Goal: Task Accomplishment & Management: Complete application form

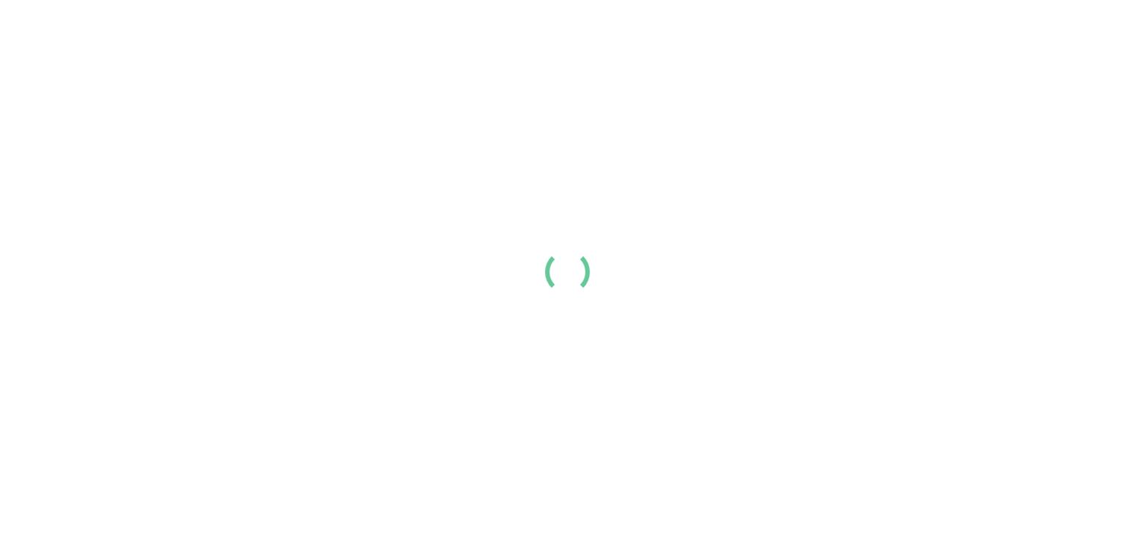
drag, startPoint x: 218, startPoint y: 186, endPoint x: 373, endPoint y: 60, distance: 199.3
click at [373, 60] on div at bounding box center [567, 272] width 1134 height 544
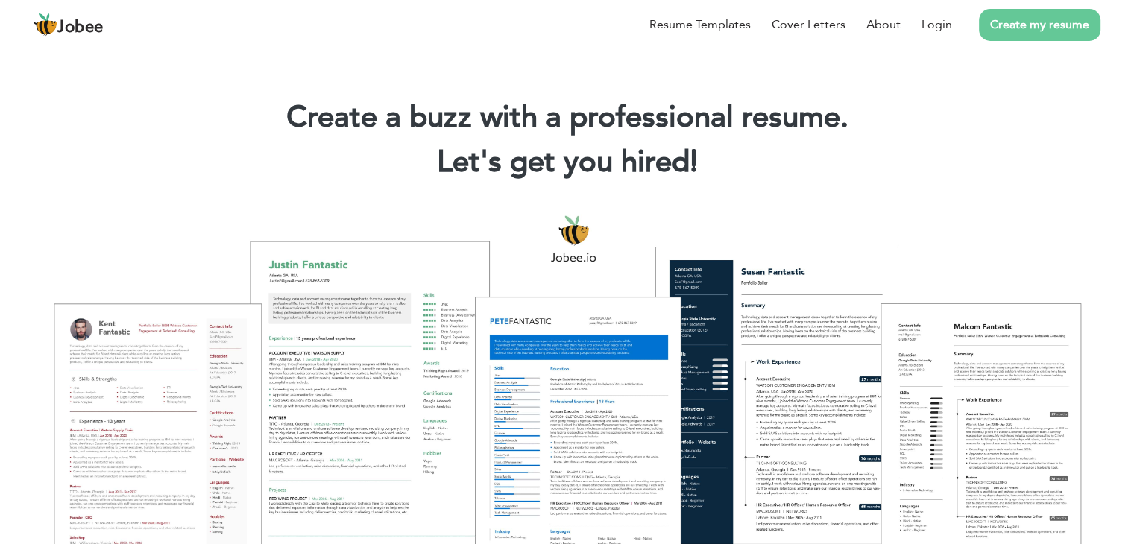
click at [124, 262] on div at bounding box center [567, 390] width 1112 height 393
click at [939, 18] on link "Login" at bounding box center [937, 25] width 31 height 18
click at [943, 28] on link "Login" at bounding box center [937, 25] width 31 height 18
click at [939, 22] on link "Login" at bounding box center [937, 25] width 31 height 18
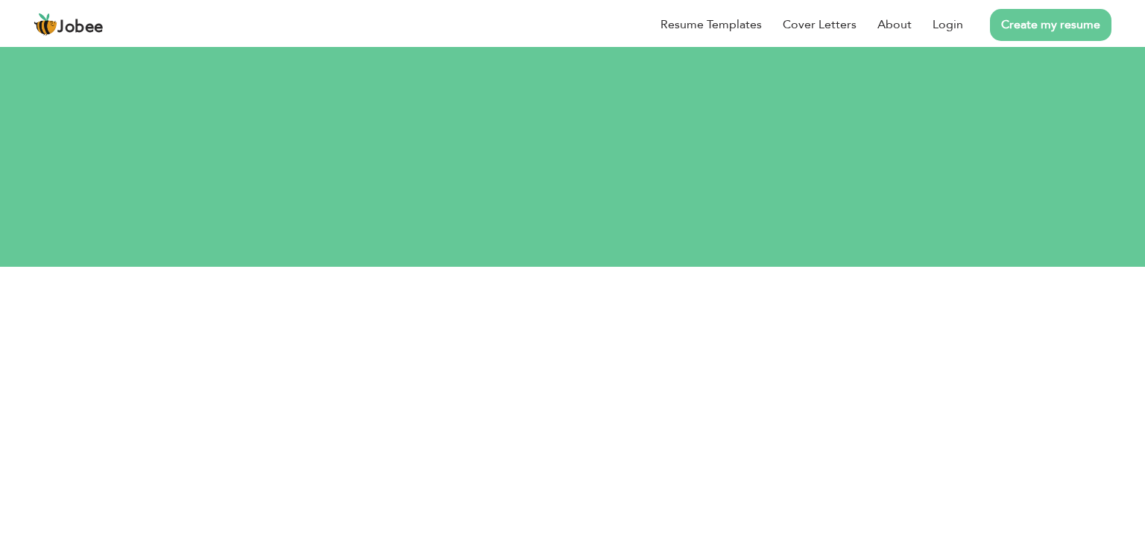
click at [582, 44] on div "Resume Templates Cover Letters About Login Create my resume" at bounding box center [573, 24] width 1078 height 39
click at [565, 44] on div "Resume Templates Cover Letters About Login Create my resume" at bounding box center [573, 24] width 1078 height 39
click at [567, 351] on input "text" at bounding box center [573, 366] width 529 height 30
type input "[EMAIL_ADDRESS][DOMAIN_NAME]"
click at [573, 445] on button "Login" at bounding box center [572, 461] width 75 height 33
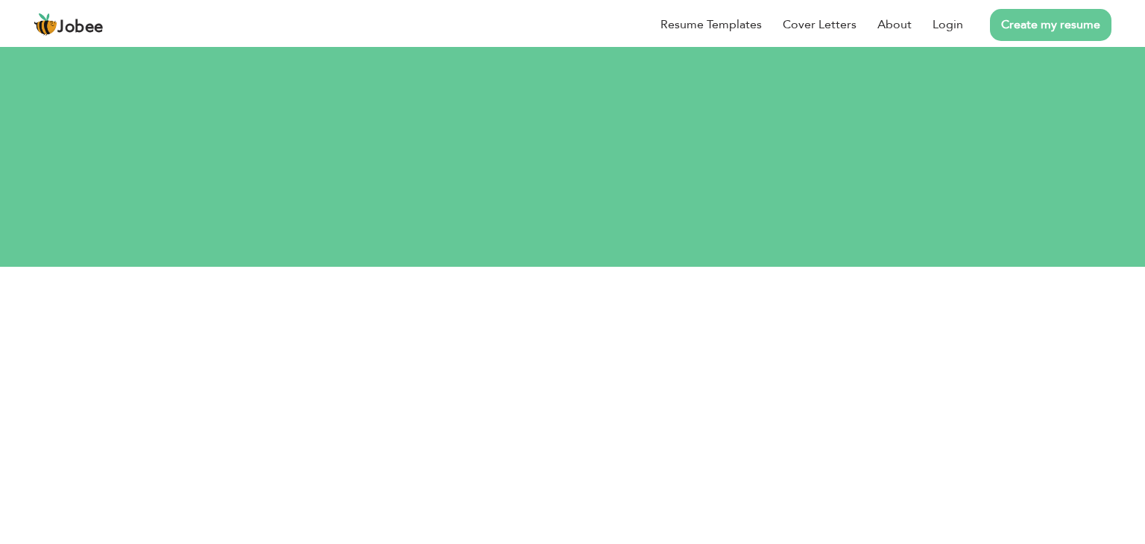
click at [572, 445] on button "Login" at bounding box center [572, 461] width 75 height 33
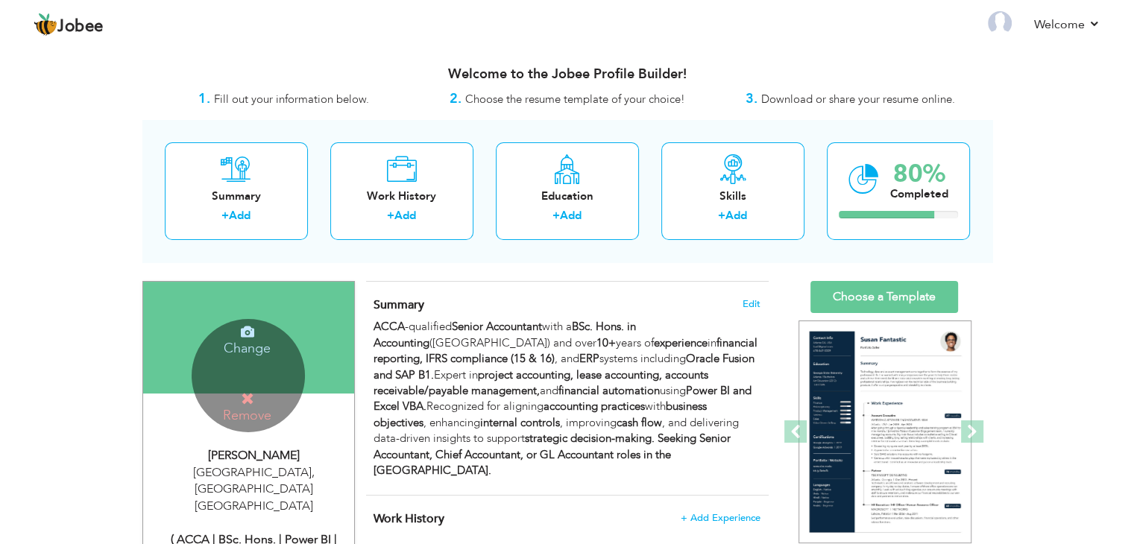
click at [252, 361] on div "Change Remove" at bounding box center [248, 375] width 113 height 113
click at [256, 402] on h4 "Remove" at bounding box center [247, 407] width 107 height 32
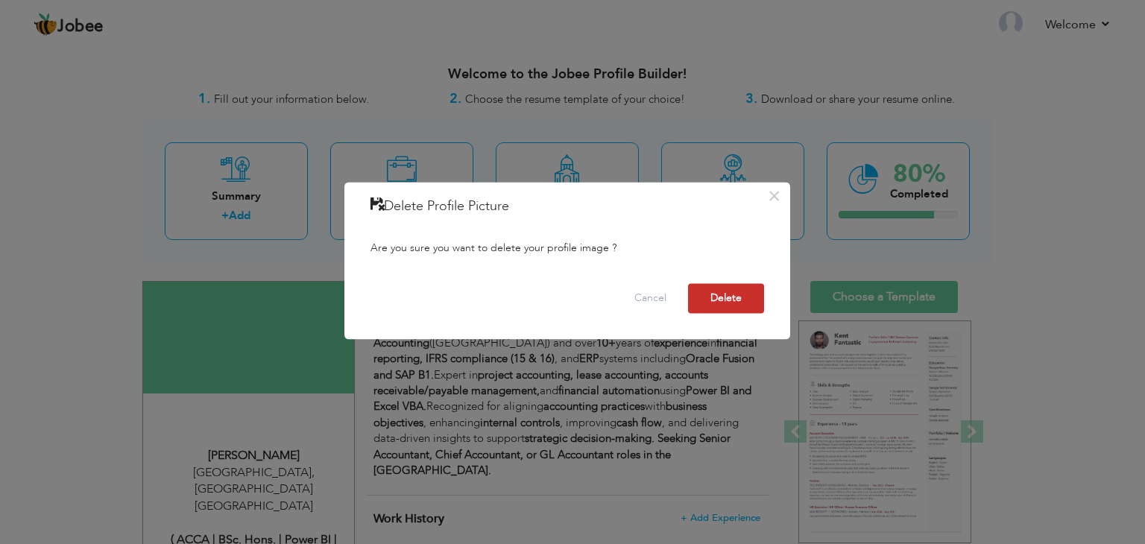
click at [745, 295] on button "Delete" at bounding box center [726, 299] width 76 height 30
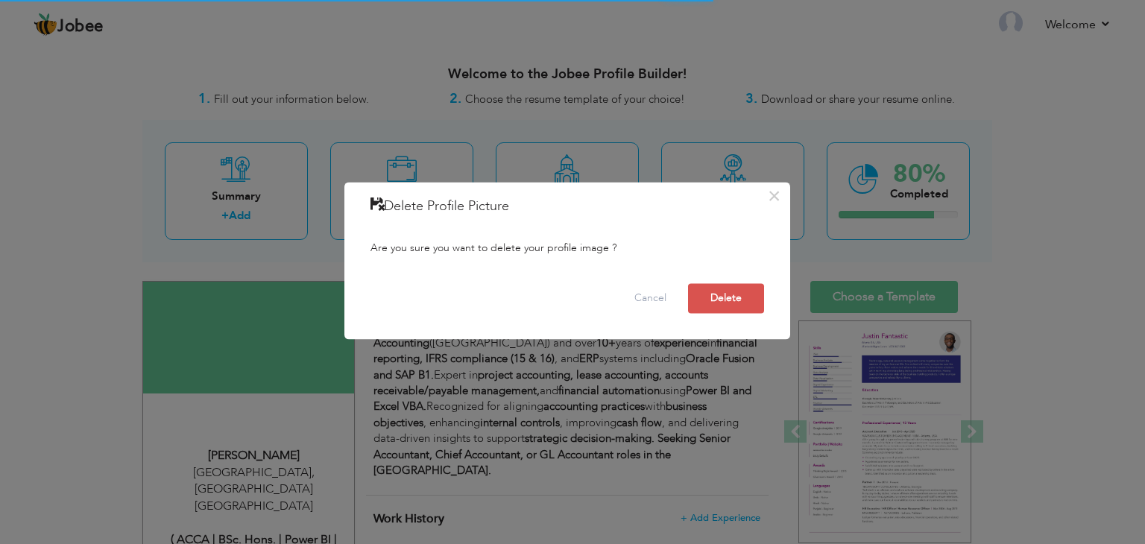
click at [376, 207] on icon at bounding box center [377, 204] width 13 height 13
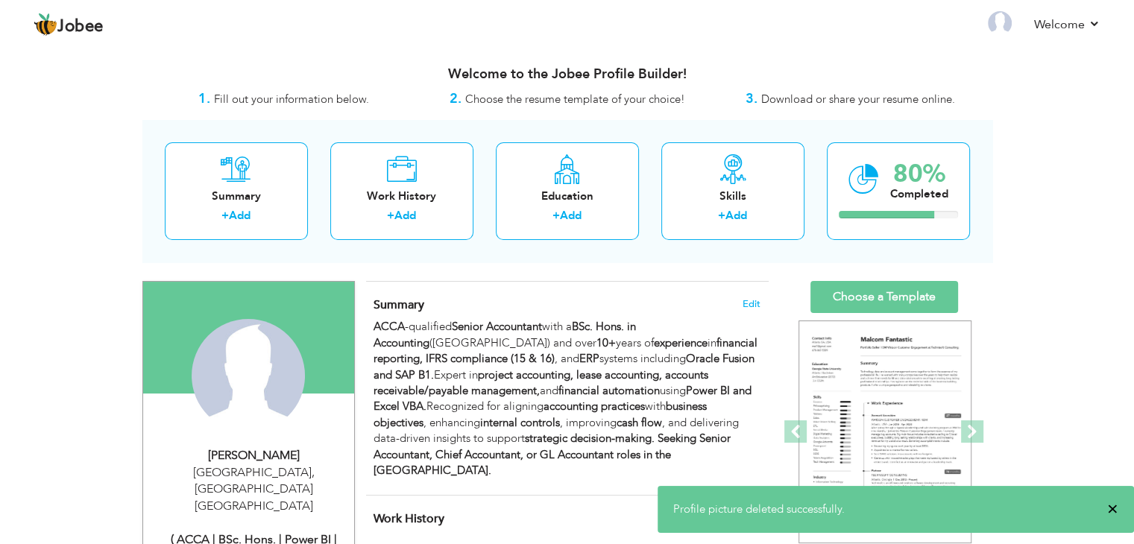
click at [1108, 503] on span "×" at bounding box center [1112, 509] width 11 height 15
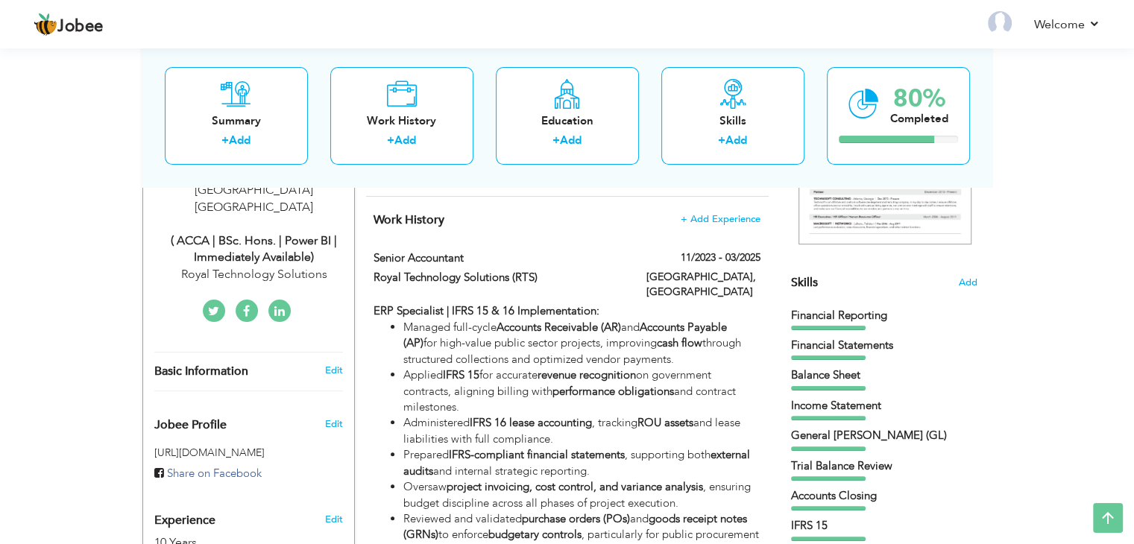
scroll to position [296, 0]
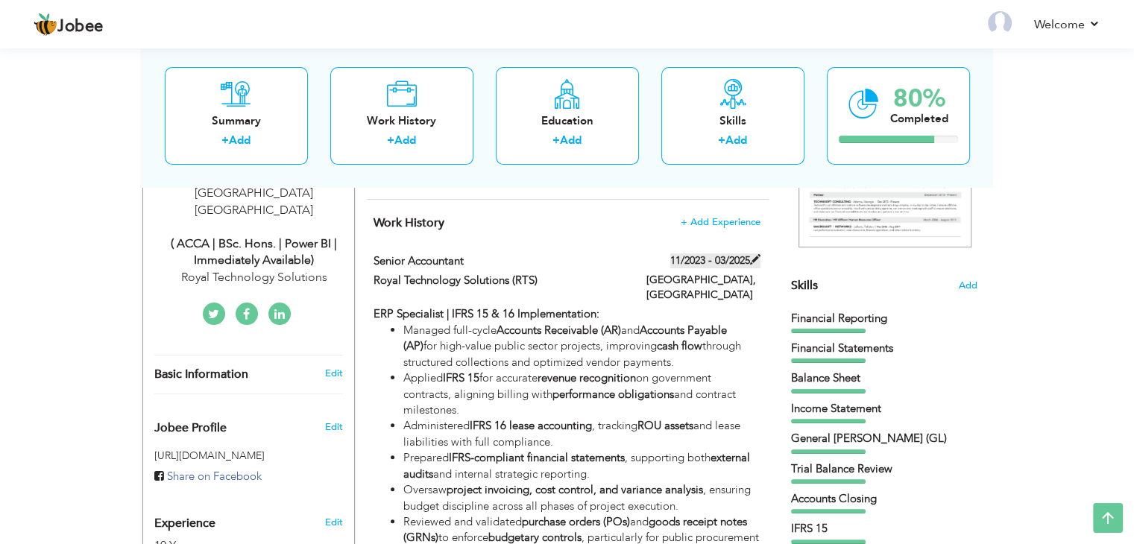
click at [686, 254] on label "11/2023 - 03/2025" at bounding box center [715, 261] width 90 height 15
type input "Senior Accountant"
type input "Royal Technology Solutions (RTS)"
type input "11/2023"
type input "03/2025"
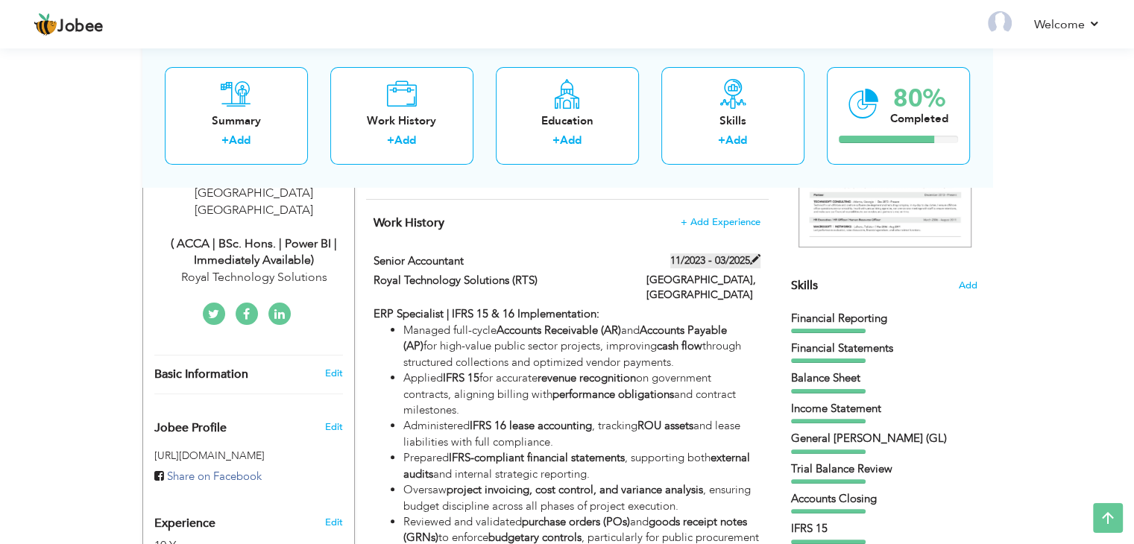
type input "[GEOGRAPHIC_DATA]"
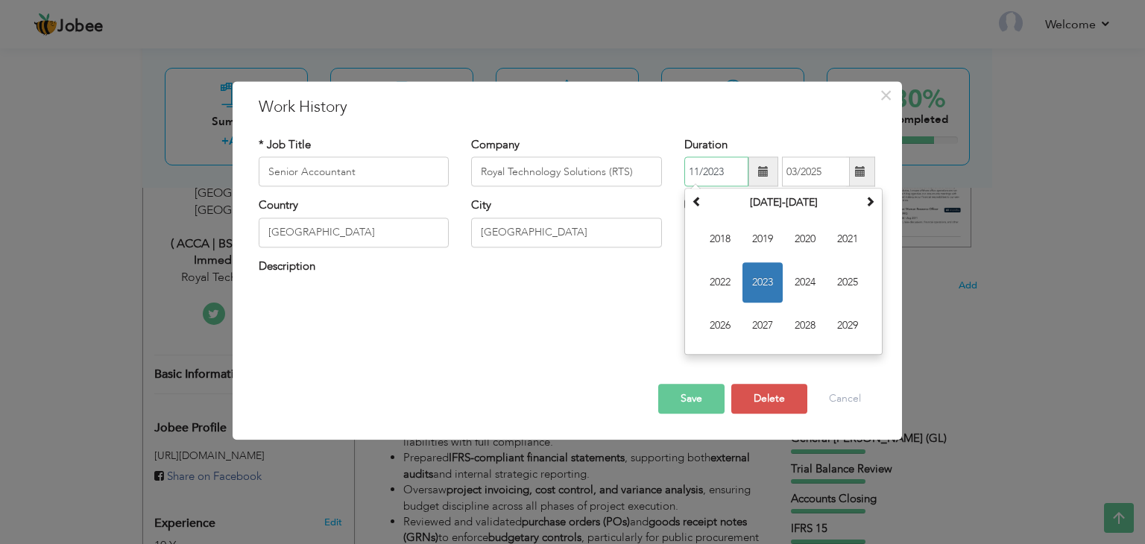
click at [700, 171] on input "11/2023" at bounding box center [717, 172] width 64 height 30
click at [761, 283] on span "2023" at bounding box center [763, 283] width 40 height 40
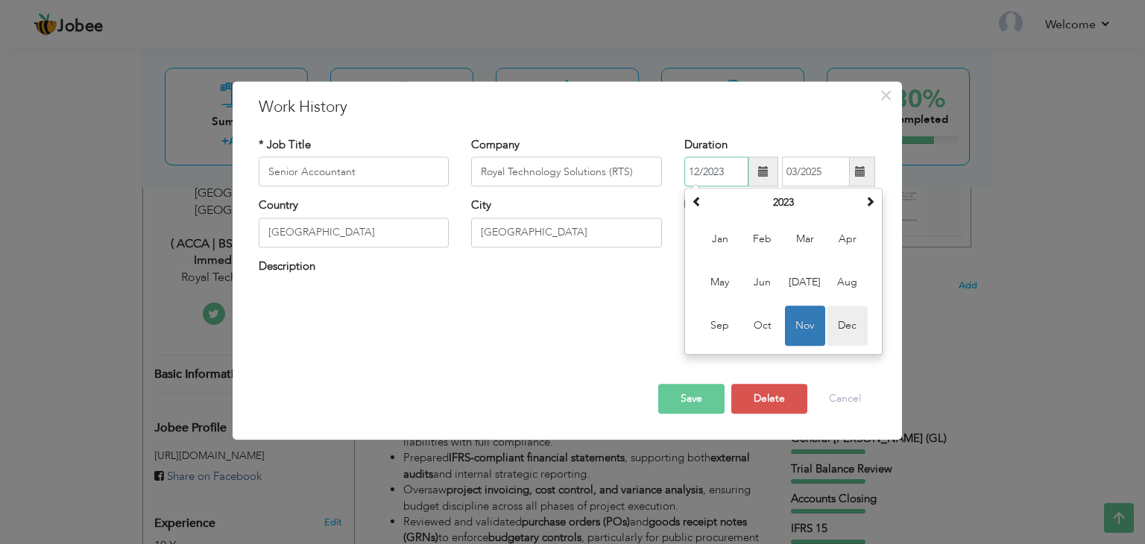
click at [845, 325] on span "Dec" at bounding box center [848, 326] width 40 height 40
type input "12/2023"
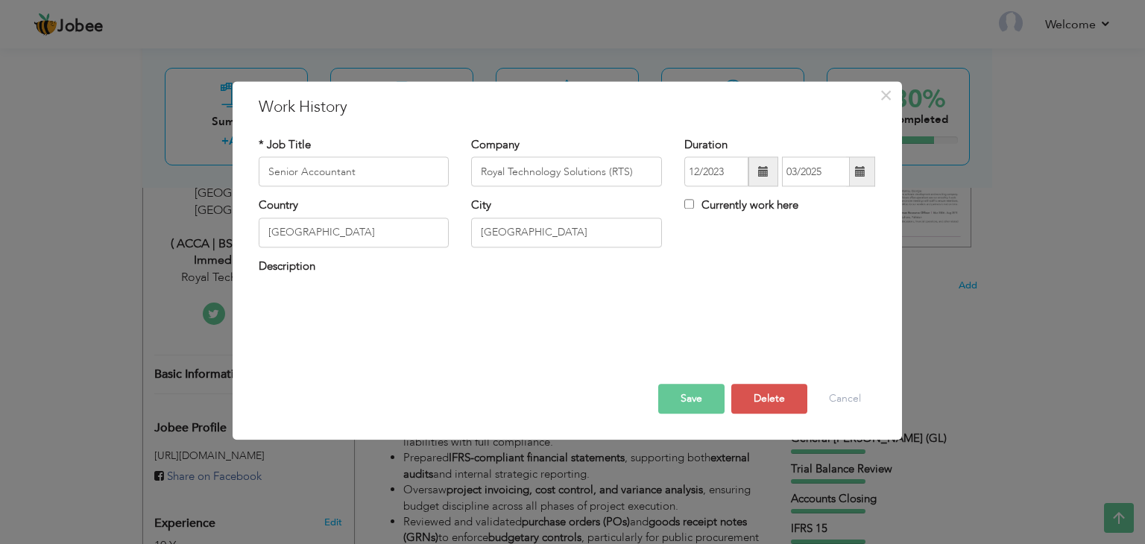
click at [681, 400] on button "Save" at bounding box center [691, 400] width 66 height 30
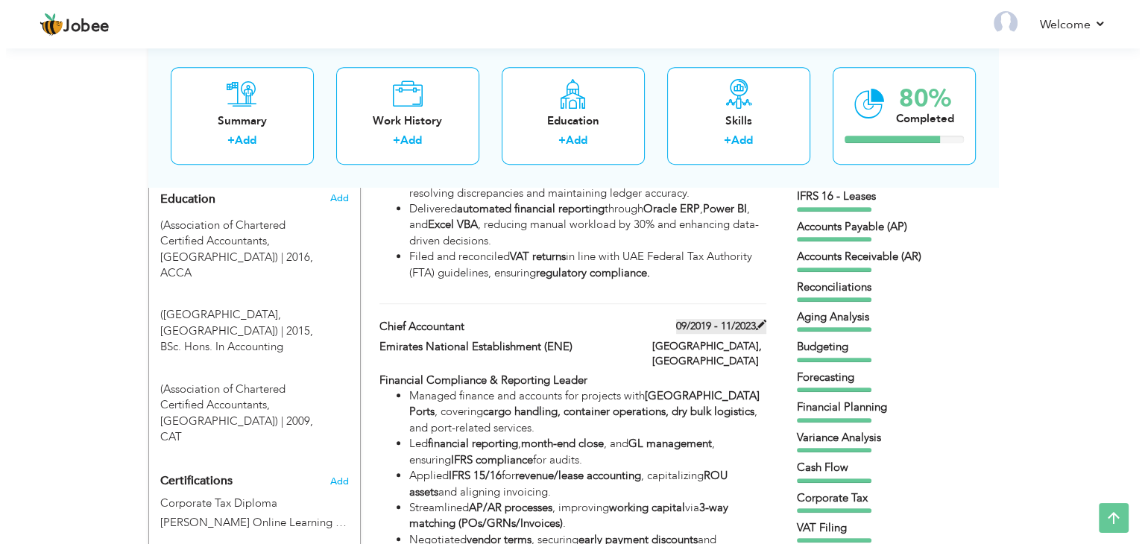
scroll to position [0, 0]
click at [695, 319] on label "09/2019 - 11/2023" at bounding box center [715, 326] width 90 height 15
type input "Chief Accountant"
type input "Emirates National Establishment (ENE)"
type input "09/2019"
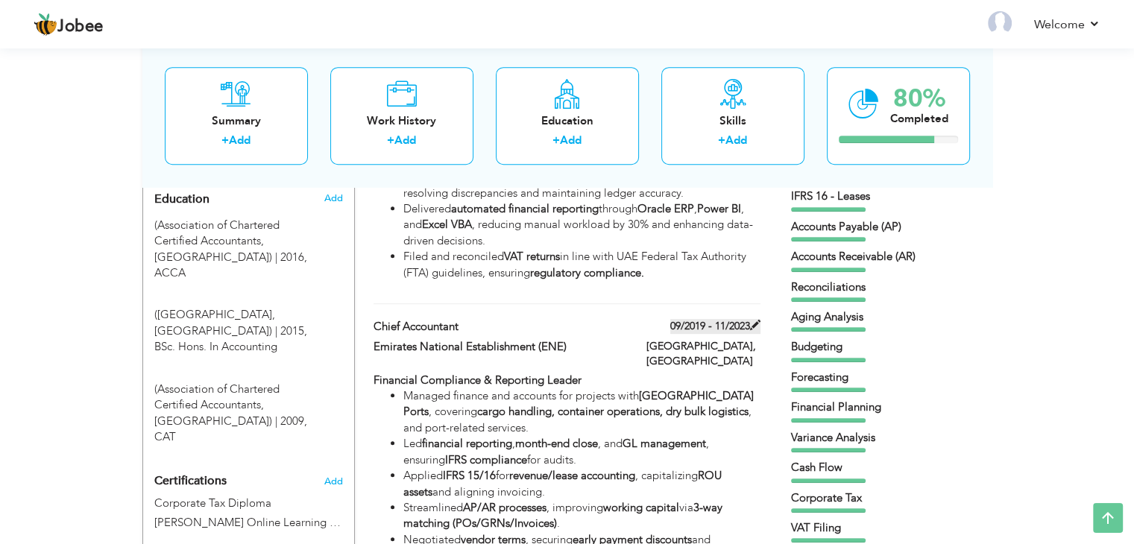
type input "11/2023"
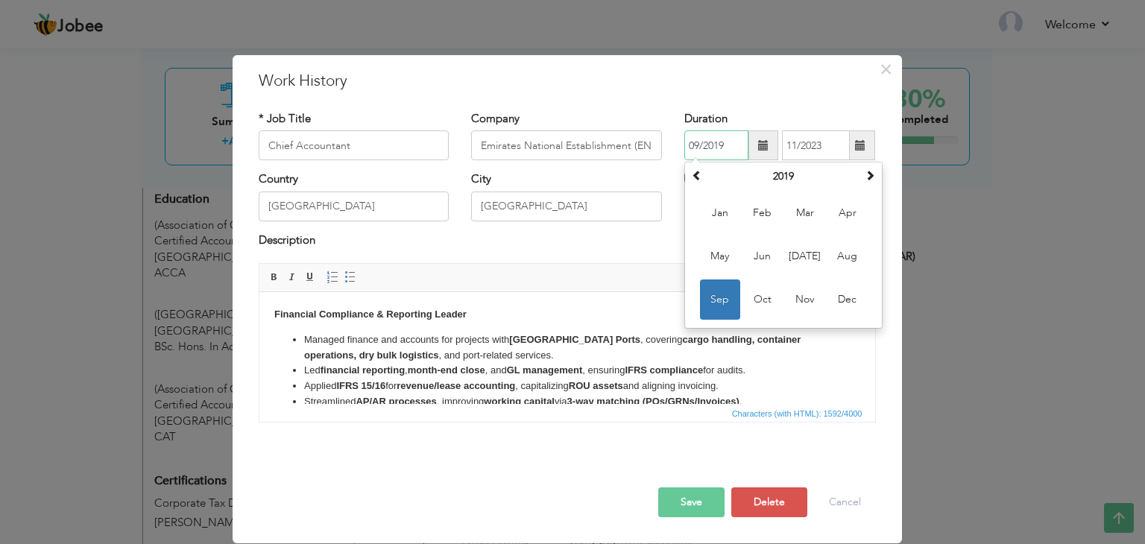
click at [698, 143] on input "09/2019" at bounding box center [717, 145] width 64 height 30
click at [761, 305] on span "Oct" at bounding box center [763, 300] width 40 height 40
type input "10/2019"
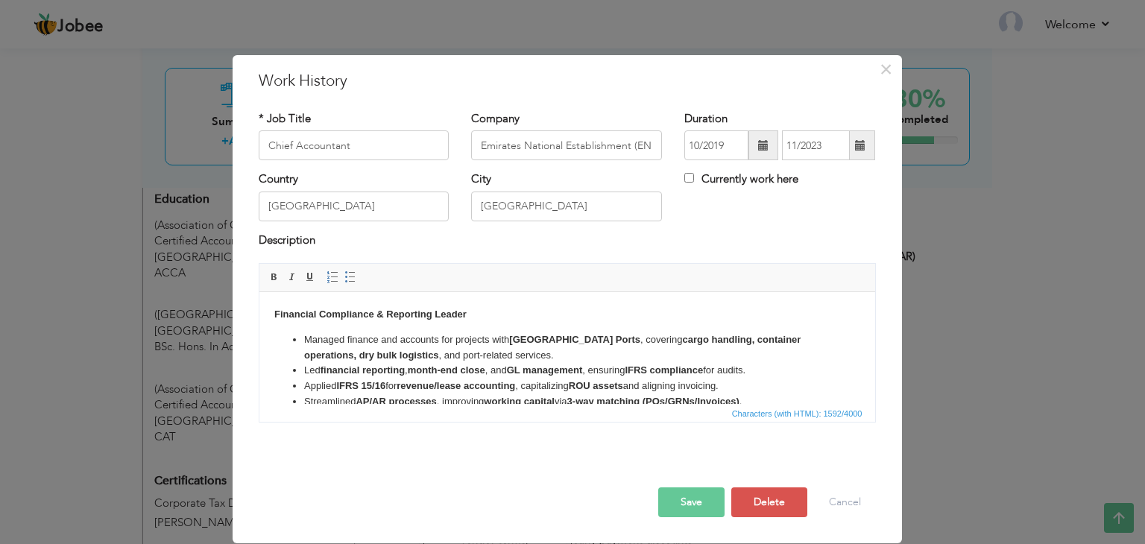
click at [690, 505] on button "Save" at bounding box center [691, 503] width 66 height 30
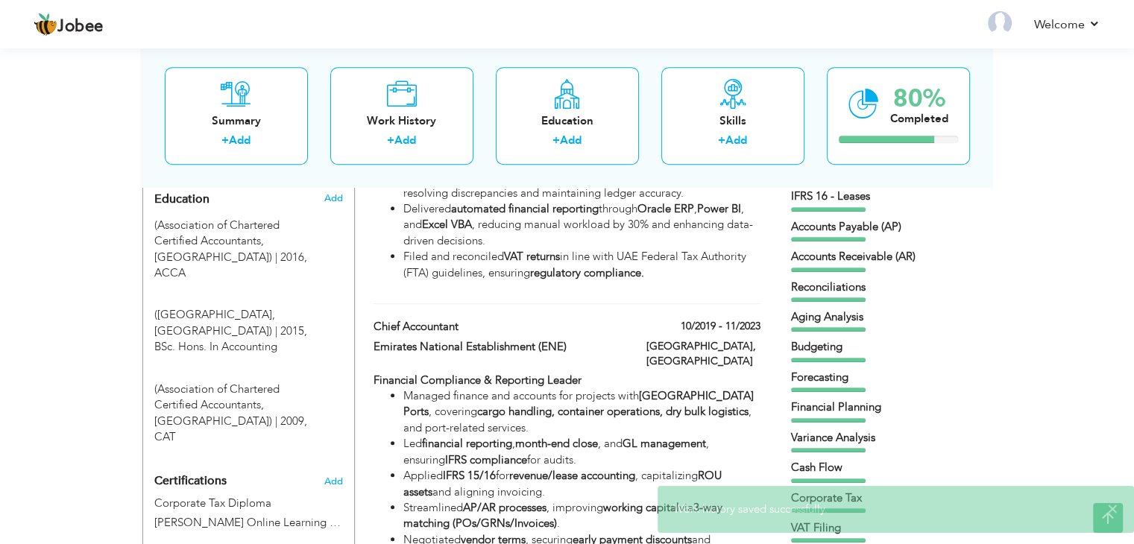
click at [35, 376] on div "View Resume Export PDF Profile Summary Public Link Experience Education Awards …" at bounding box center [567, 508] width 1134 height 2304
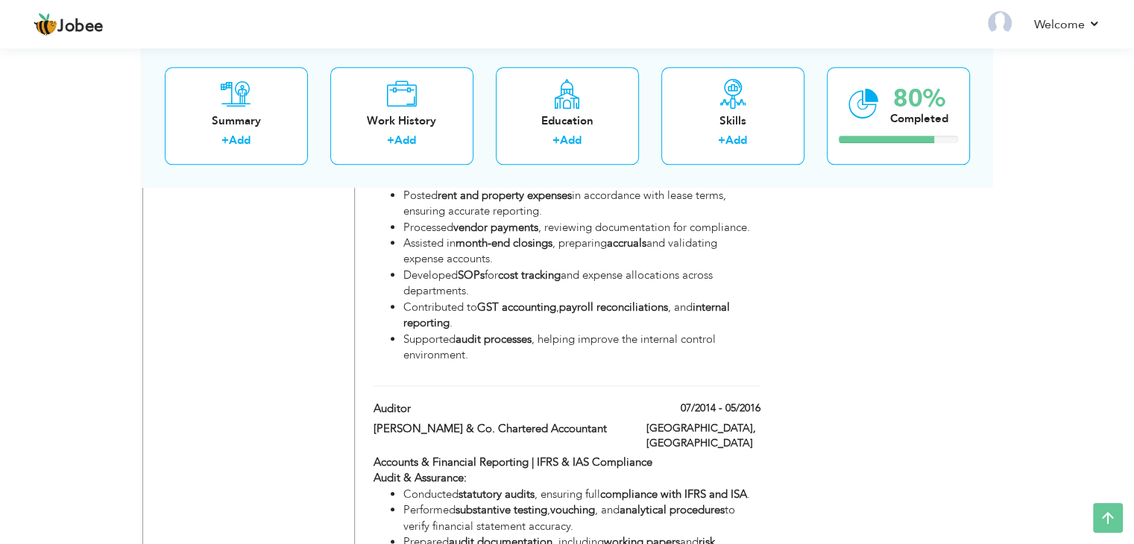
scroll to position [1584, 0]
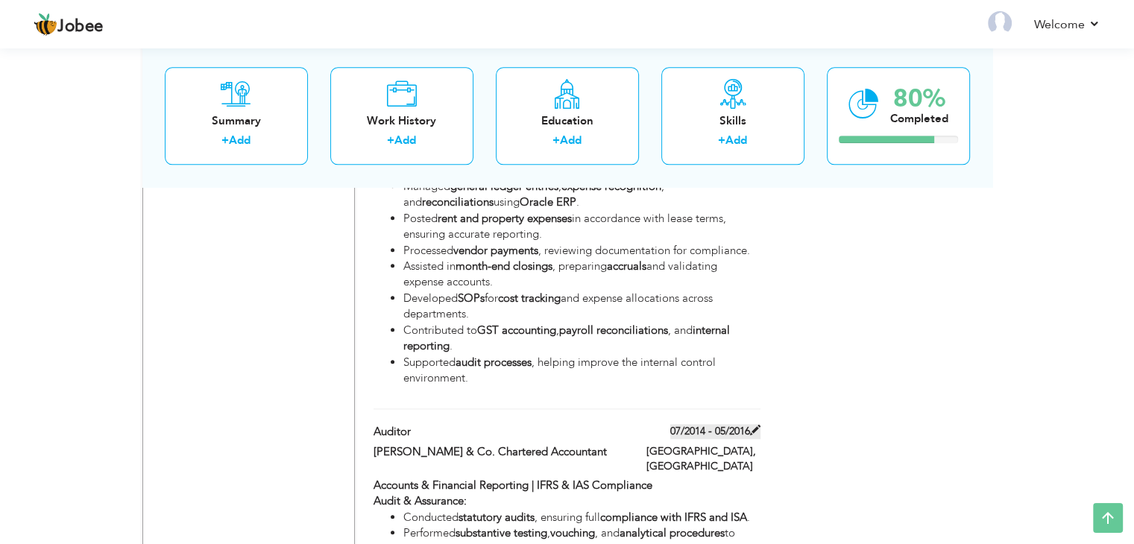
click at [711, 424] on label "07/2014 - 05/2016" at bounding box center [715, 431] width 90 height 15
type input "Auditor"
type input "Masood Pervaiz & Co. Chartered Accountant"
type input "07/2014"
type input "05/2016"
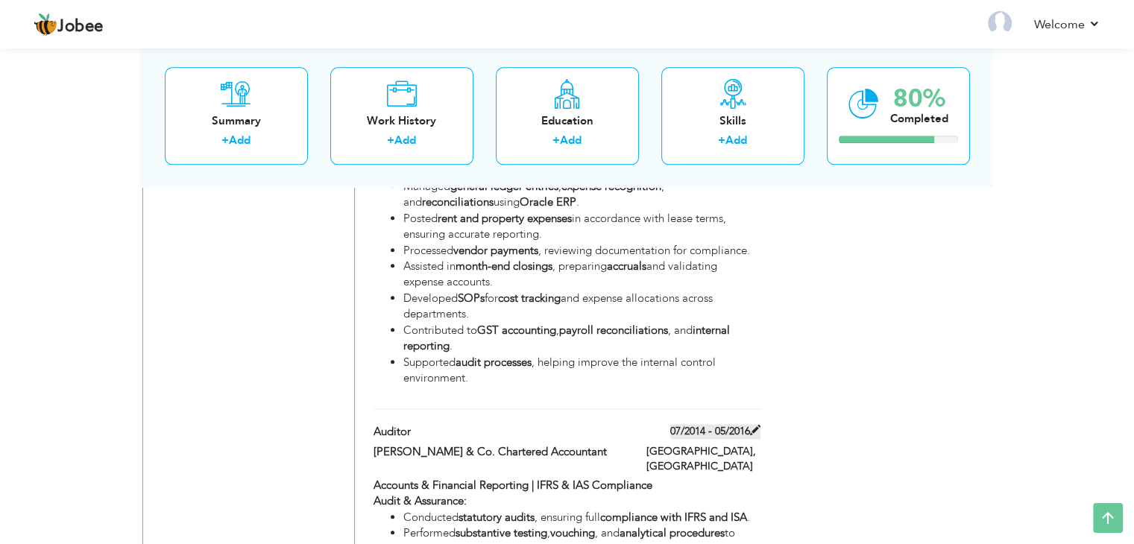
type input "Pakistan"
type input "Islamabad"
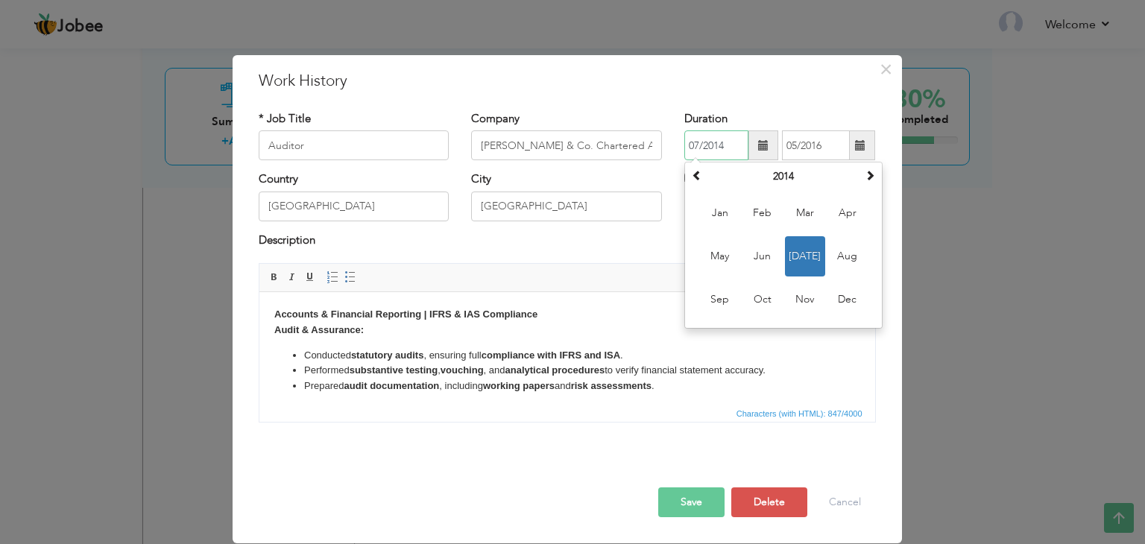
click at [698, 140] on input "07/2014" at bounding box center [717, 145] width 64 height 30
click at [761, 255] on span "Jun" at bounding box center [763, 256] width 40 height 40
type input "06/2014"
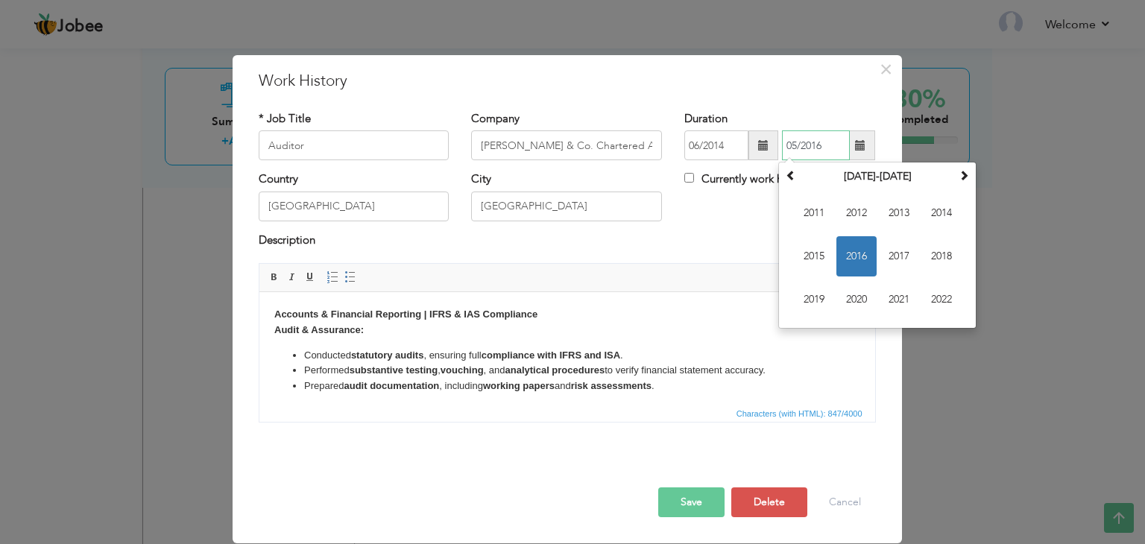
click at [795, 139] on input "05/2016" at bounding box center [816, 145] width 68 height 30
click at [856, 259] on span "2016" at bounding box center [857, 256] width 40 height 40
click at [952, 213] on span "Apr" at bounding box center [942, 213] width 40 height 40
type input "04/2016"
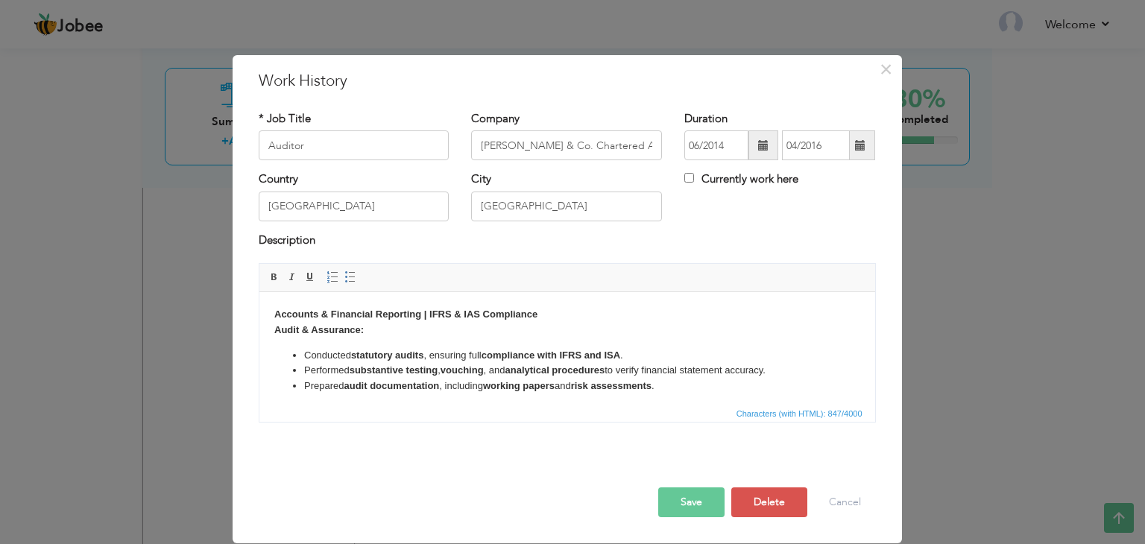
click at [701, 494] on button "Save" at bounding box center [691, 503] width 66 height 30
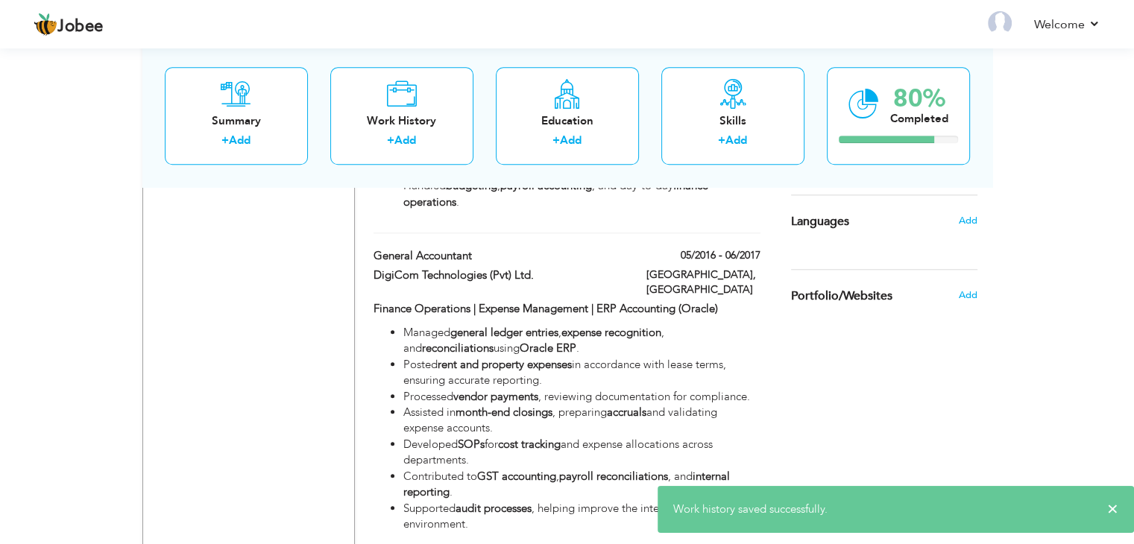
scroll to position [1435, 0]
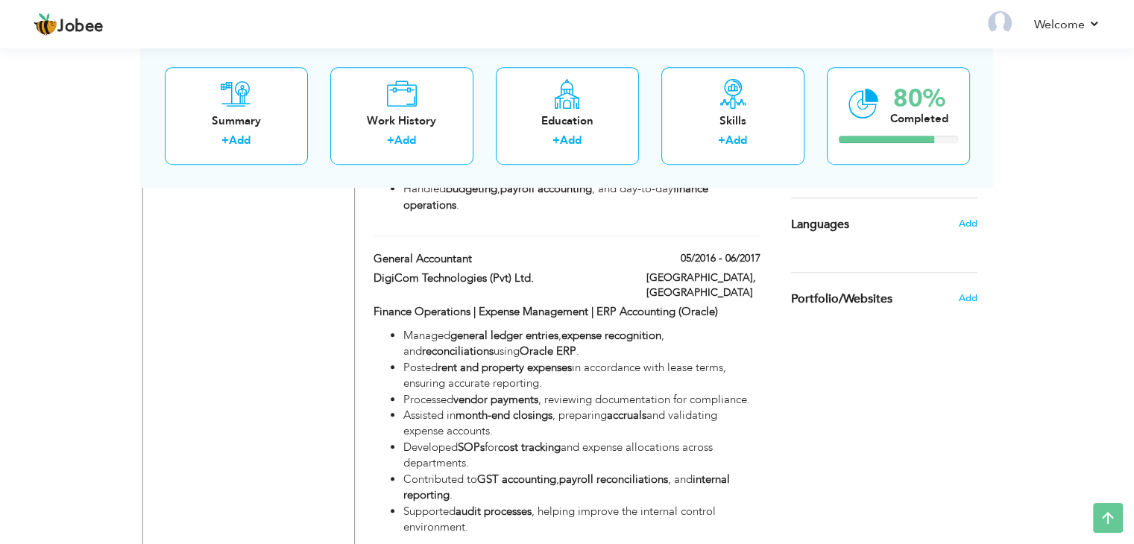
drag, startPoint x: 1004, startPoint y: 322, endPoint x: 1018, endPoint y: 412, distance: 91.3
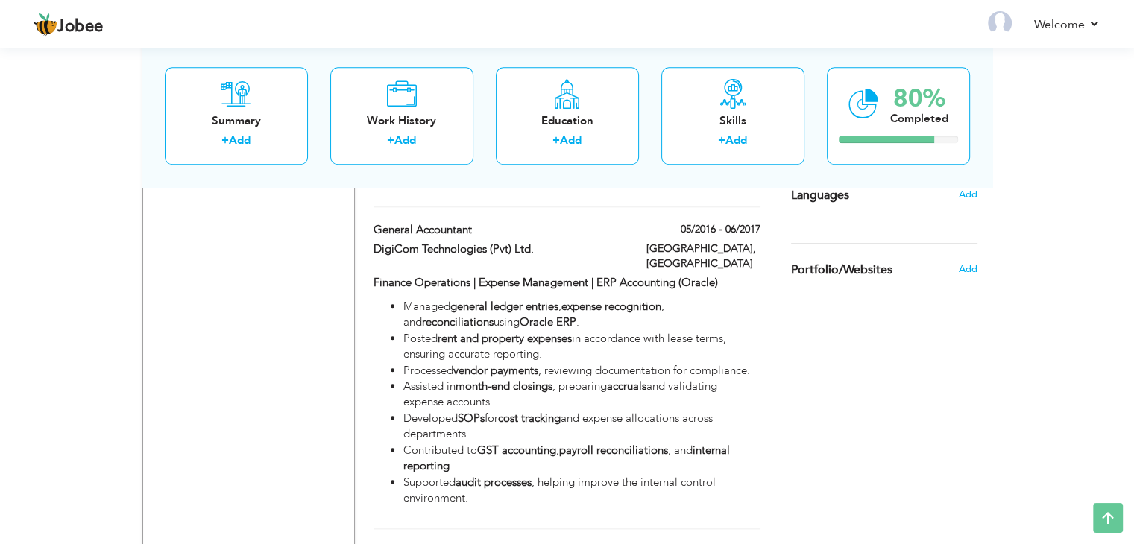
scroll to position [1464, 0]
click at [719, 221] on label "05/2016 - 06/2017" at bounding box center [715, 228] width 90 height 15
type input "General Accountant"
type input "DigiCom Technologies (Pvt) Ltd."
type input "05/2016"
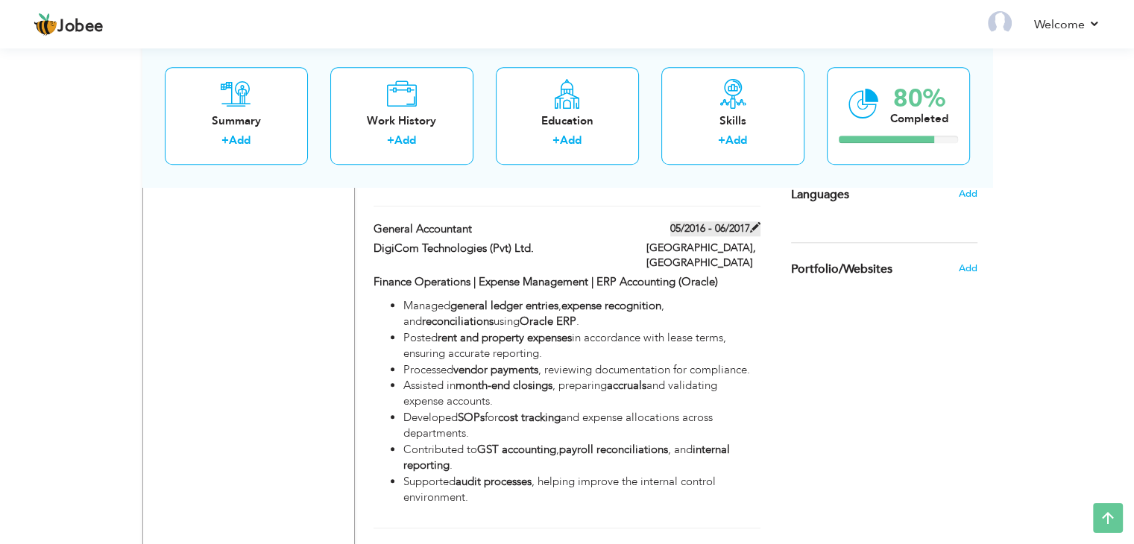
type input "06/2017"
type input "[GEOGRAPHIC_DATA]"
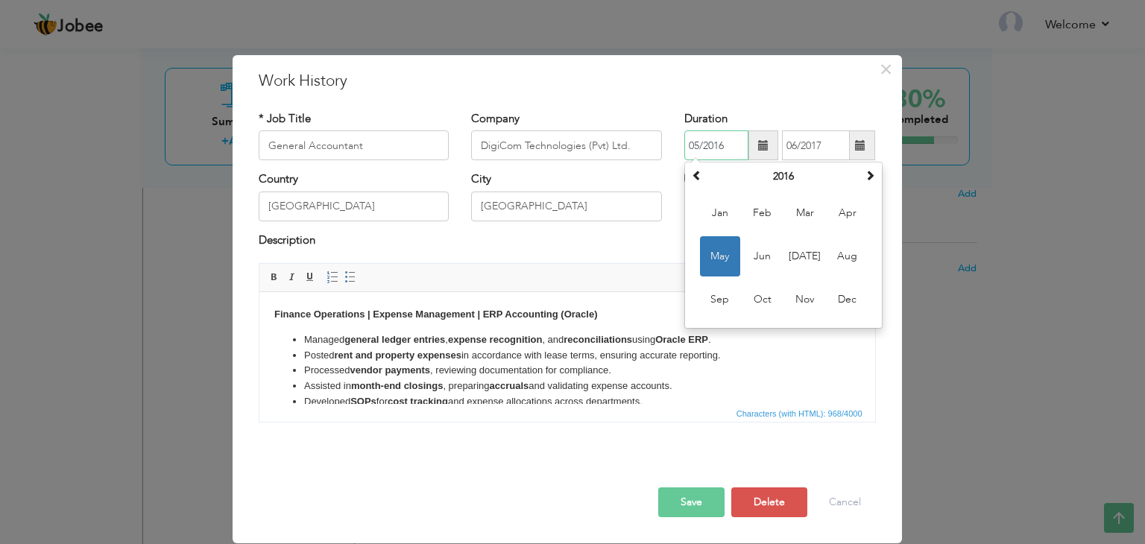
click at [697, 143] on input "05/2016" at bounding box center [717, 145] width 64 height 30
click at [696, 180] on span at bounding box center [697, 175] width 10 height 10
click at [841, 218] on span "Apr" at bounding box center [848, 213] width 40 height 40
type input "04/2015"
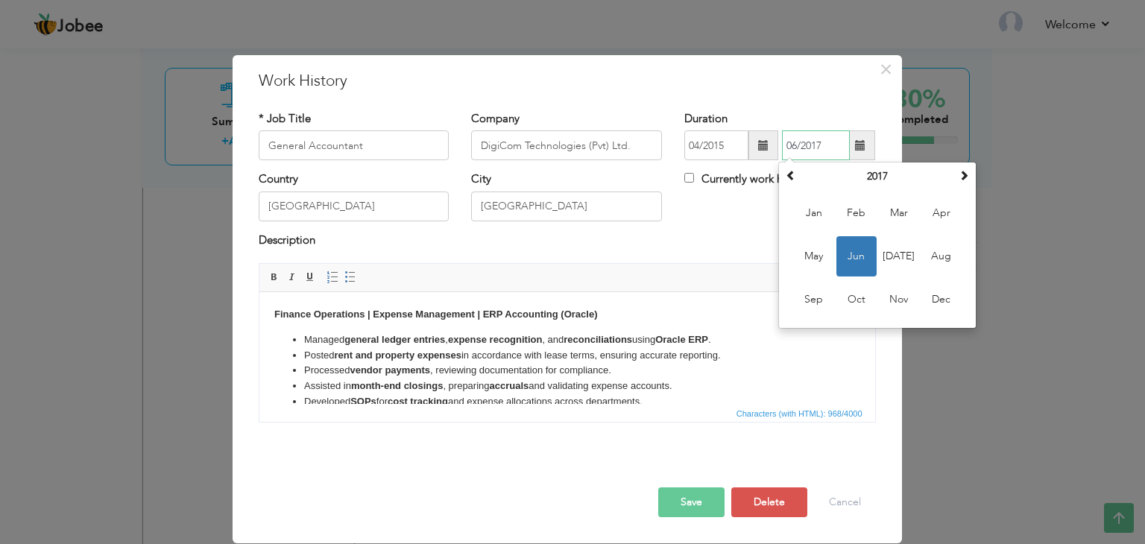
click at [792, 142] on input "06/2017" at bounding box center [816, 145] width 68 height 30
click at [808, 249] on span "May" at bounding box center [814, 256] width 40 height 40
type input "05/2017"
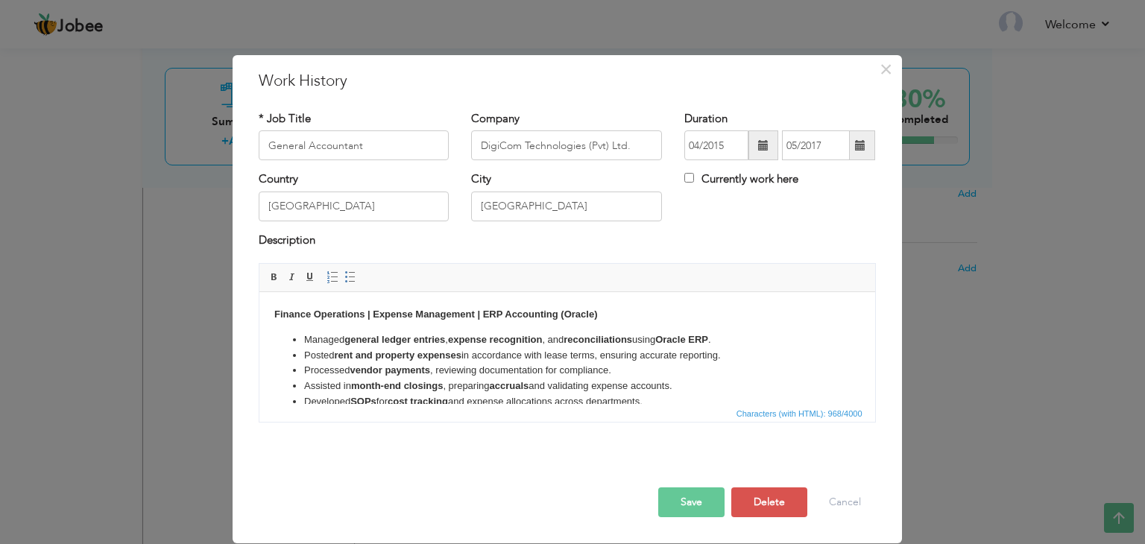
click at [692, 499] on button "Save" at bounding box center [691, 503] width 66 height 30
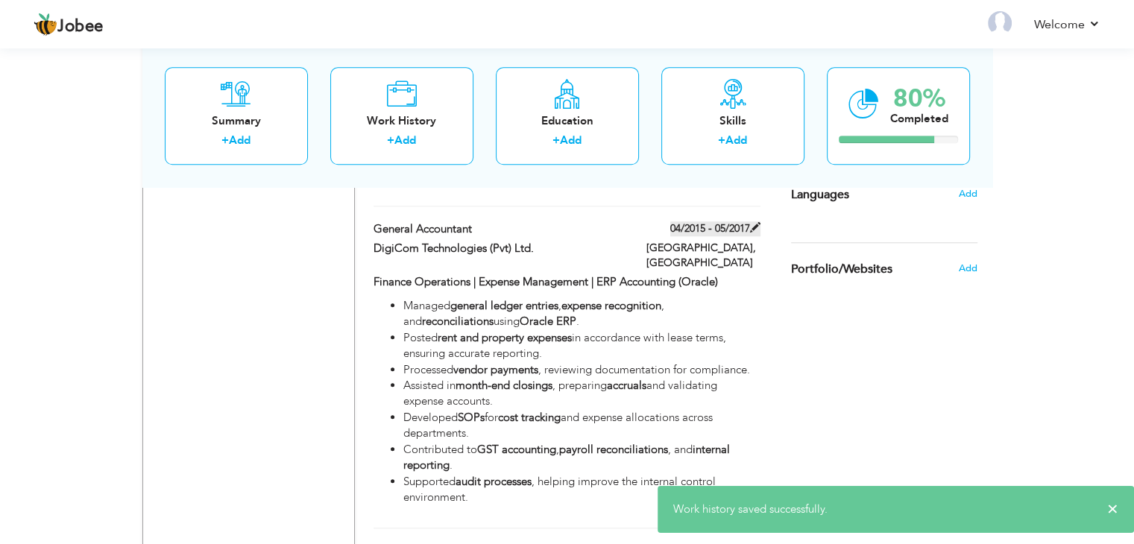
click at [708, 221] on label "04/2015 - 05/2017" at bounding box center [715, 228] width 90 height 15
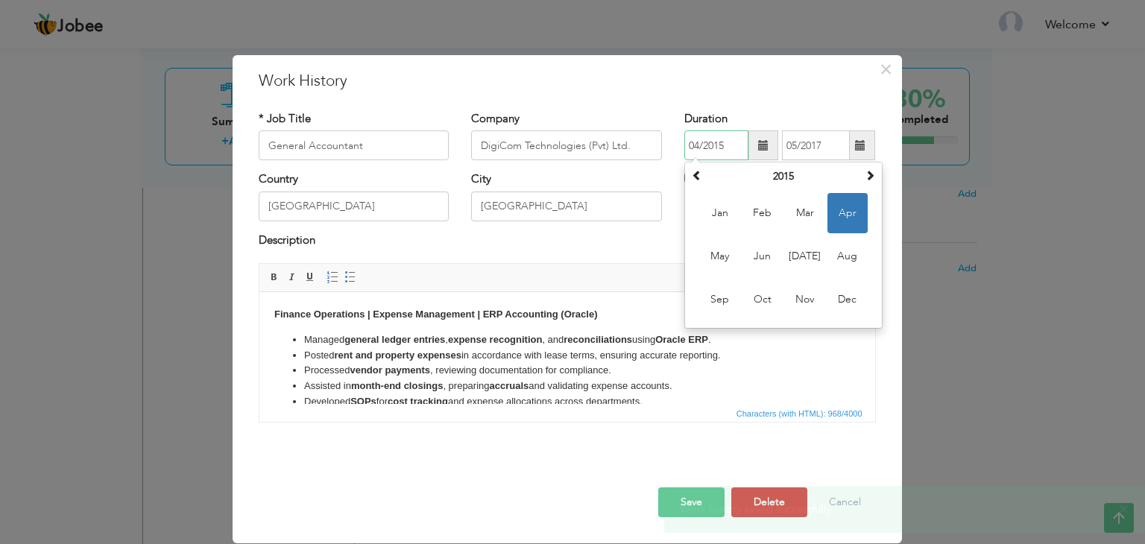
click at [725, 146] on input "04/2015" at bounding box center [717, 145] width 64 height 30
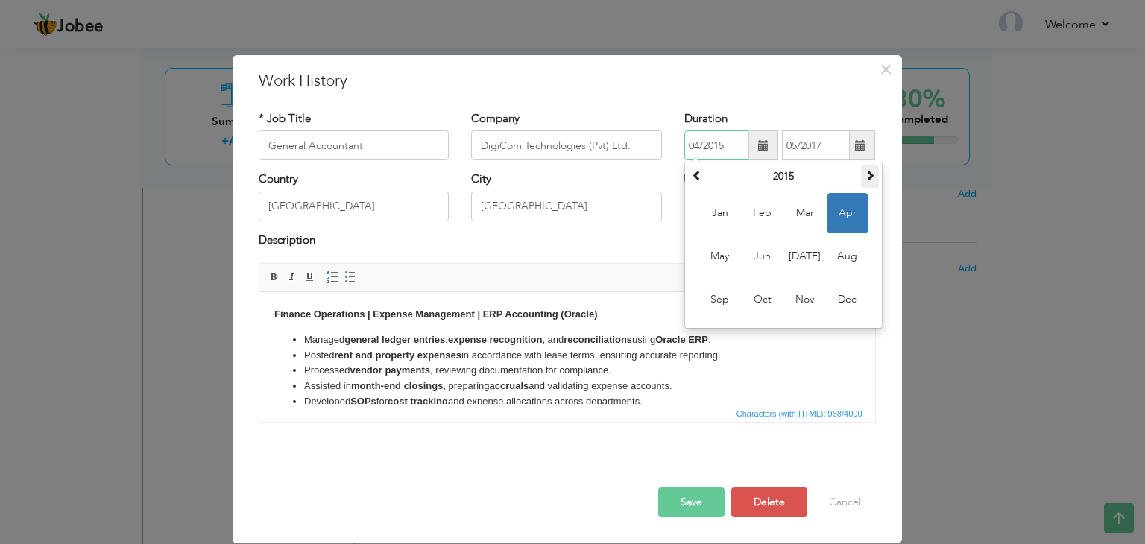
click at [869, 174] on span at bounding box center [870, 175] width 10 height 10
click at [845, 204] on span "Apr" at bounding box center [848, 213] width 40 height 40
type input "04/2016"
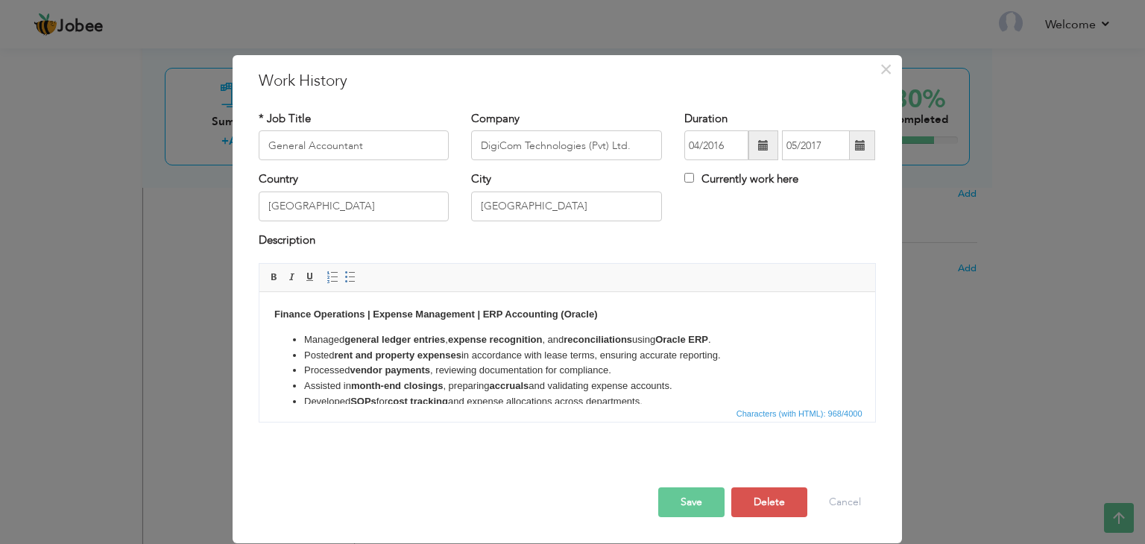
click at [682, 500] on button "Save" at bounding box center [691, 503] width 66 height 30
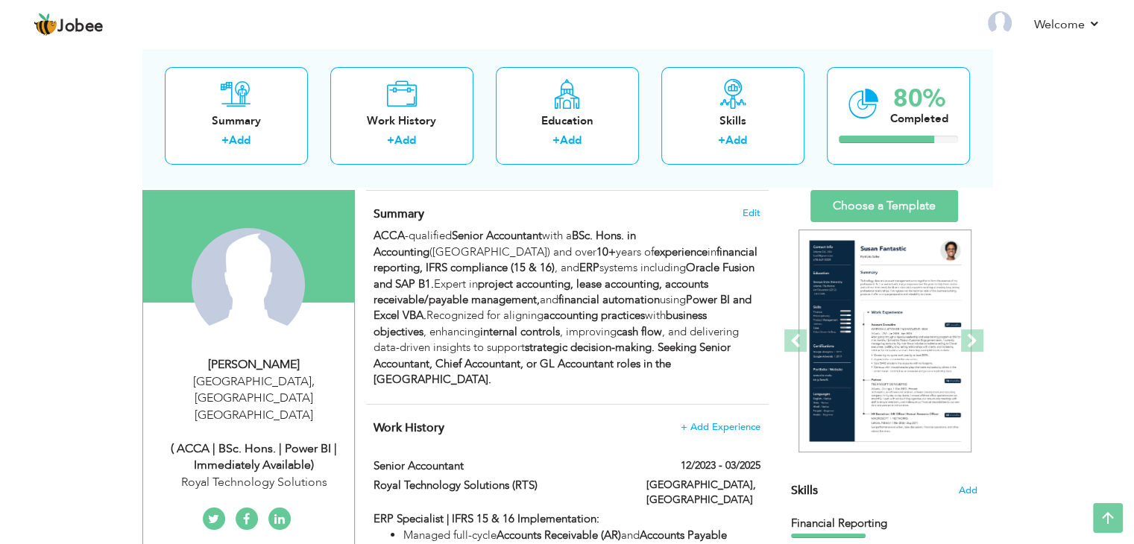
scroll to position [0, 0]
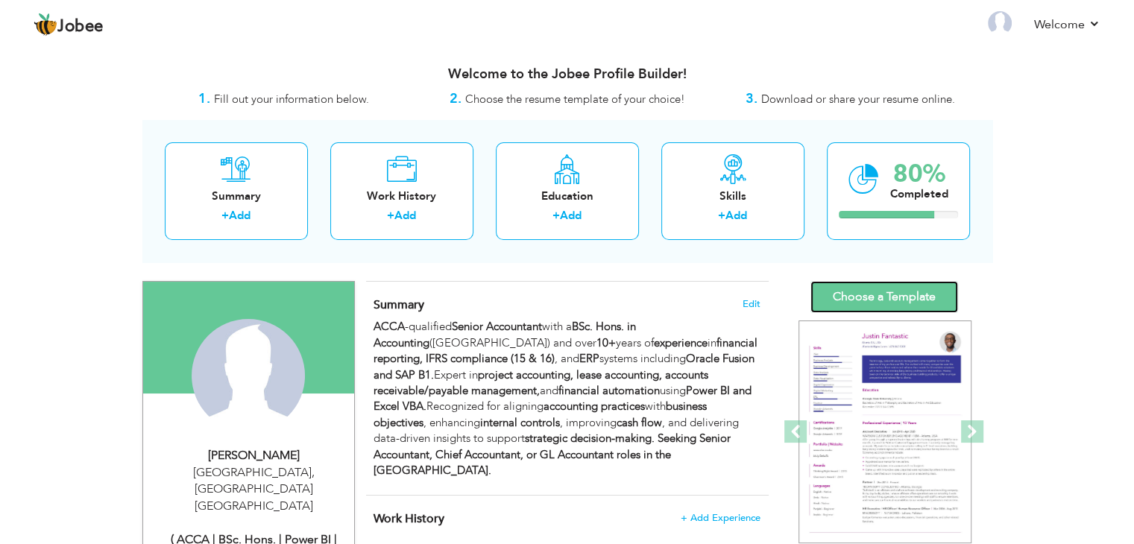
click at [877, 294] on link "Choose a Template" at bounding box center [885, 297] width 148 height 32
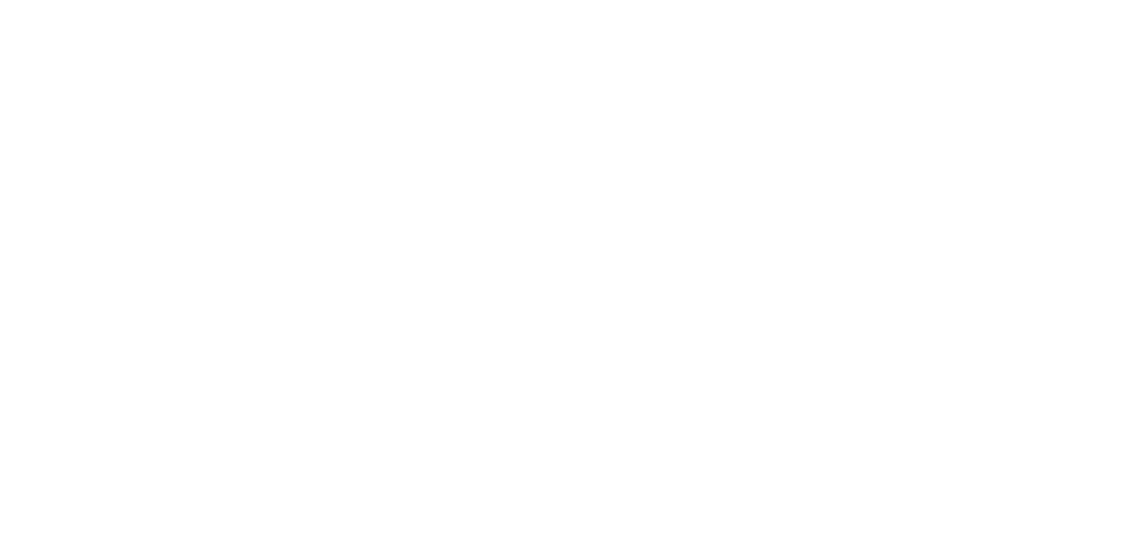
select select "?"
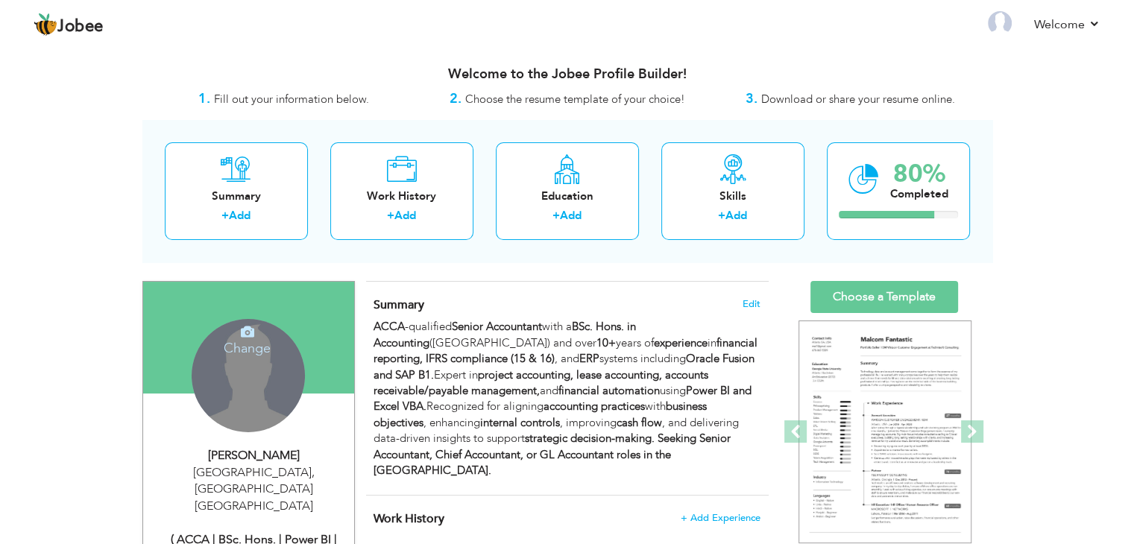
click at [191, 475] on div "Abu Dhabi , Abu Dhabi United Arab Emirates" at bounding box center [254, 490] width 200 height 51
type input "Jafir"
type input "Khan"
type input "0503782046"
select select "number:228"
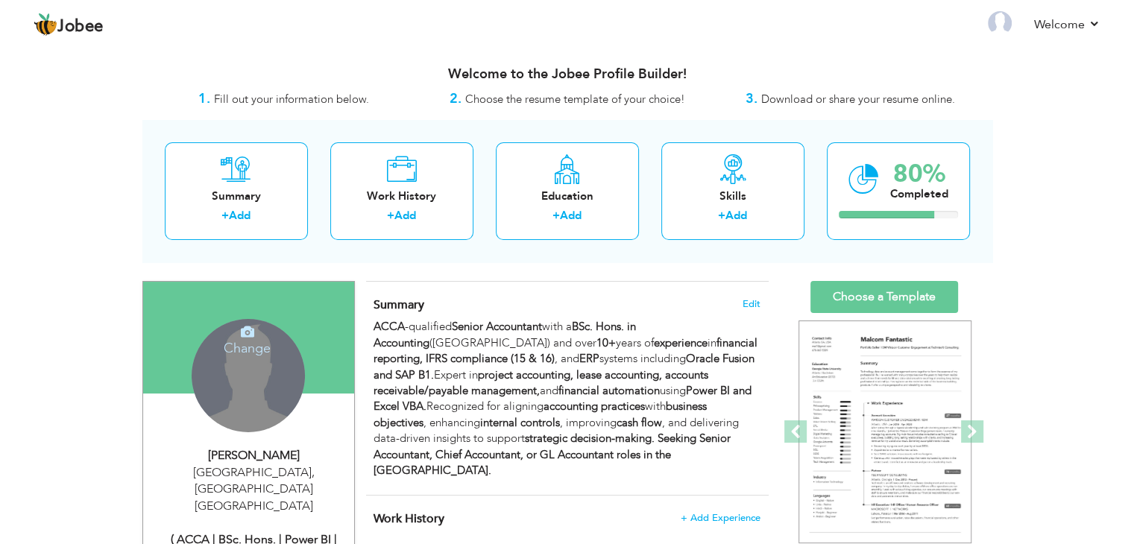
type input "[GEOGRAPHIC_DATA]"
select select "number:12"
type input "Royal Technology Solutions"
type input "( ACCA | BSc. Hons. | Power BI | Immediately Available)"
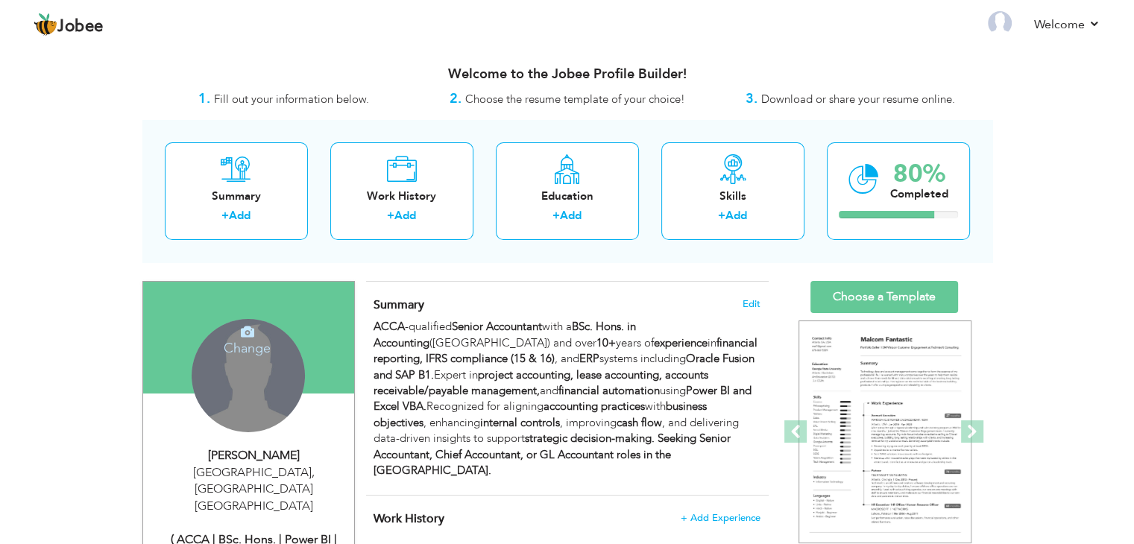
type input "www.linkedin.com/in/jafir-acca-accountant"
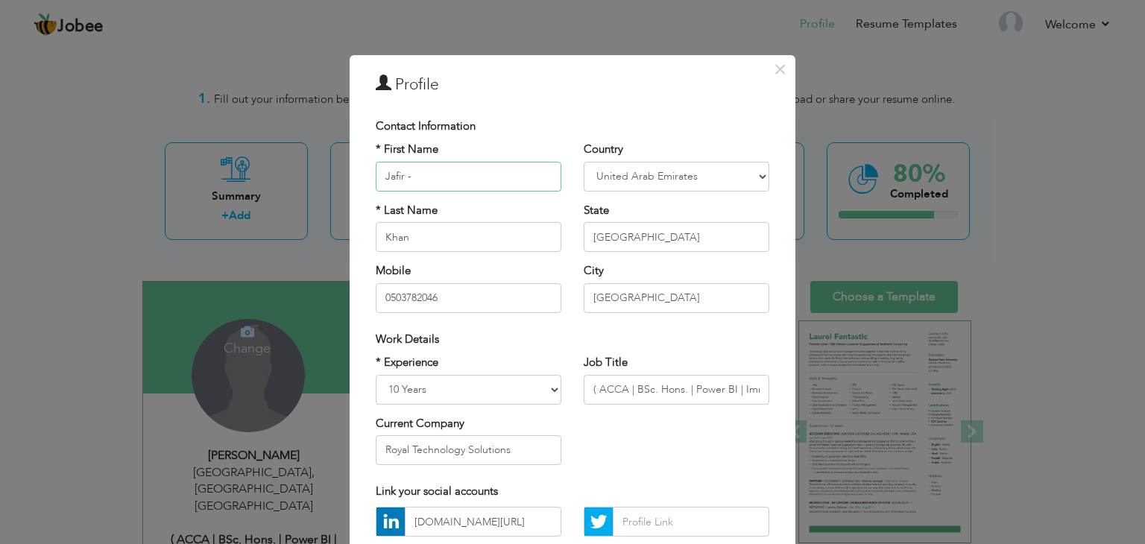
type input "Jafir -"
click at [408, 239] on input "Khan" at bounding box center [469, 237] width 186 height 30
type input "K"
paste input "Senior Accountant"
type input "Senior Accountant"
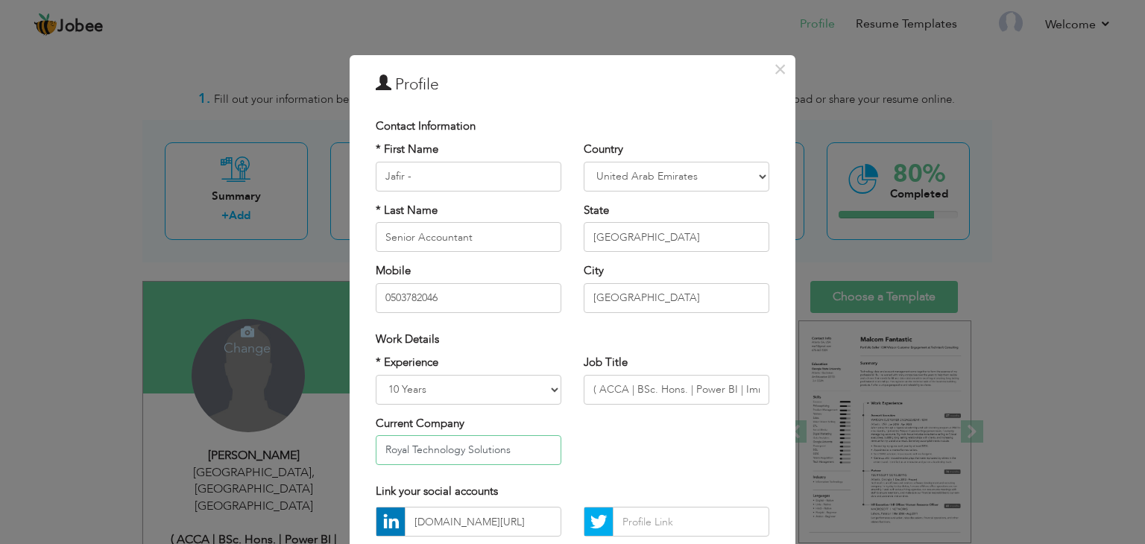
click at [518, 446] on input "Royal Technology Solutions" at bounding box center [469, 450] width 186 height 30
type input "R"
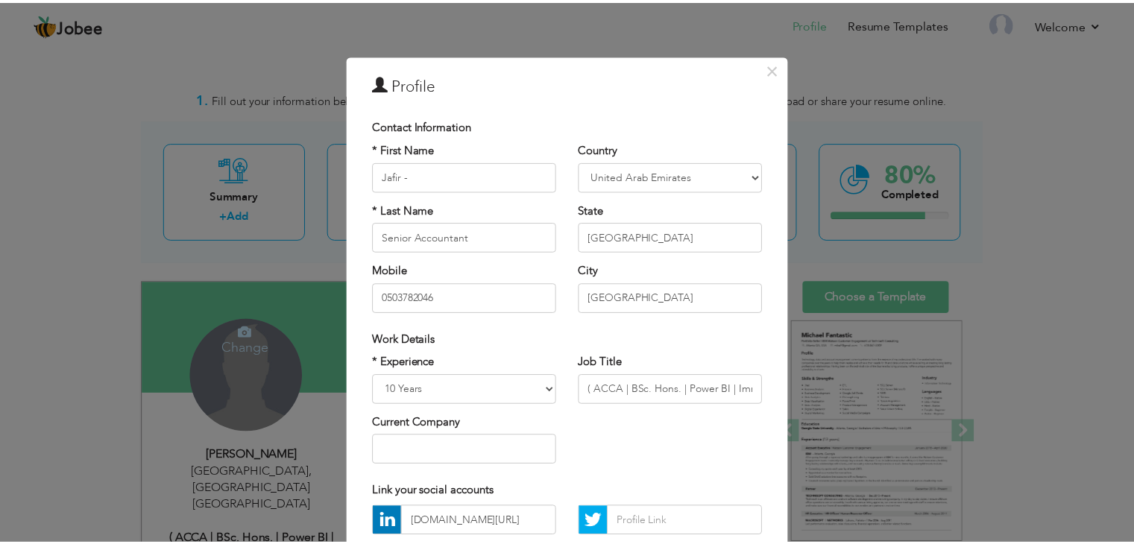
scroll to position [135, 0]
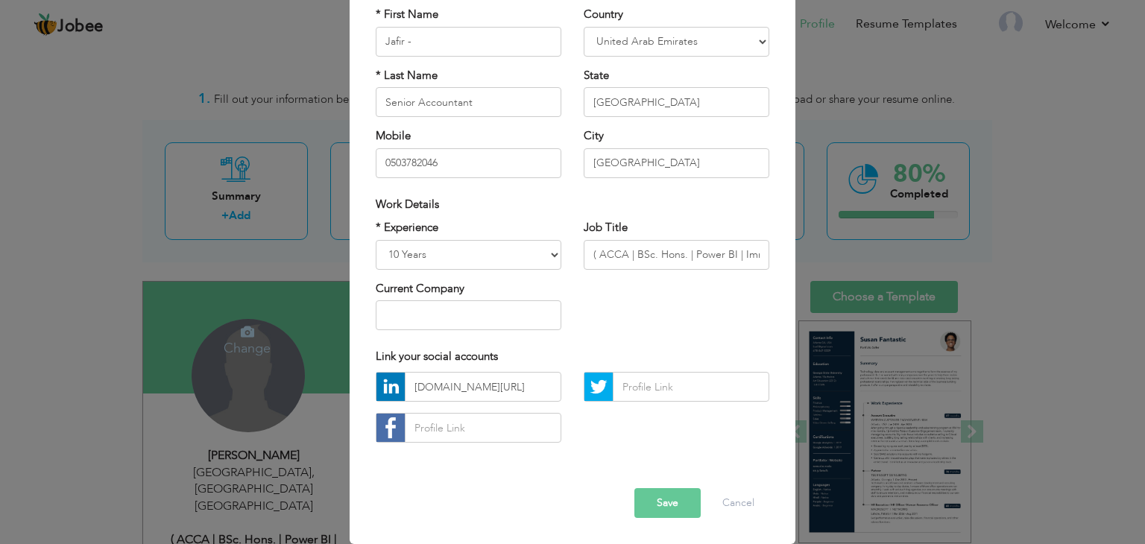
click at [655, 497] on button "Save" at bounding box center [668, 503] width 66 height 30
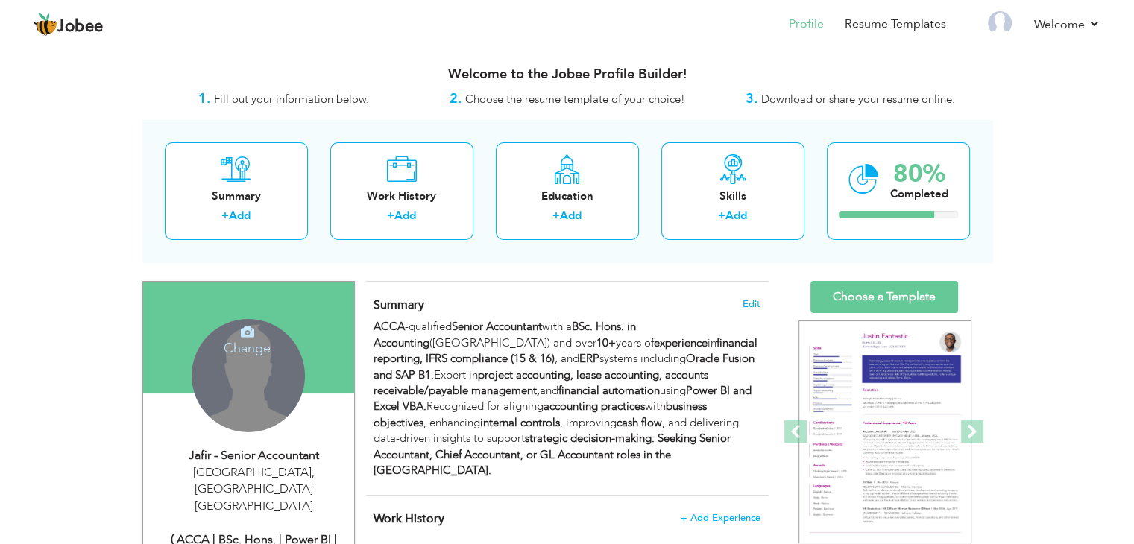
click at [829, 104] on span "Download or share your resume online." at bounding box center [858, 99] width 194 height 15
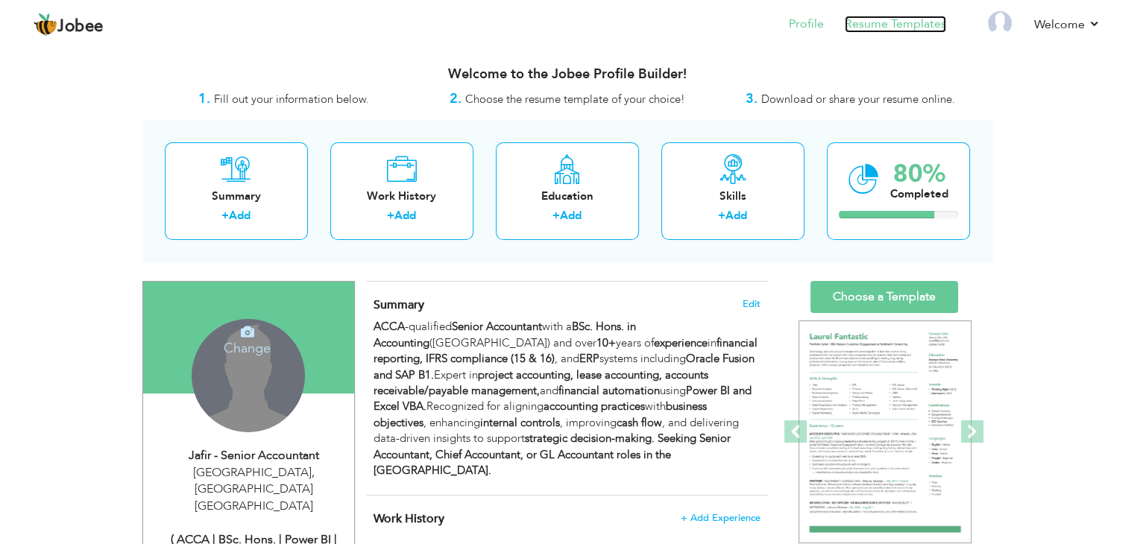
click at [861, 22] on link "Resume Templates" at bounding box center [895, 24] width 101 height 17
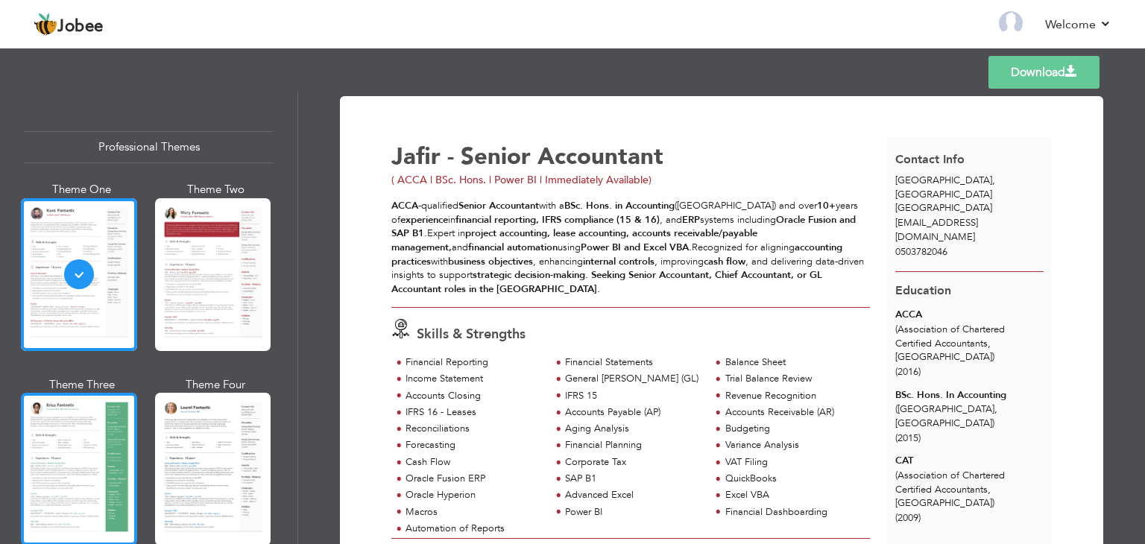
click at [78, 452] on div at bounding box center [79, 469] width 116 height 153
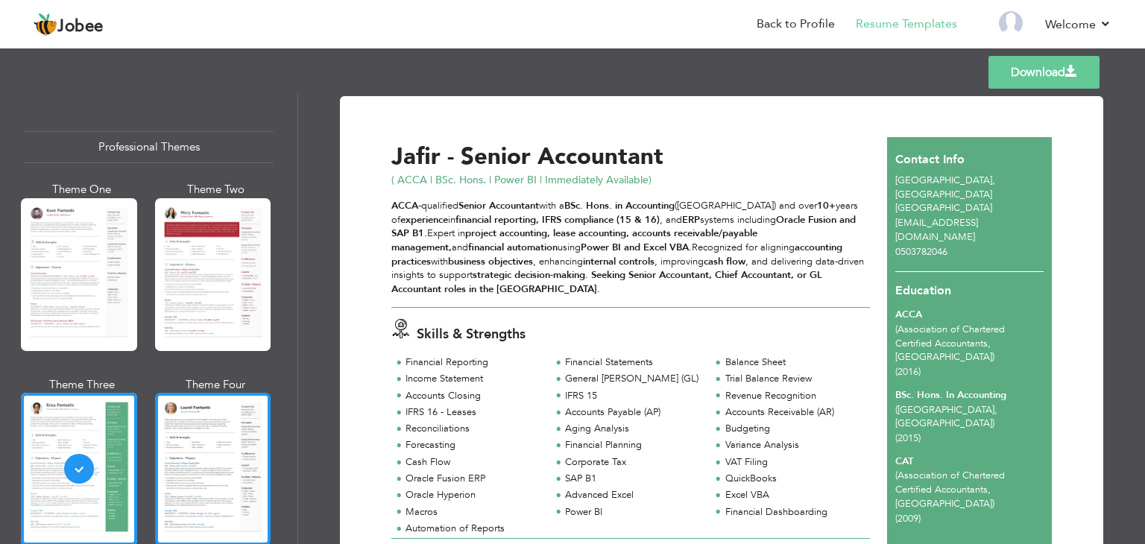
click at [192, 442] on div at bounding box center [213, 469] width 116 height 153
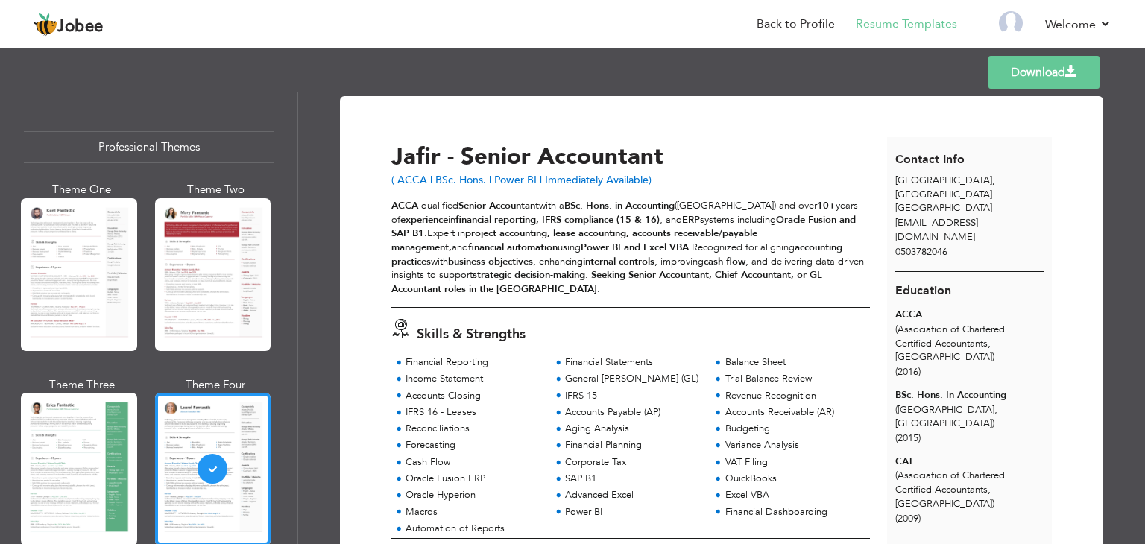
drag, startPoint x: 292, startPoint y: 133, endPoint x: 292, endPoint y: 160, distance: 26.8
click at [292, 160] on div "Professional Themes Theme One Theme Two Theme Three Theme Six" at bounding box center [149, 318] width 298 height 452
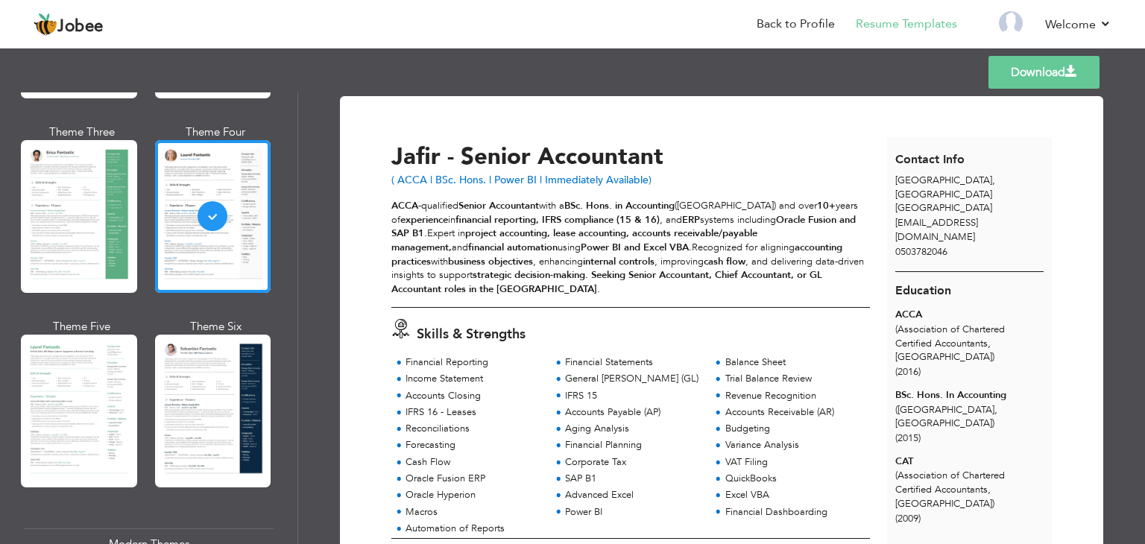
scroll to position [257, 0]
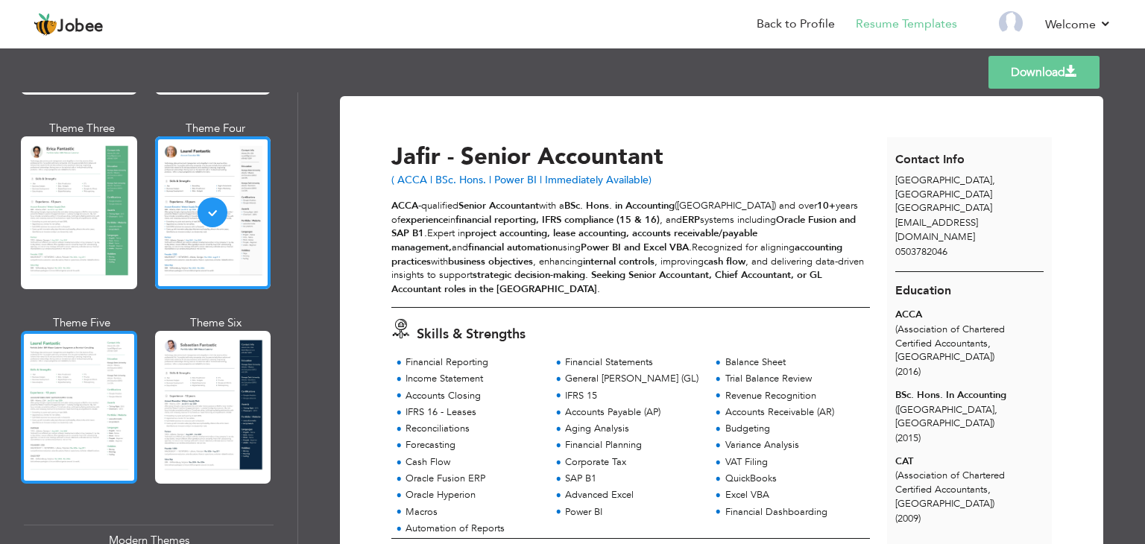
click at [50, 359] on div at bounding box center [79, 407] width 116 height 153
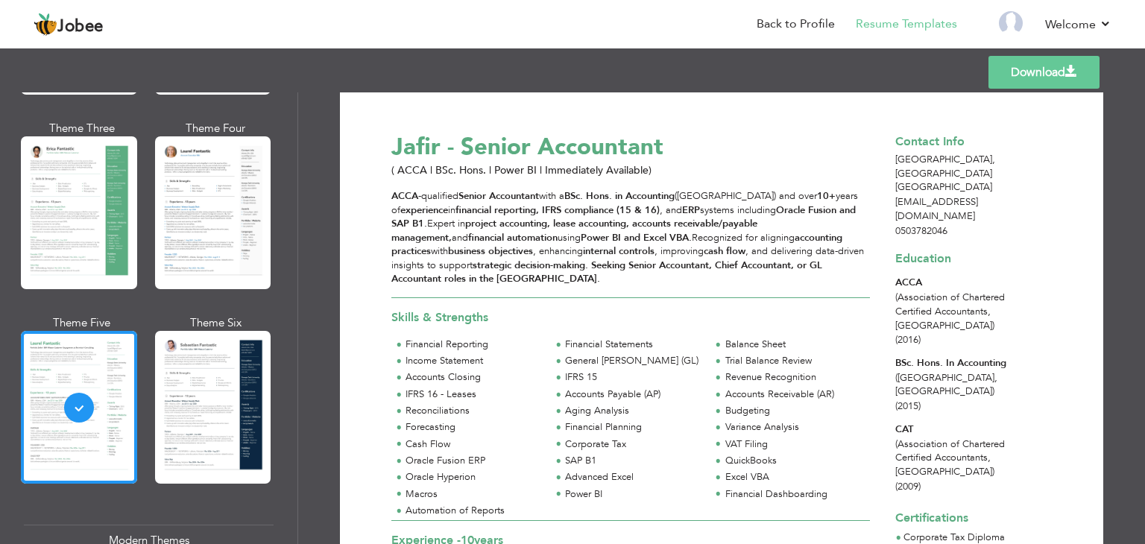
scroll to position [0, 0]
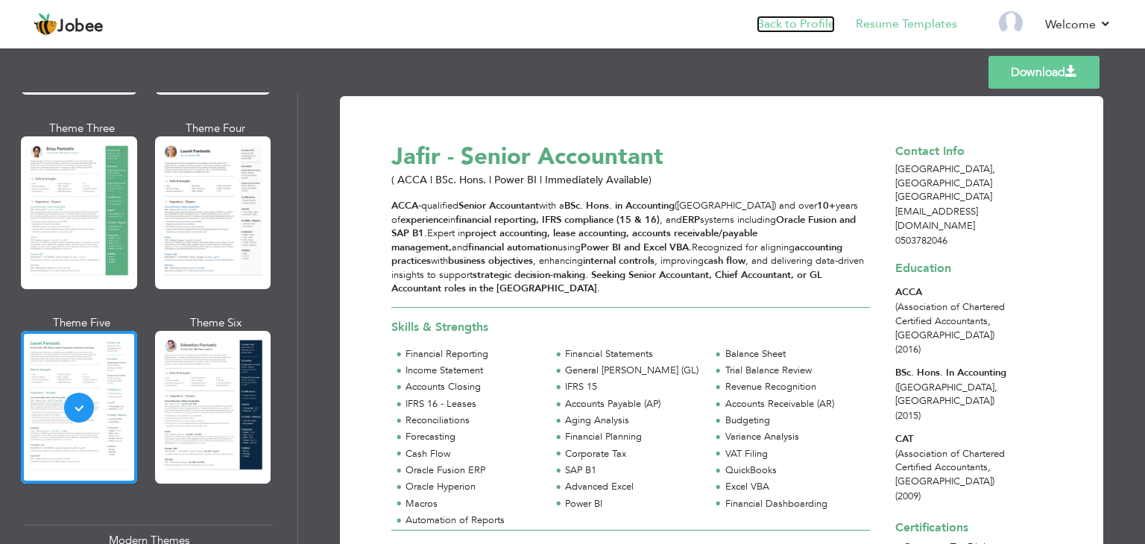
click at [801, 28] on link "Back to Profile" at bounding box center [796, 24] width 78 height 17
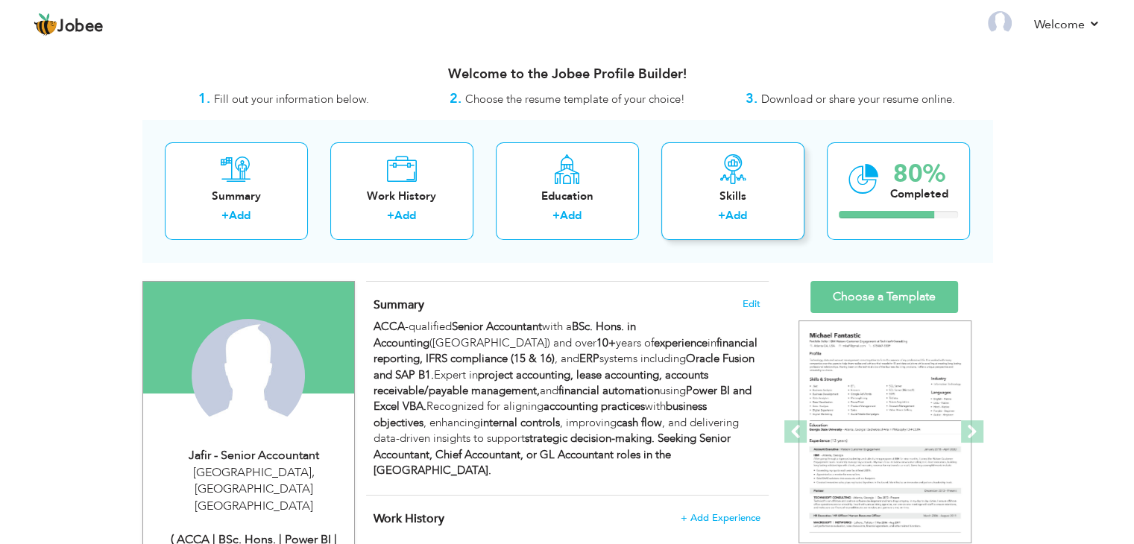
click at [702, 212] on div "+ Add" at bounding box center [732, 217] width 119 height 19
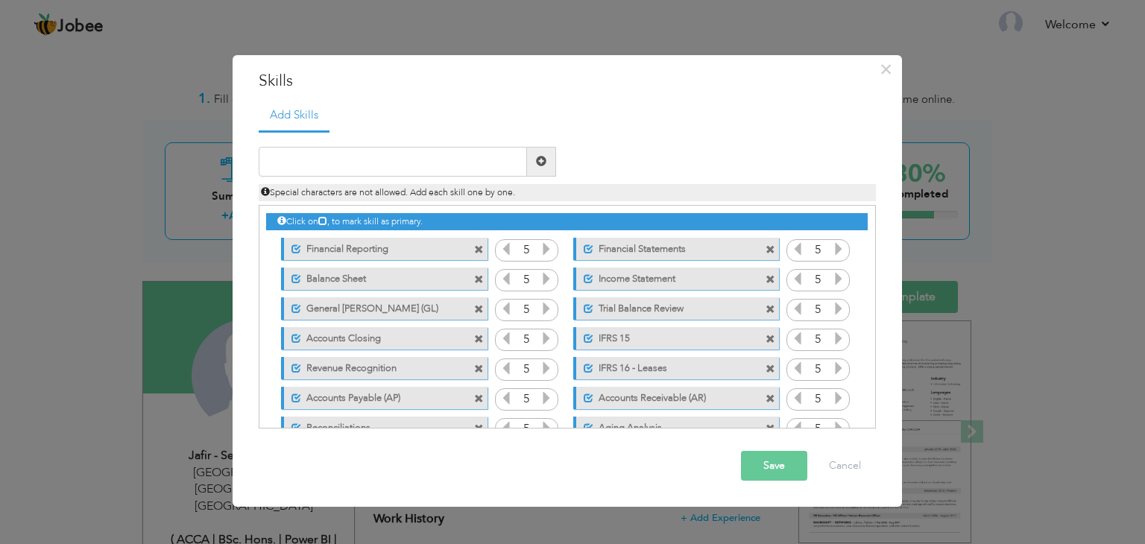
drag, startPoint x: 876, startPoint y: 277, endPoint x: 862, endPoint y: 367, distance: 90.6
click at [862, 367] on div "Add Skills Duplicate entry 5 5 5 5 5 5 5" at bounding box center [568, 270] width 640 height 340
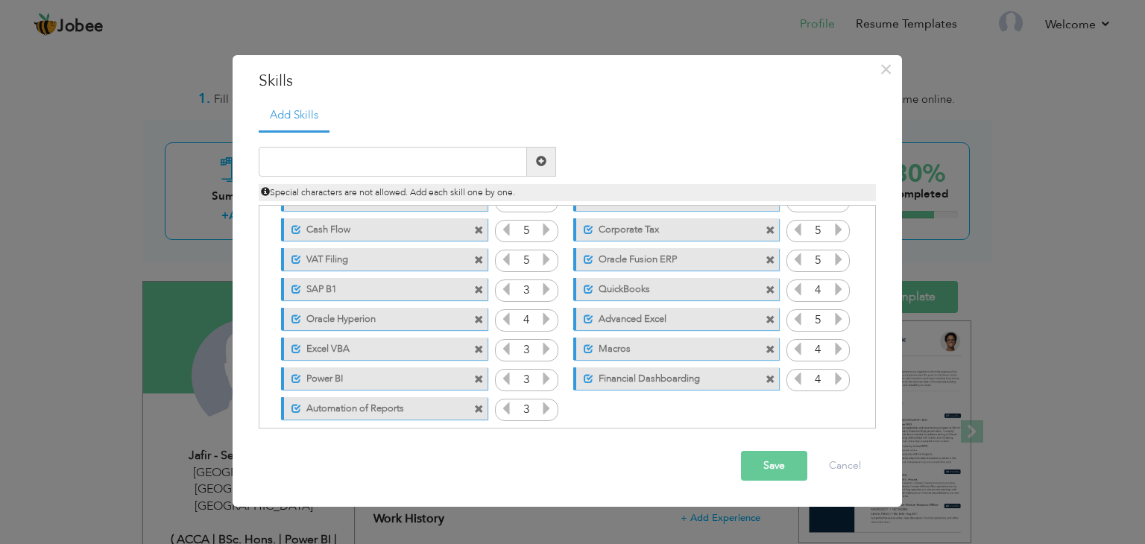
scroll to position [301, 0]
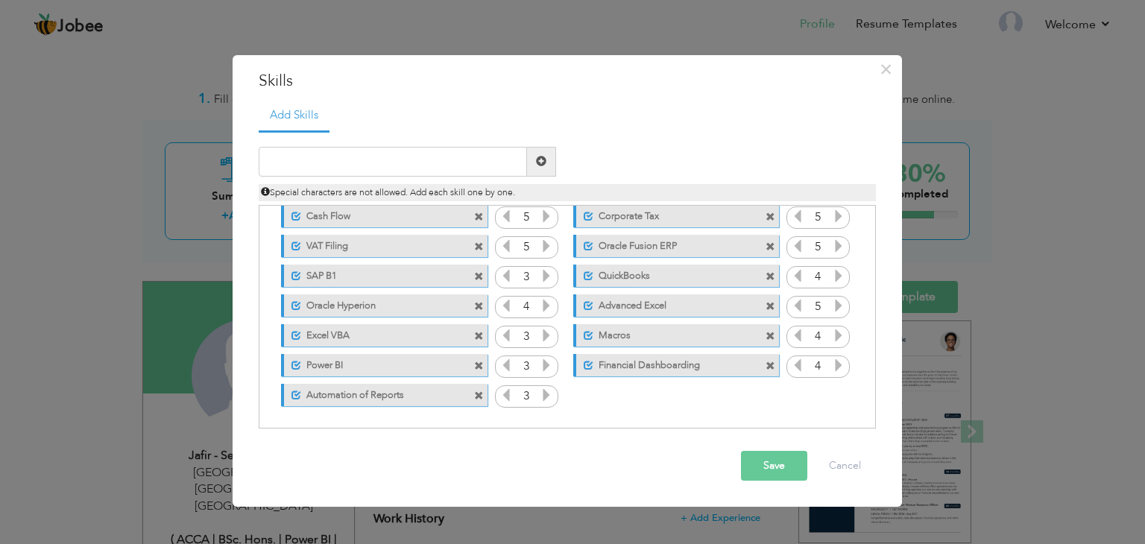
click at [871, 439] on div "Add Skills Duplicate entry 5 5 5 5 5 5 5" at bounding box center [568, 270] width 640 height 340
click at [353, 156] on input "text" at bounding box center [393, 162] width 268 height 30
type input "Power Query"
click at [544, 160] on span at bounding box center [541, 161] width 10 height 10
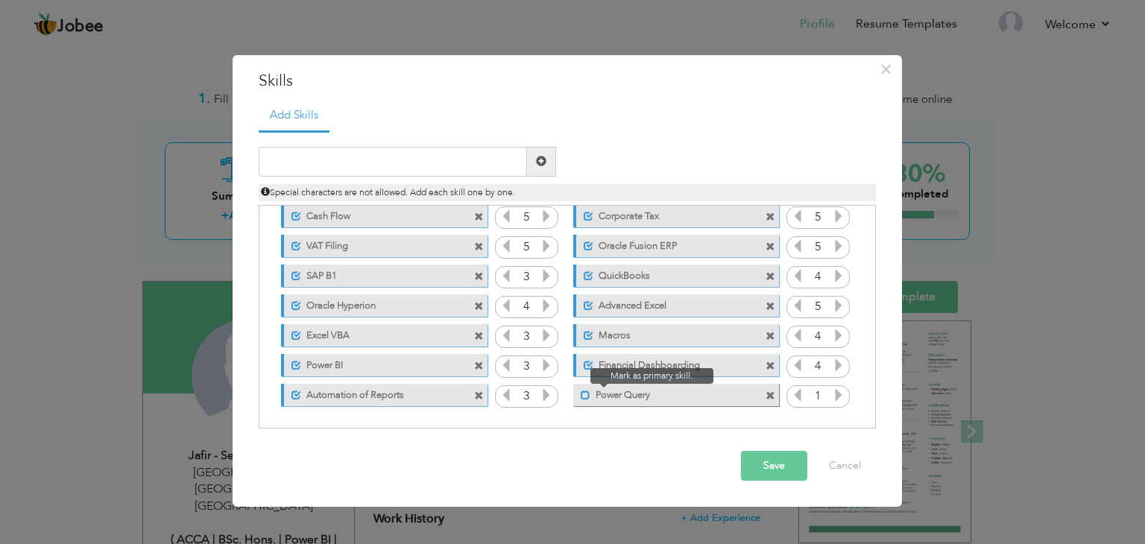
drag, startPoint x: 576, startPoint y: 386, endPoint x: 585, endPoint y: 394, distance: 12.7
click at [585, 394] on span at bounding box center [581, 391] width 17 height 15
click at [585, 394] on span at bounding box center [589, 396] width 10 height 10
click at [581, 391] on span at bounding box center [586, 396] width 10 height 10
click at [835, 394] on icon at bounding box center [838, 394] width 13 height 13
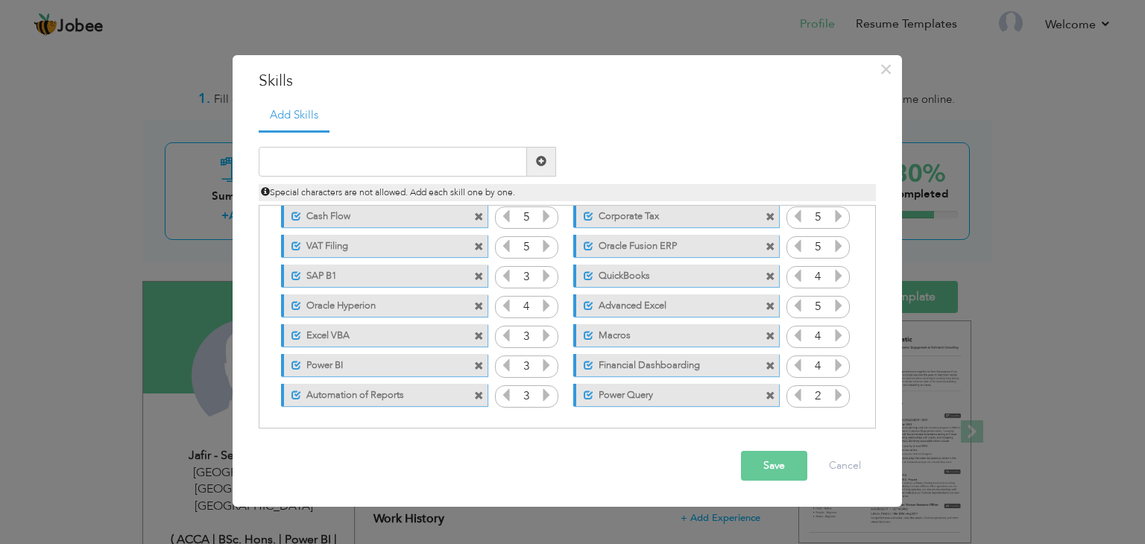
click at [835, 394] on icon at bounding box center [838, 394] width 13 height 13
click at [323, 162] on input "text" at bounding box center [393, 162] width 268 height 30
type input "Power Pivot"
click at [541, 158] on span at bounding box center [541, 161] width 10 height 10
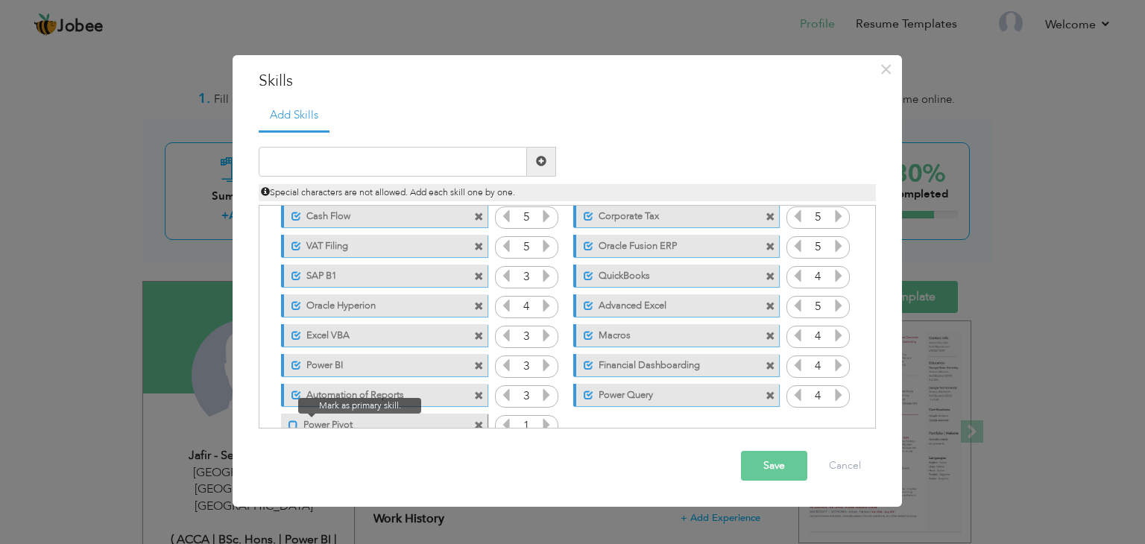
click at [292, 426] on span at bounding box center [294, 426] width 10 height 10
click at [546, 421] on icon at bounding box center [546, 424] width 13 height 13
click at [770, 466] on button "Save" at bounding box center [774, 466] width 66 height 30
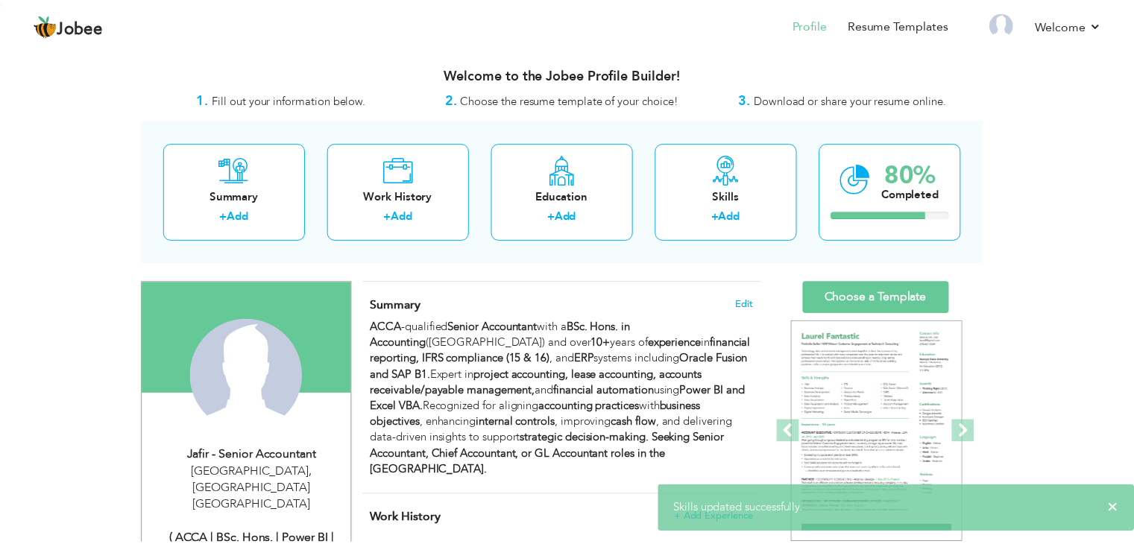
scroll to position [0, 0]
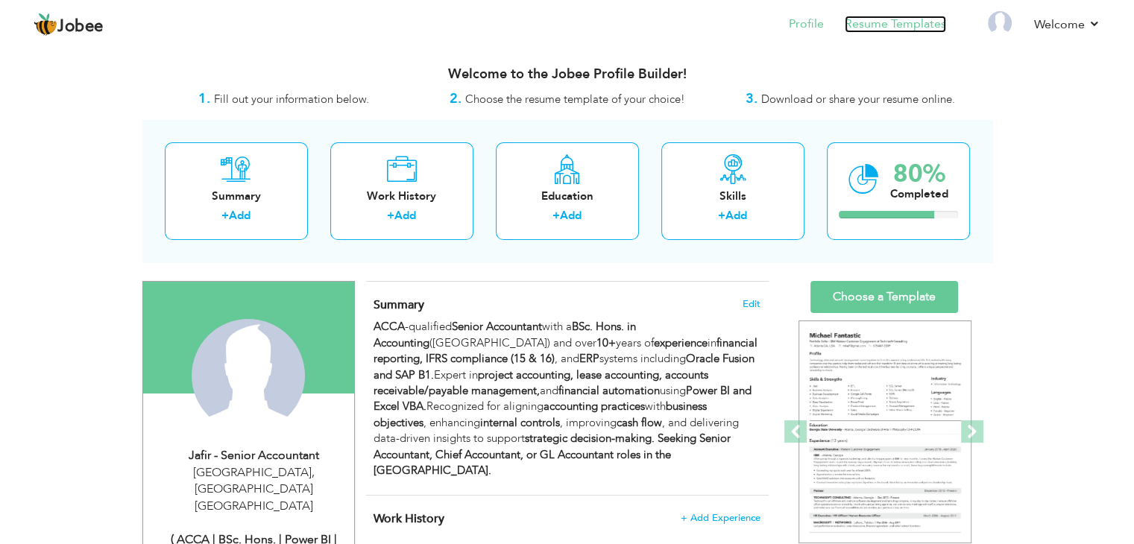
click at [913, 24] on link "Resume Templates" at bounding box center [895, 24] width 101 height 17
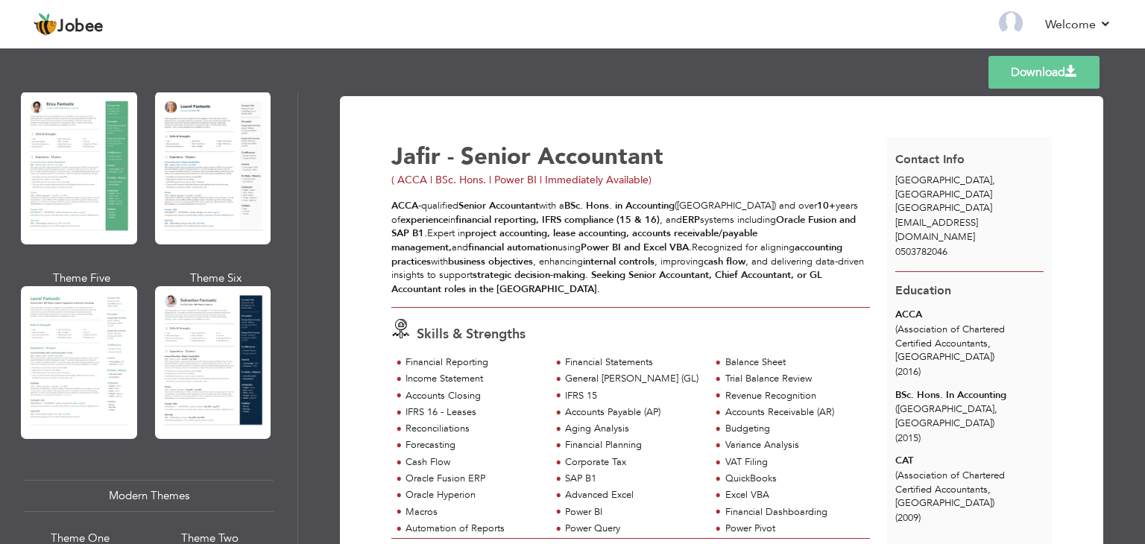
scroll to position [305, 0]
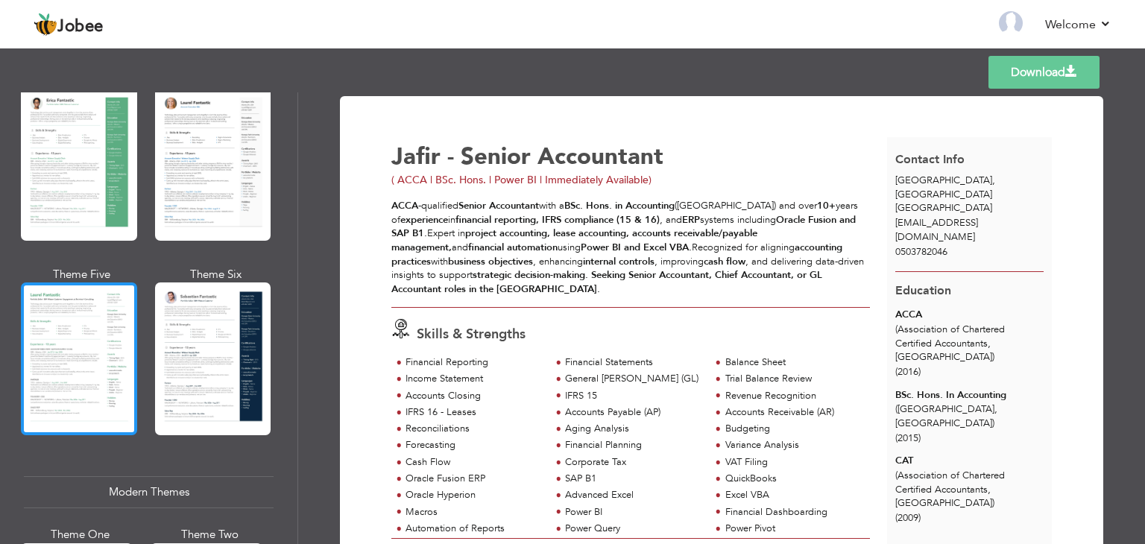
click at [81, 320] on div at bounding box center [79, 359] width 116 height 153
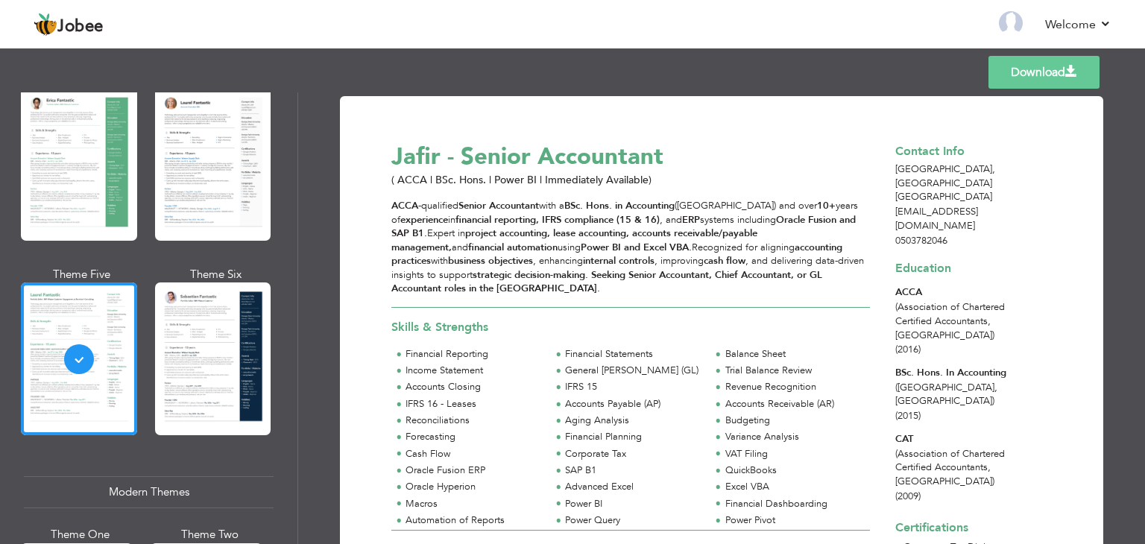
click at [1035, 84] on link "Download" at bounding box center [1044, 72] width 111 height 33
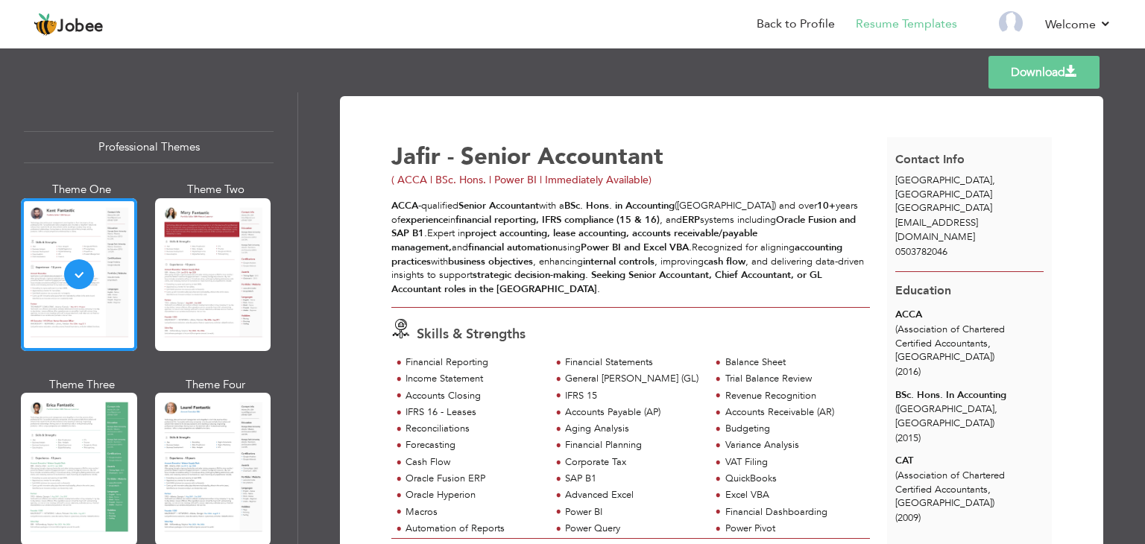
click at [1066, 79] on link "Download" at bounding box center [1044, 72] width 111 height 33
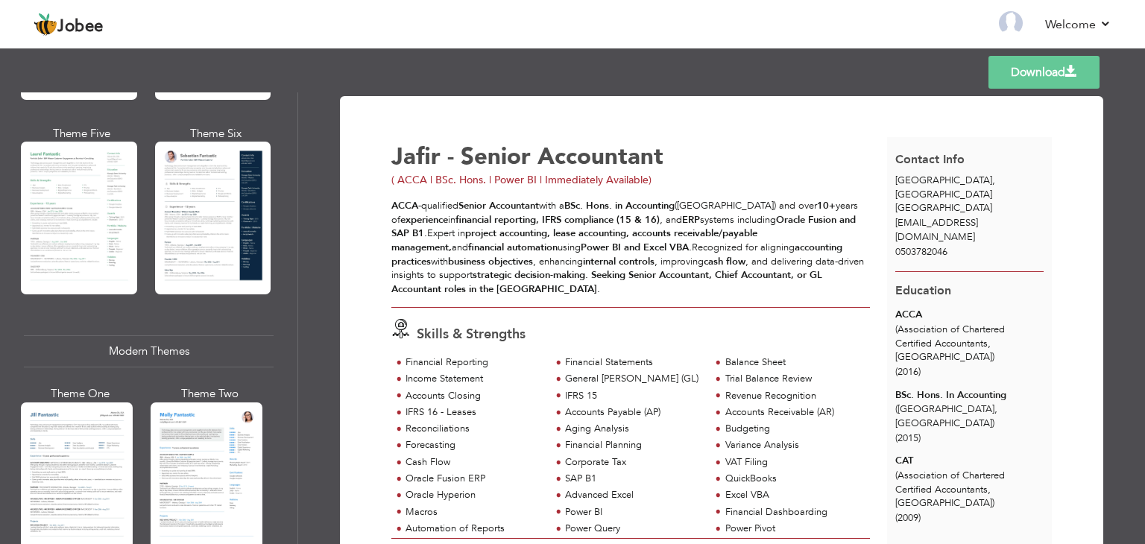
scroll to position [441, 0]
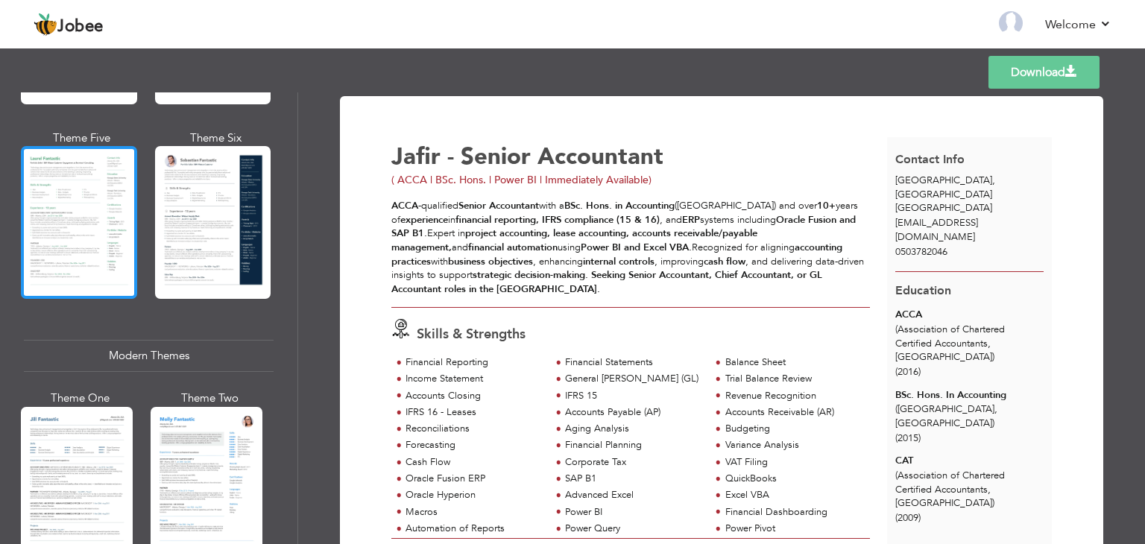
click at [122, 208] on div at bounding box center [79, 222] width 116 height 153
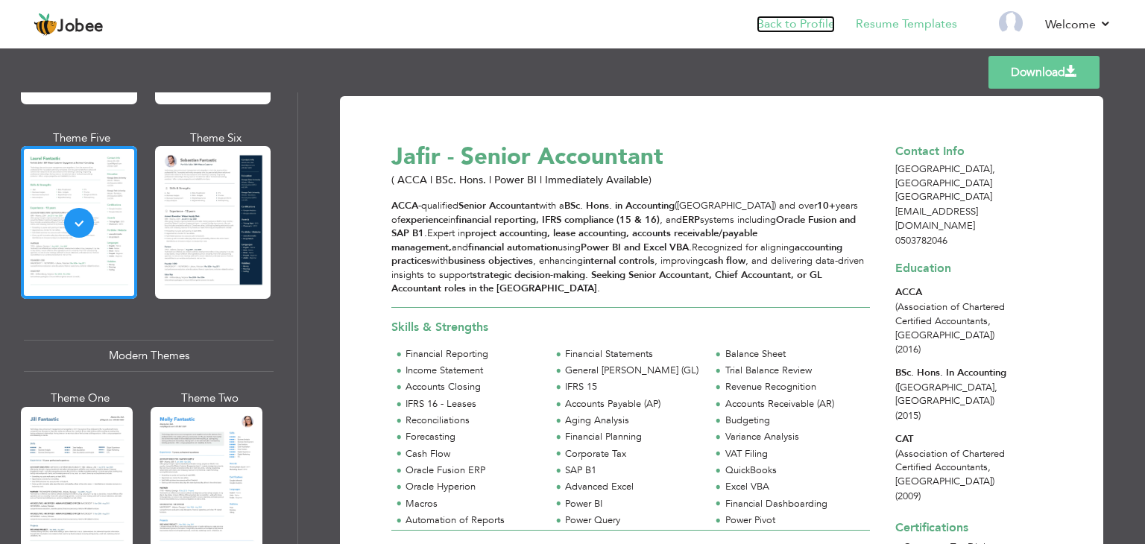
click at [785, 19] on link "Back to Profile" at bounding box center [796, 24] width 78 height 17
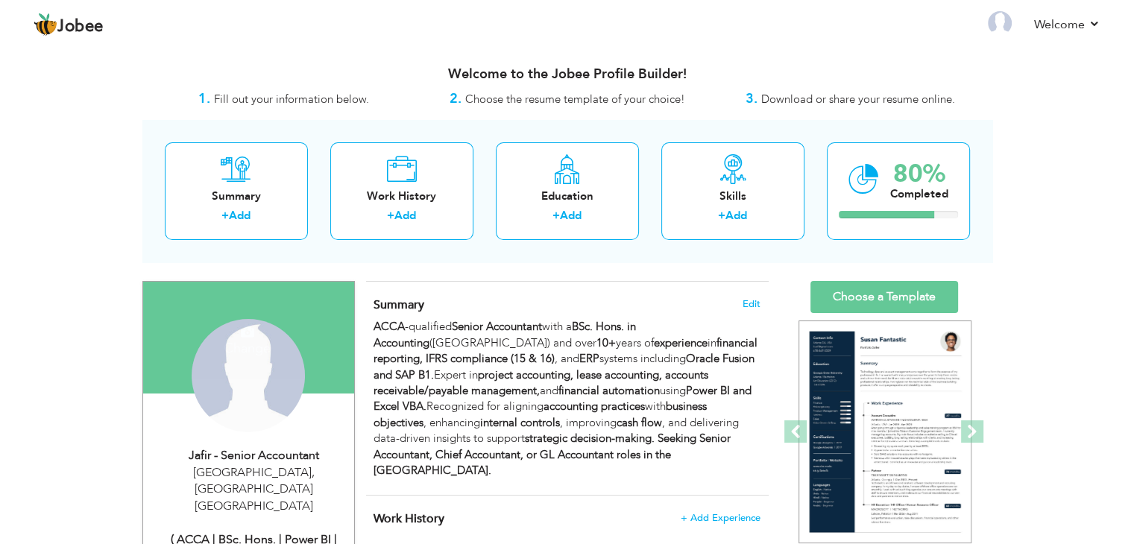
click at [222, 451] on div "Jafir - Senior Accountant" at bounding box center [254, 455] width 200 height 17
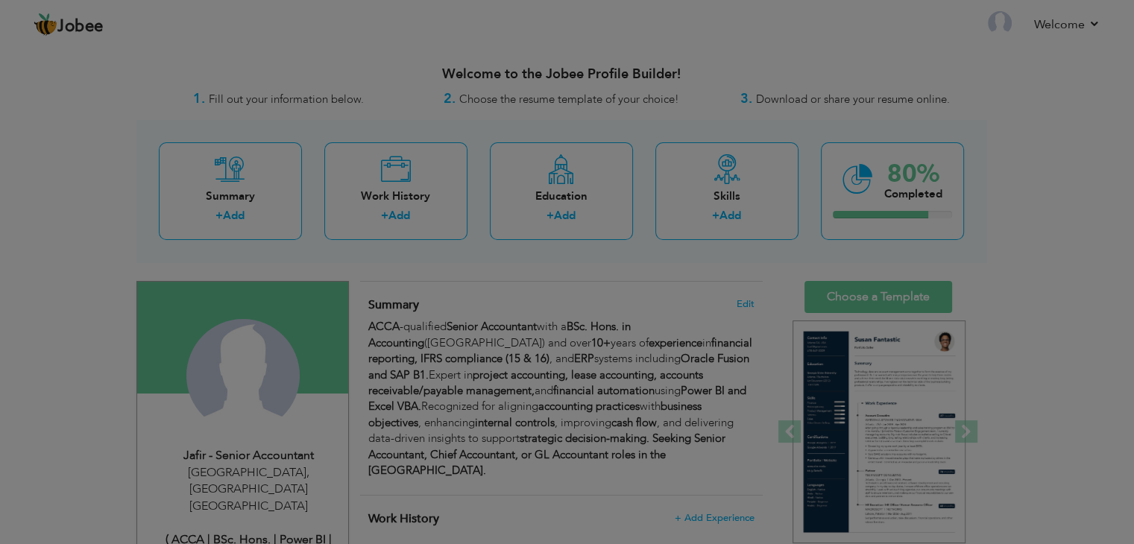
type input "Jafir -"
type input "Senior Accountant"
type input "0503782046"
select select "number:228"
type input "[GEOGRAPHIC_DATA]"
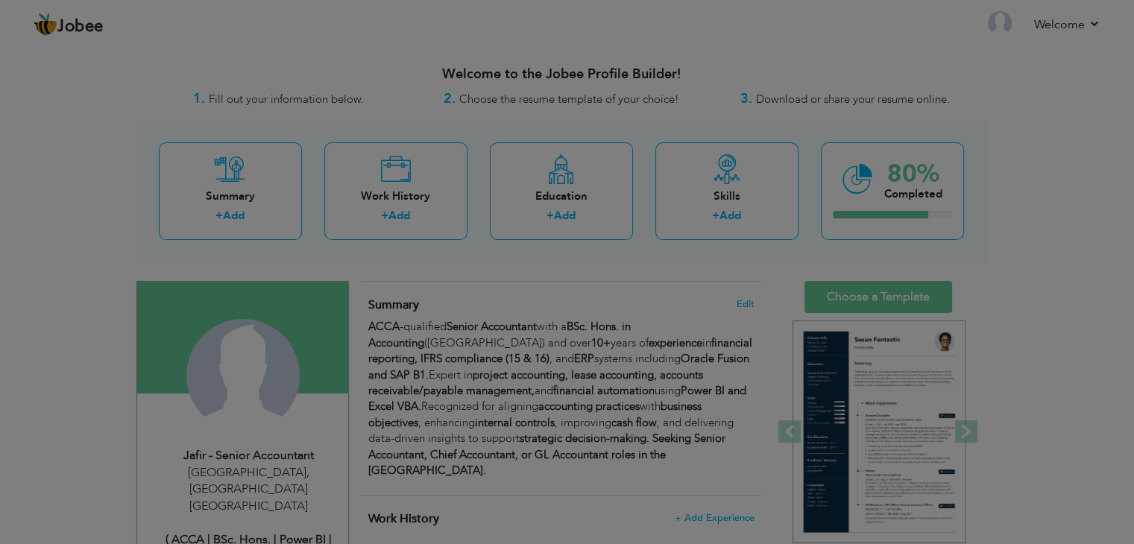
type input "[GEOGRAPHIC_DATA]"
select select "number:12"
type input "( ACCA | BSc. Hons. | Power BI | Immediately Available)"
type input "[DOMAIN_NAME][URL]"
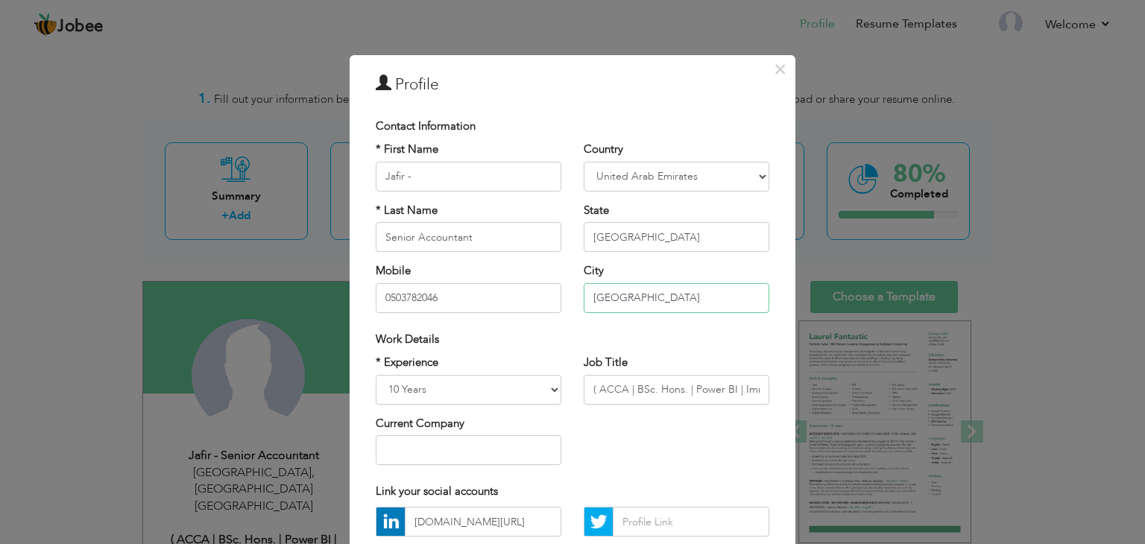
click at [653, 299] on input "[GEOGRAPHIC_DATA]" at bounding box center [677, 298] width 186 height 30
type input "A"
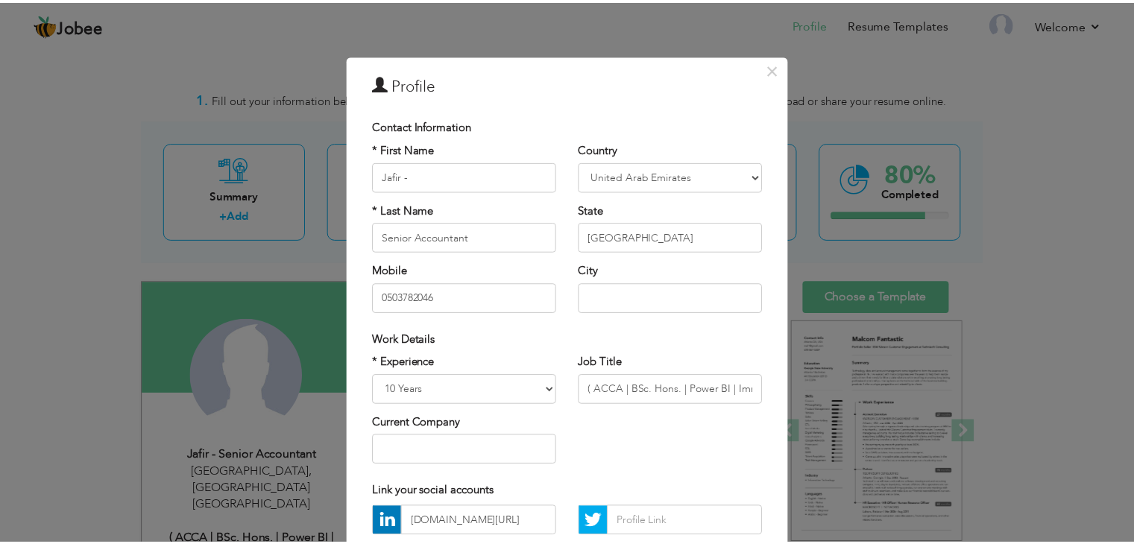
scroll to position [135, 0]
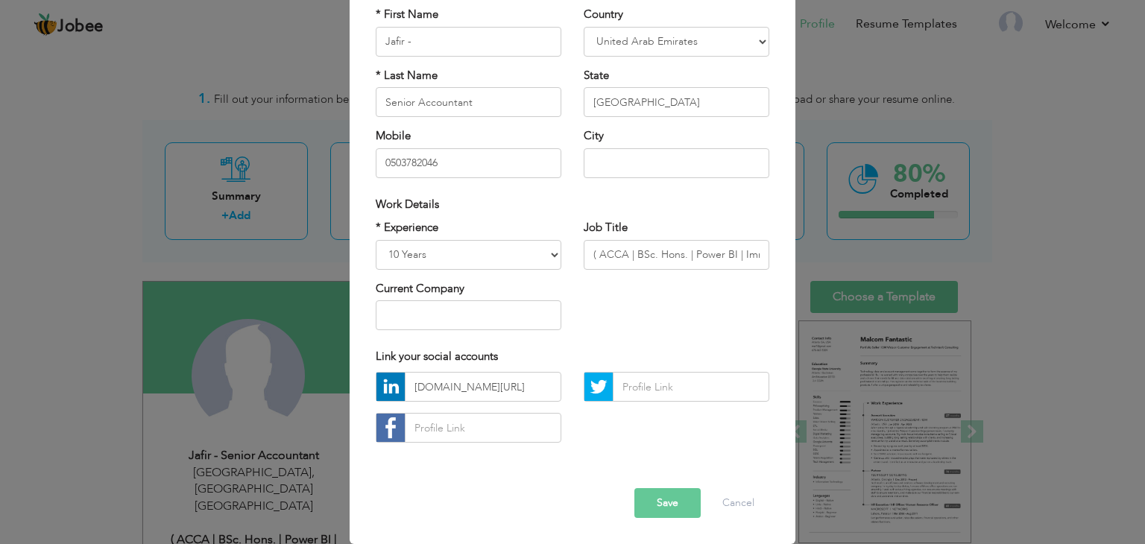
click at [663, 501] on button "Save" at bounding box center [668, 503] width 66 height 30
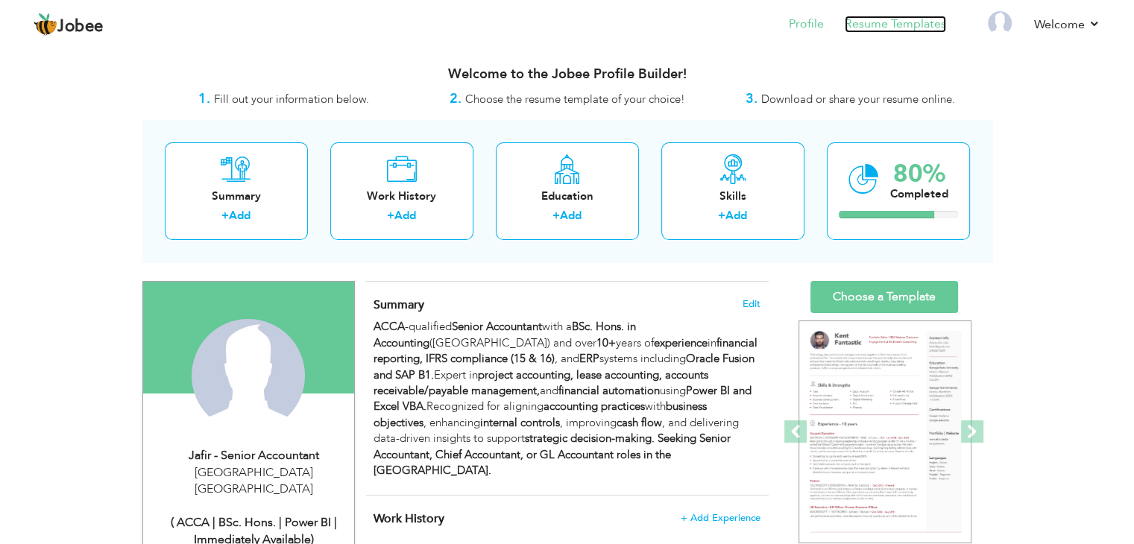
click at [916, 17] on link "Resume Templates" at bounding box center [895, 24] width 101 height 17
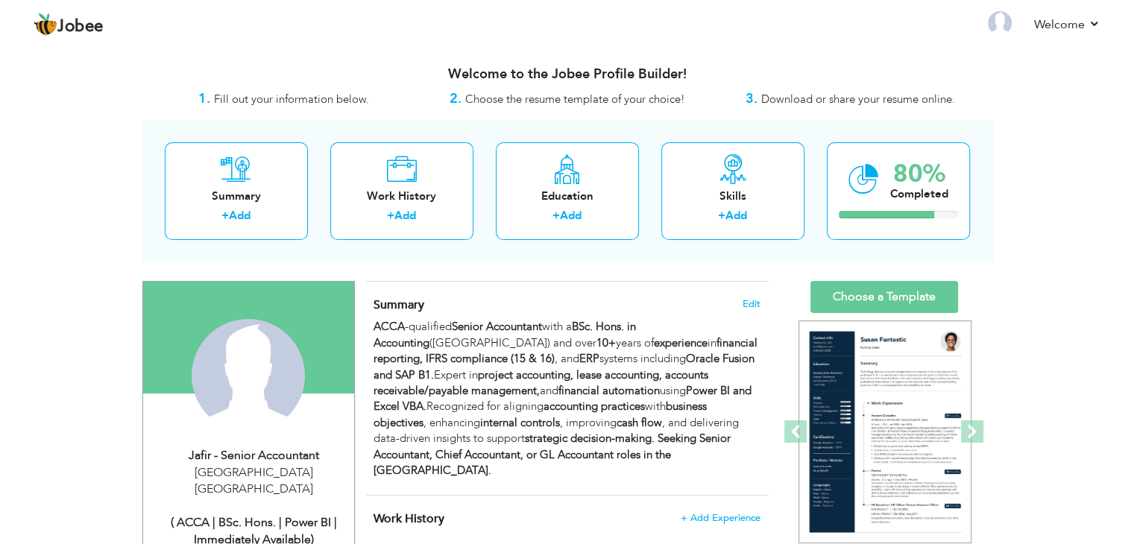
click at [254, 515] on div "( ACCA | BSc. Hons. | Power BI | Immediately Available)" at bounding box center [254, 531] width 200 height 34
select select "number:228"
select select "number:12"
type input "( ACCA | BSc. Hons. | Power BI | Immediately Available)"
type input "[DOMAIN_NAME][URL]"
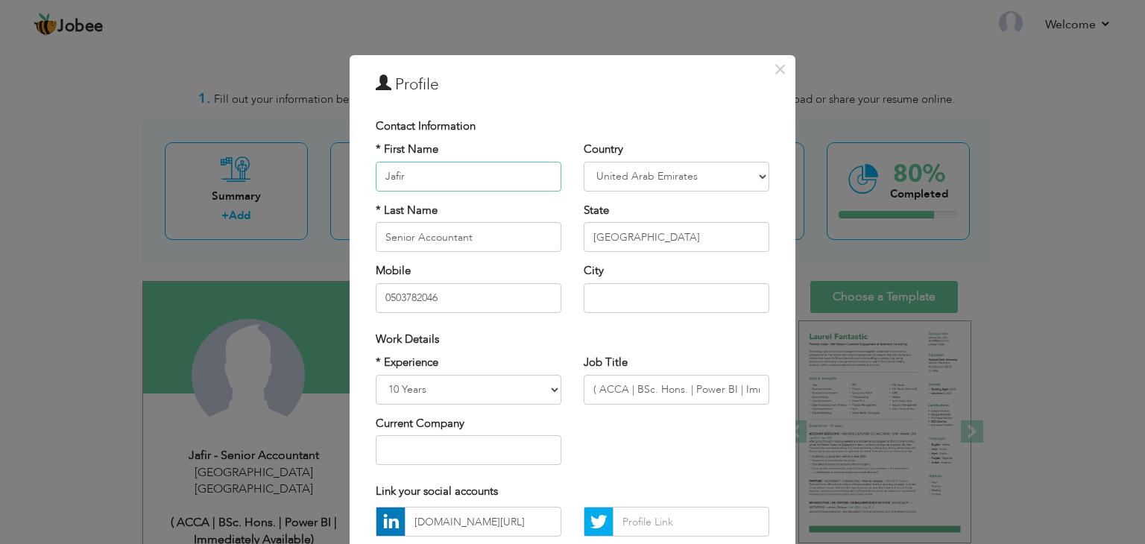
type input "Jafir"
click at [383, 245] on input "Senior Accountant" at bounding box center [469, 237] width 186 height 30
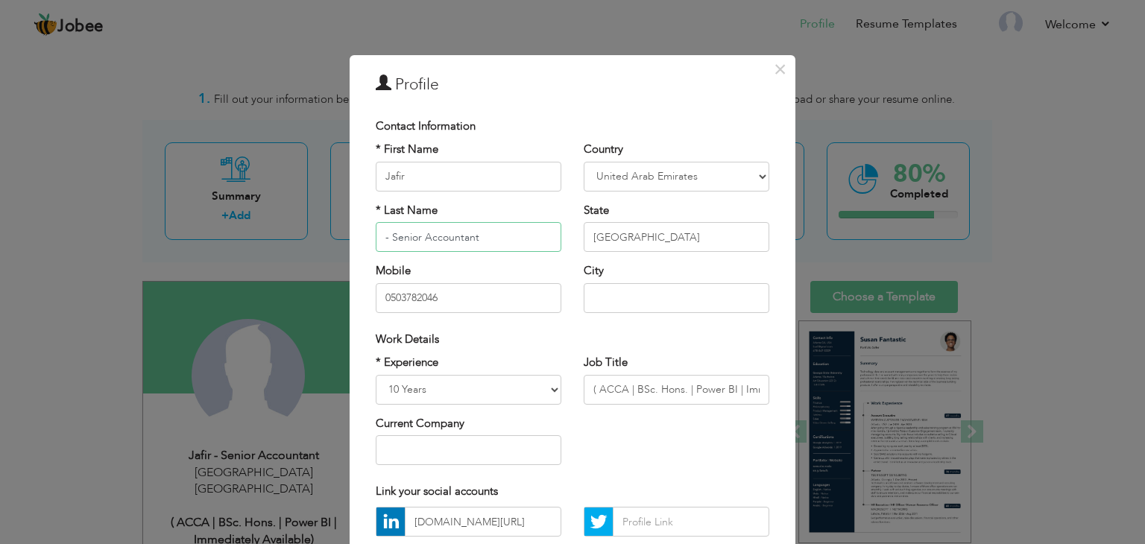
type input "- Senior Accountant"
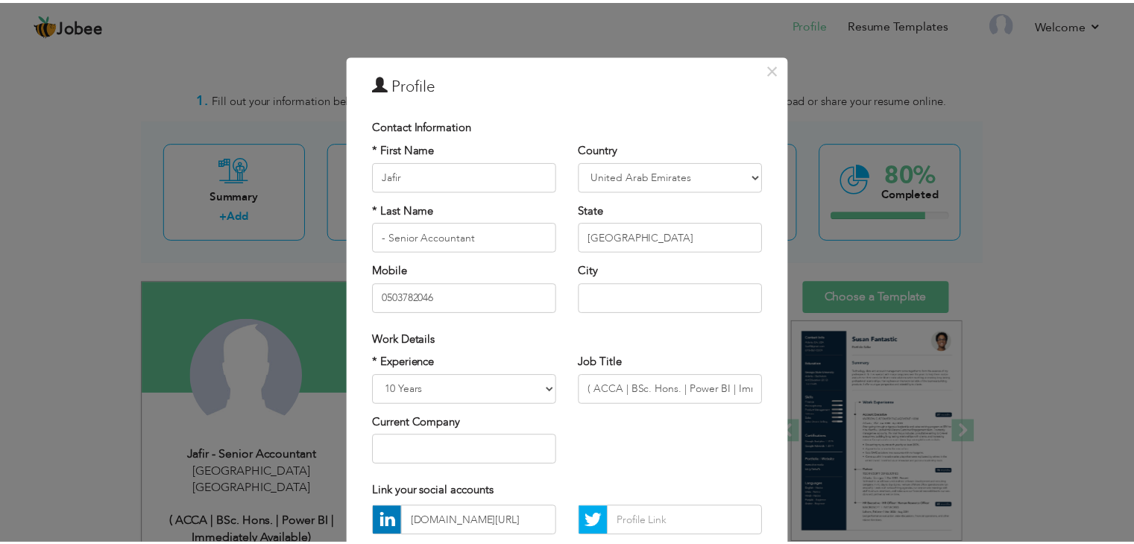
scroll to position [135, 0]
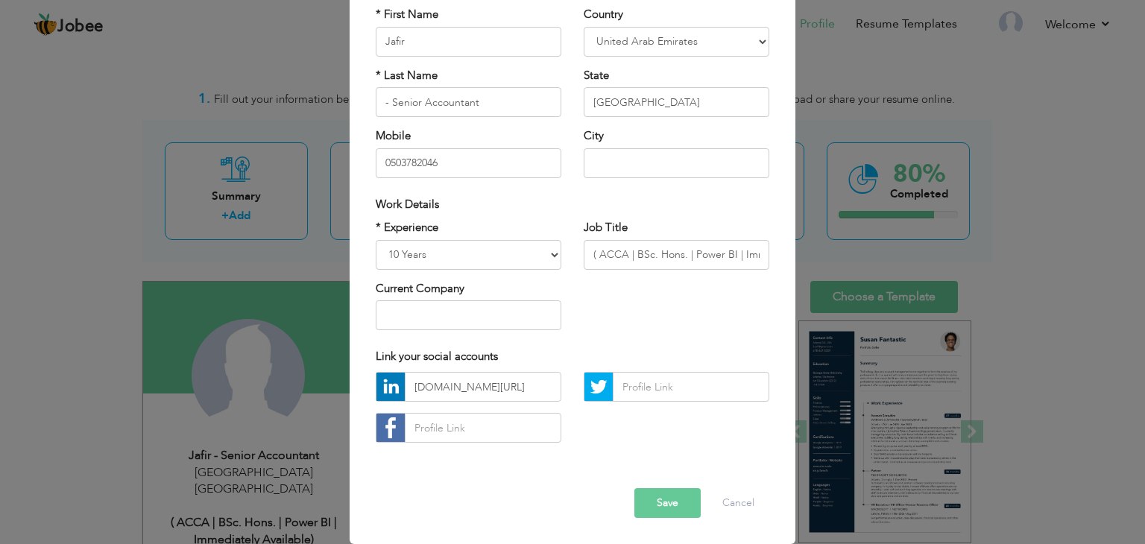
click at [655, 496] on button "Save" at bounding box center [668, 503] width 66 height 30
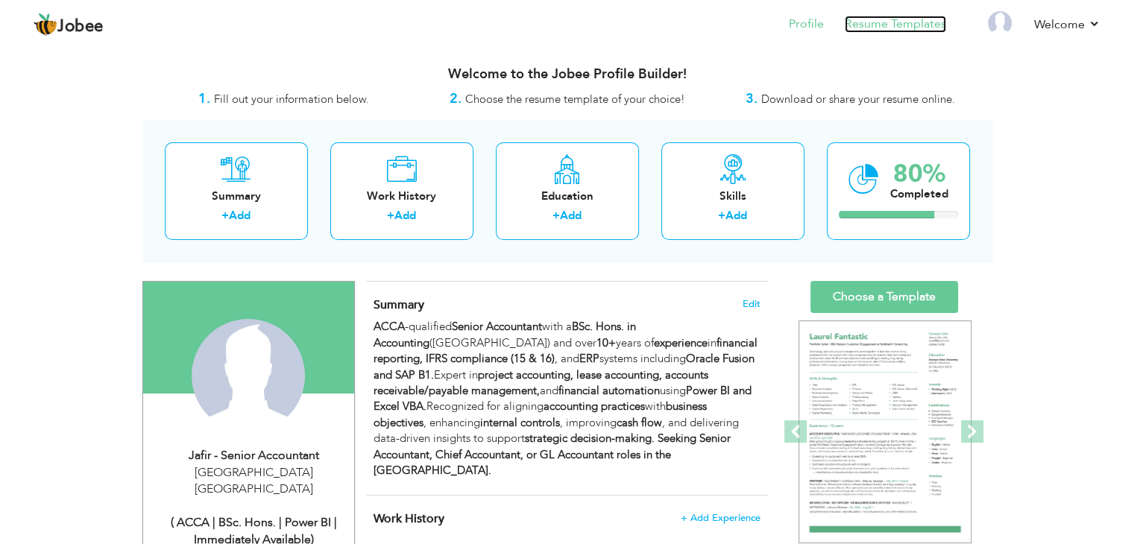
click at [887, 25] on link "Resume Templates" at bounding box center [895, 24] width 101 height 17
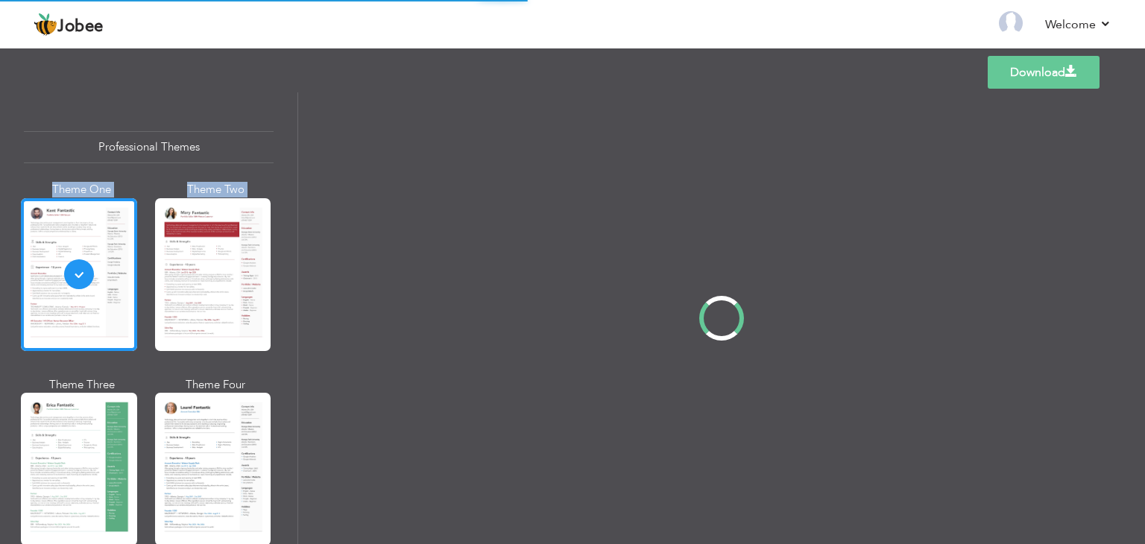
drag, startPoint x: 295, startPoint y: 141, endPoint x: 288, endPoint y: 207, distance: 66.0
click at [288, 207] on div "Professional Themes Theme One Theme Two Theme Three Theme Four" at bounding box center [572, 318] width 1145 height 452
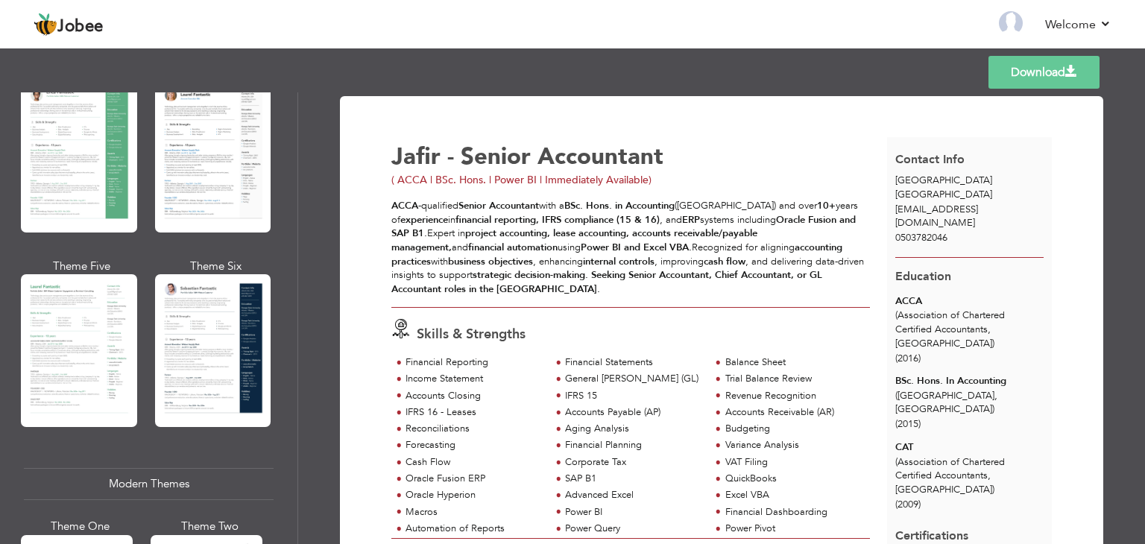
scroll to position [345, 0]
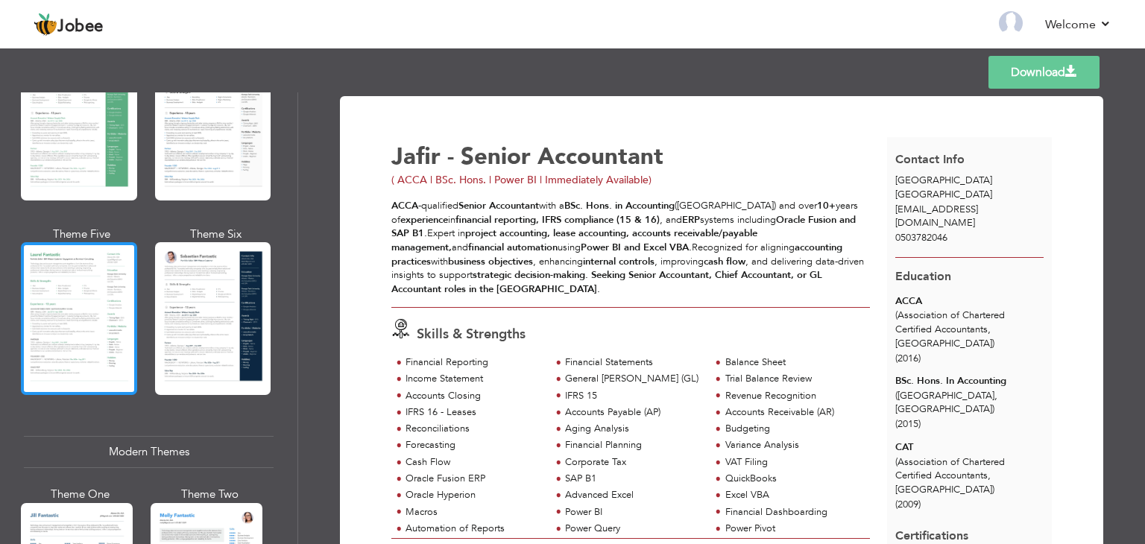
click at [63, 314] on div at bounding box center [79, 318] width 116 height 153
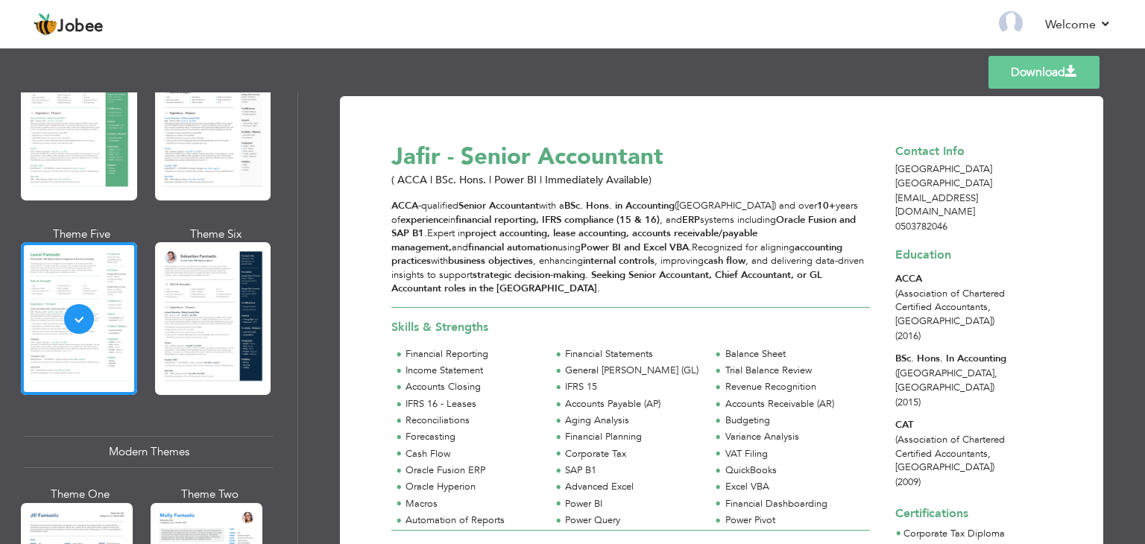
click at [1014, 68] on link "Download" at bounding box center [1044, 72] width 111 height 33
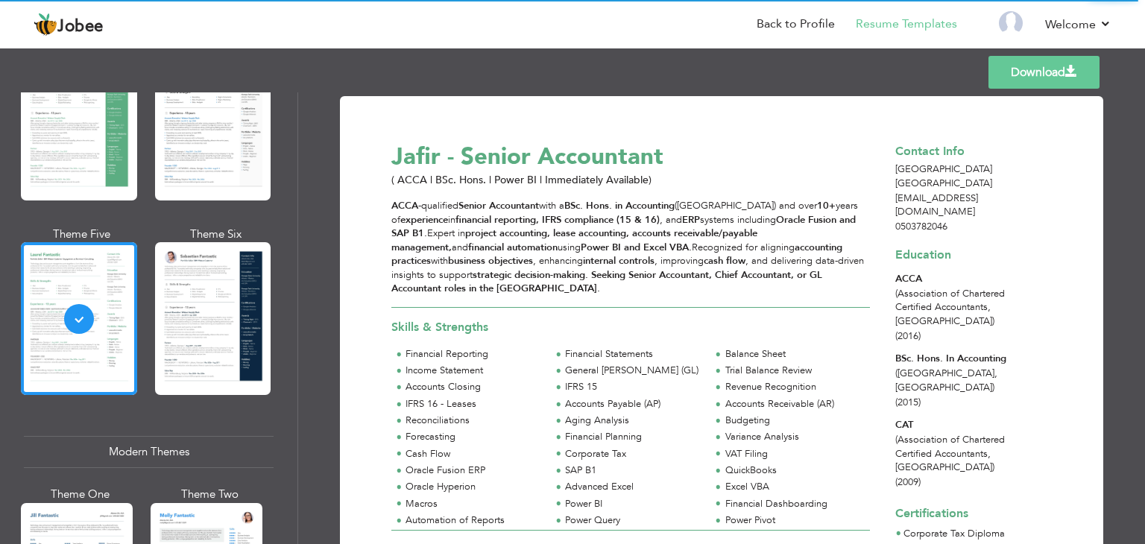
click at [1025, 78] on link "Download" at bounding box center [1044, 72] width 111 height 33
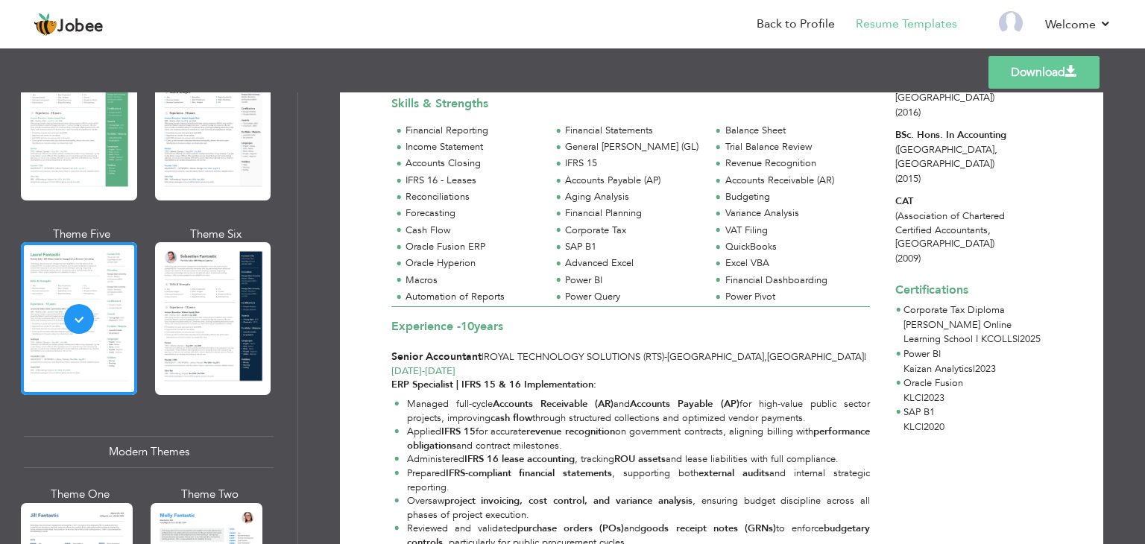
scroll to position [198, 0]
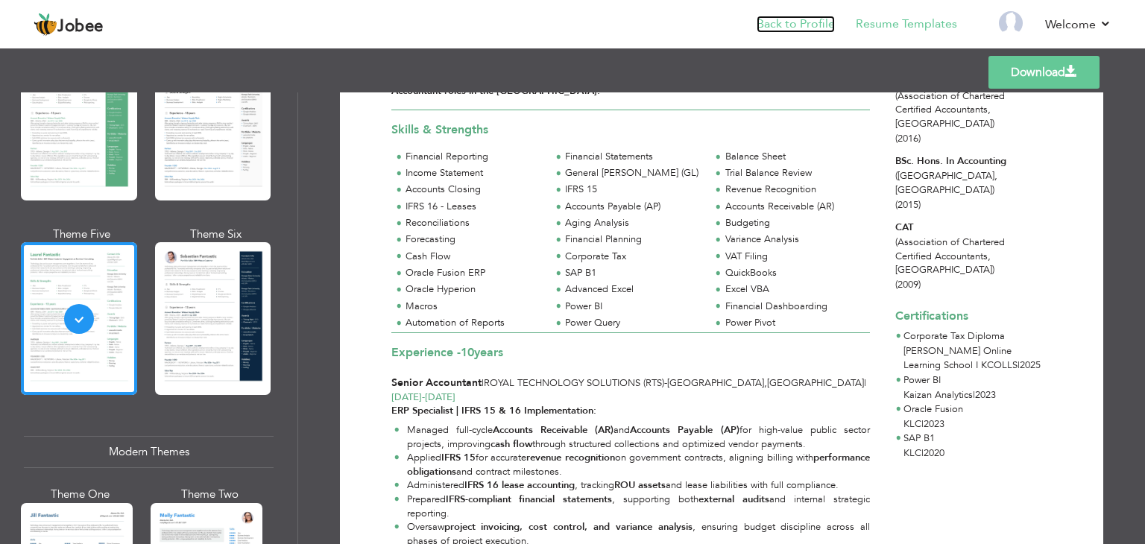
click at [802, 22] on link "Back to Profile" at bounding box center [796, 24] width 78 height 17
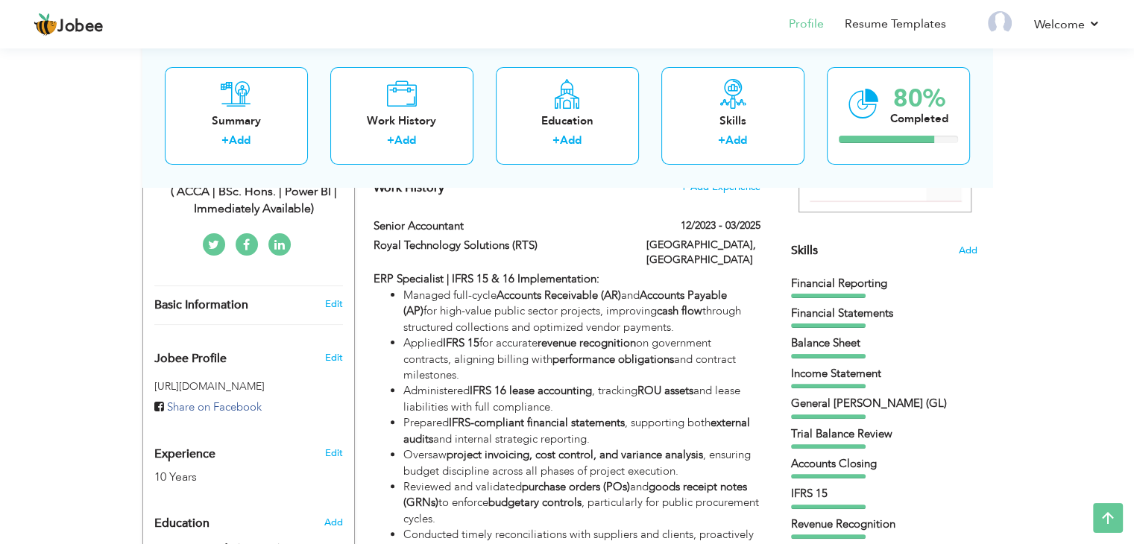
scroll to position [328, 0]
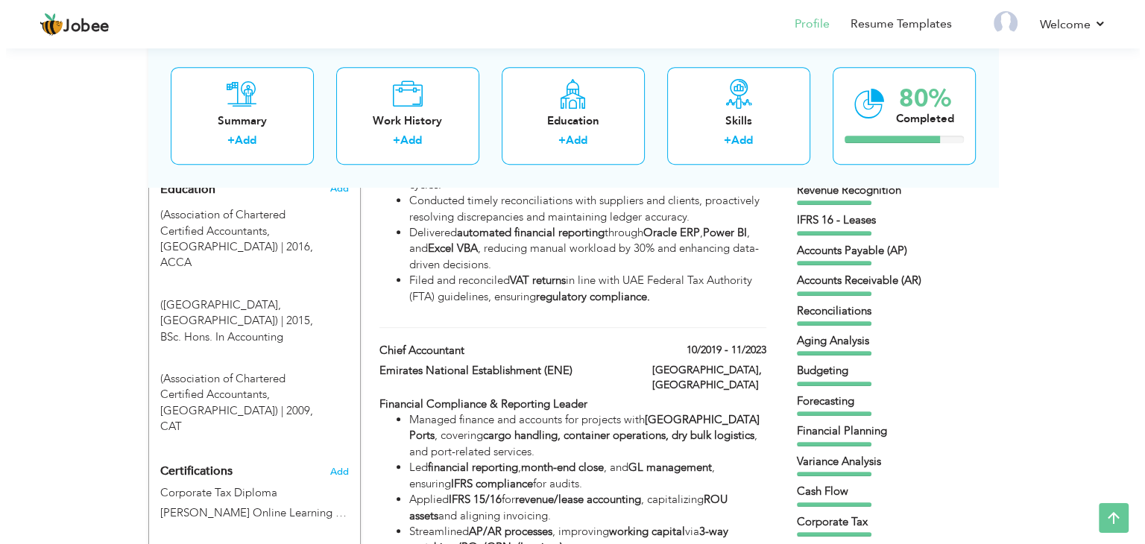
scroll to position [671, 0]
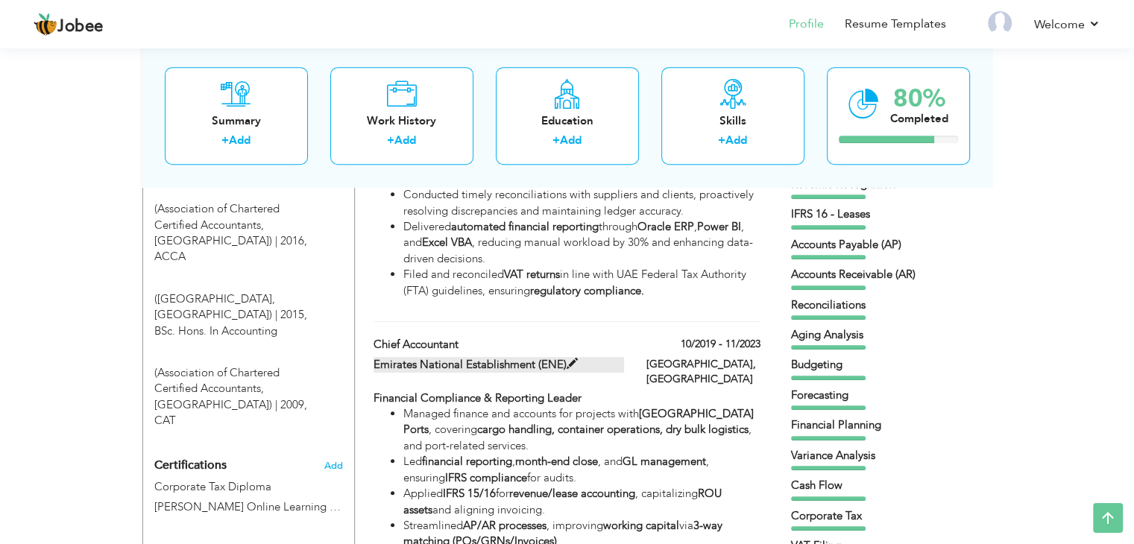
click at [515, 357] on label "Emirates National Establishment (ENE)" at bounding box center [499, 365] width 251 height 16
type input "Chief Accountant"
type input "Emirates National Establishment (ENE)"
type input "10/2019"
type input "11/2023"
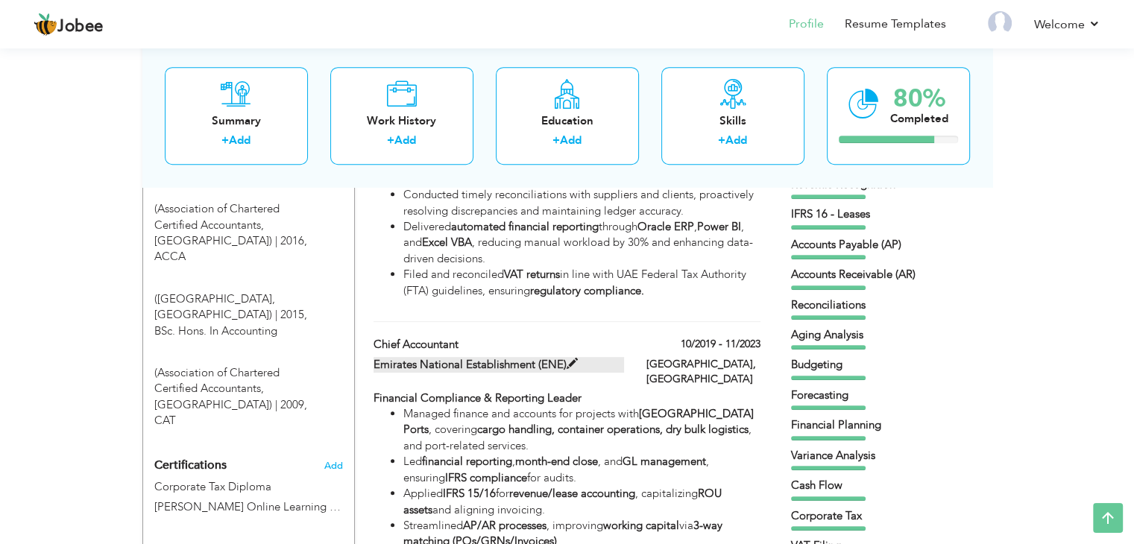
type input "[GEOGRAPHIC_DATA]"
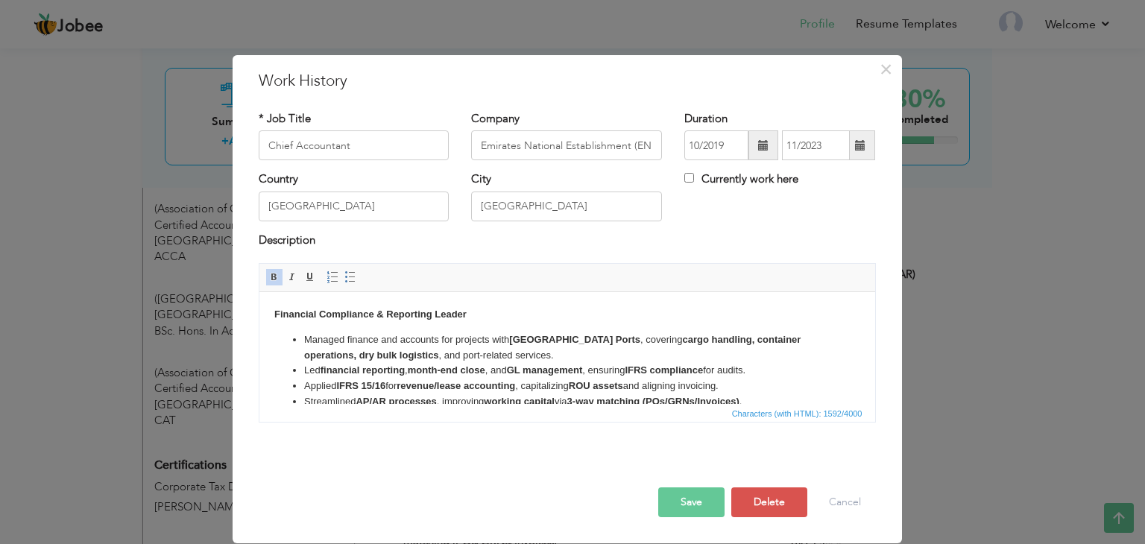
drag, startPoint x: 512, startPoint y: 347, endPoint x: 481, endPoint y: 344, distance: 30.7
click at [481, 344] on li "Managed finance and accounts for projects with Abu Dhabi Ports , covering cargo…" at bounding box center [566, 348] width 526 height 31
click at [492, 353] on li "Managed finance and accounts for projects with Abu Dhabi Ports , covering cargo…" at bounding box center [566, 348] width 526 height 31
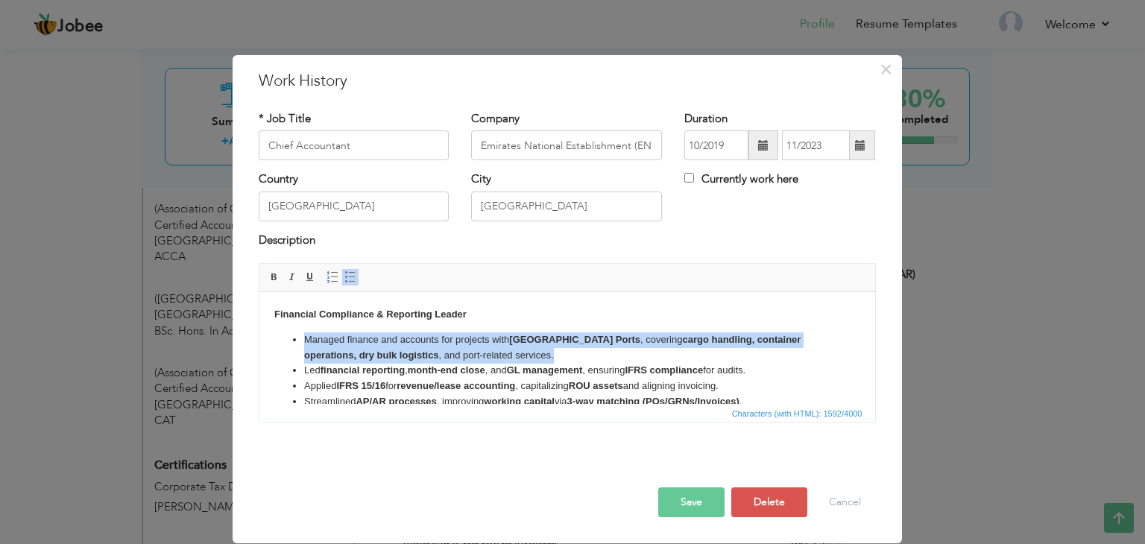
drag, startPoint x: 509, startPoint y: 355, endPoint x: 300, endPoint y: 337, distance: 210.3
click at [300, 337] on ul "Managed finance and accounts for projects with Abu Dhabi Ports , covering cargo…" at bounding box center [567, 410] width 586 height 155
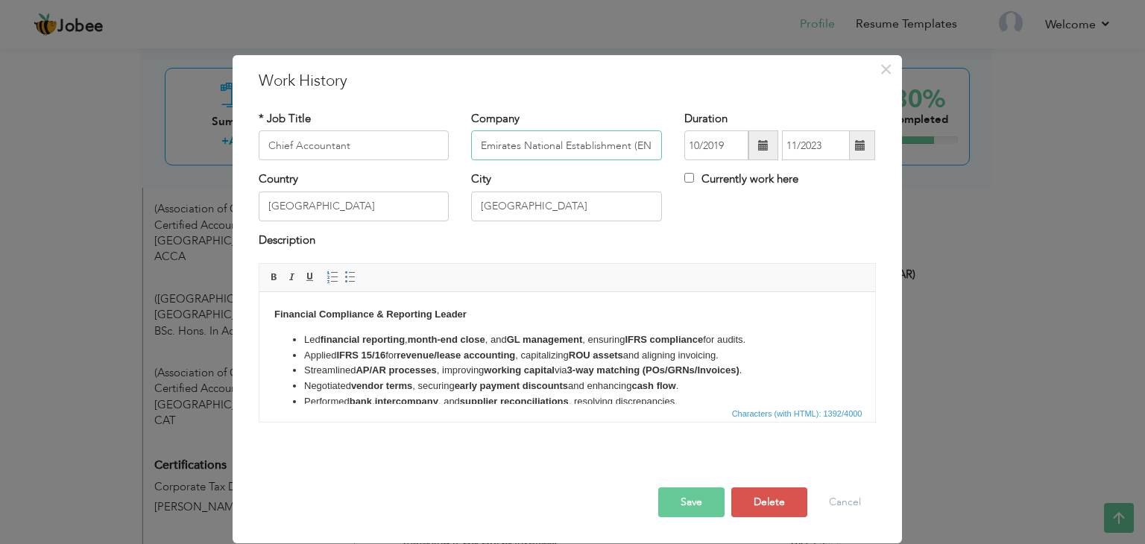
click at [637, 145] on input "Emirates National Establishment (ENE)" at bounding box center [566, 145] width 191 height 30
click at [617, 147] on input "Emirates National Establishment (ENE)" at bounding box center [566, 145] width 191 height 30
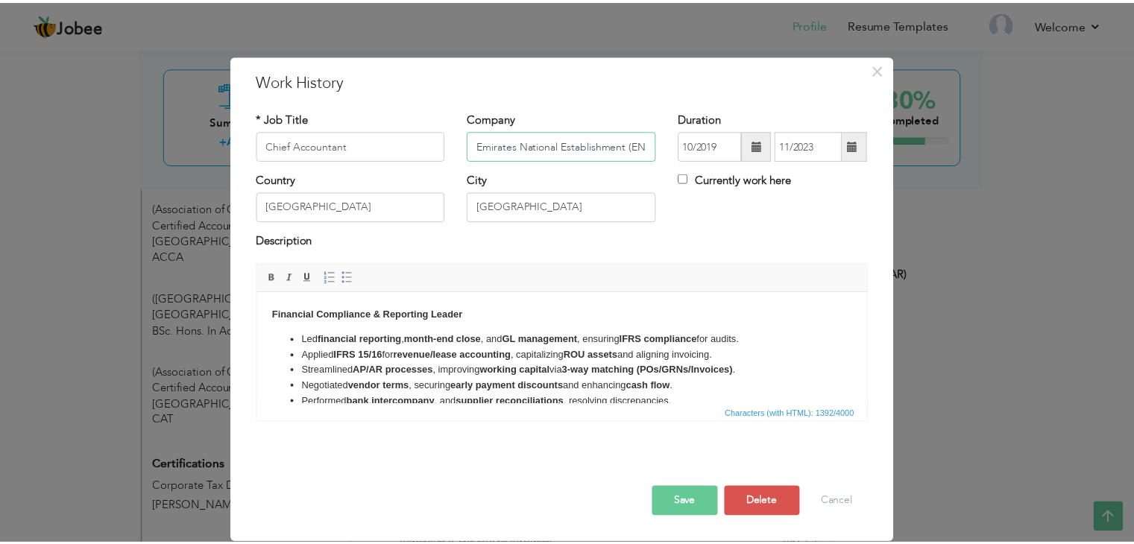
scroll to position [0, 0]
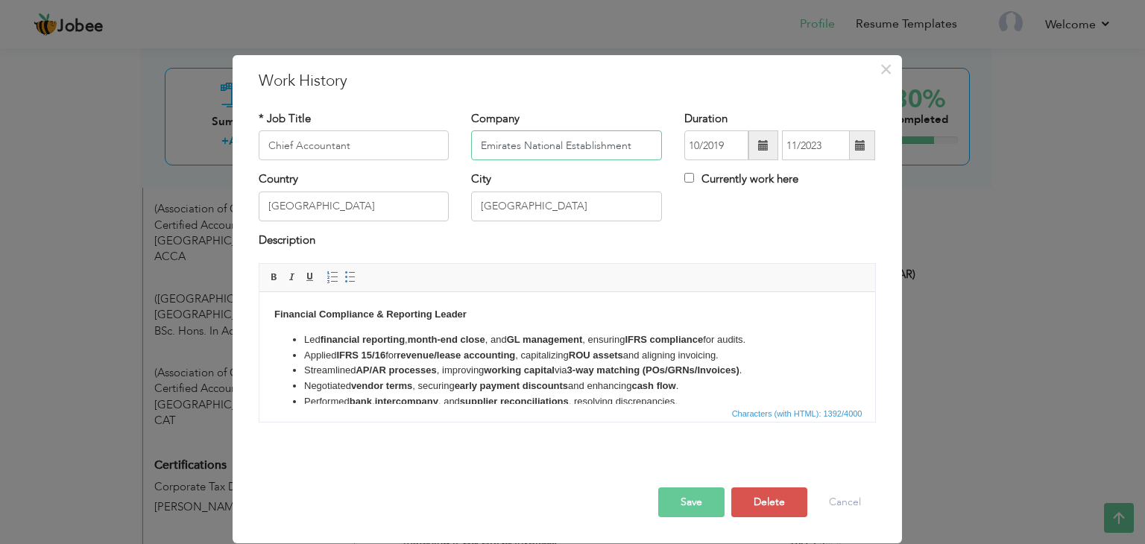
type input "Emirates National Establishment"
click at [424, 78] on h3 "Work History" at bounding box center [567, 81] width 617 height 22
click at [698, 510] on button "Save" at bounding box center [691, 503] width 66 height 30
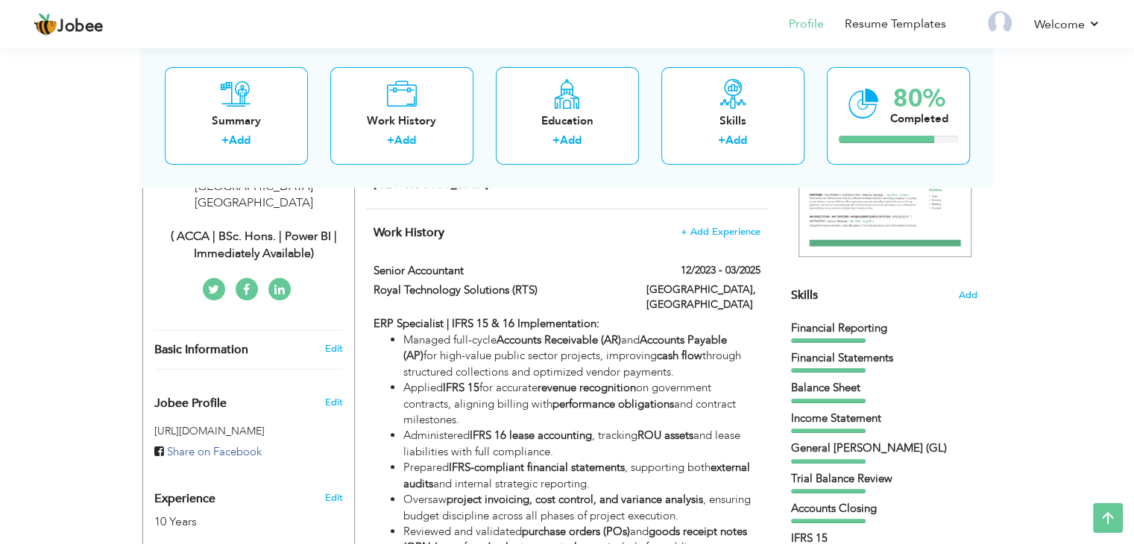
scroll to position [289, 0]
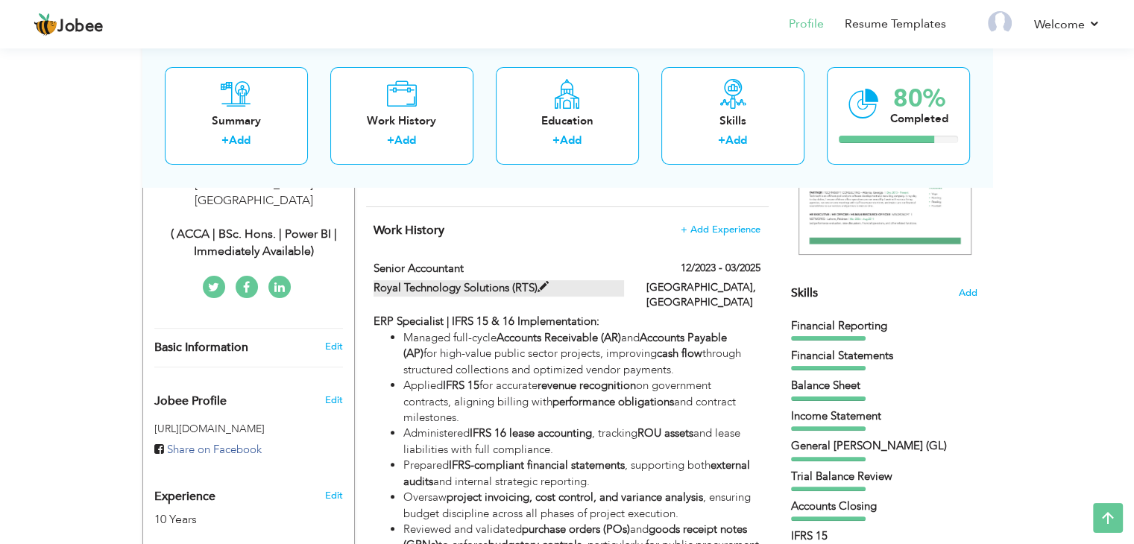
click at [529, 280] on label "Royal Technology Solutions (RTS)" at bounding box center [499, 288] width 251 height 16
type input "Senior Accountant"
type input "Royal Technology Solutions (RTS)"
type input "12/2023"
type input "03/2025"
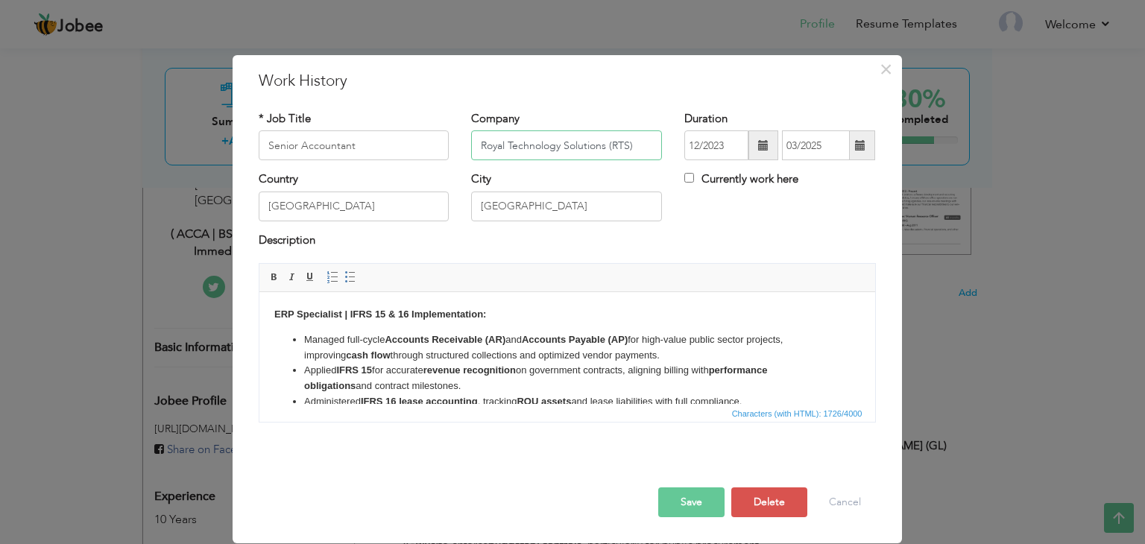
click at [641, 143] on input "Royal Technology Solutions (RTS)" at bounding box center [566, 145] width 191 height 30
type input "Royal Technology Solutions"
click at [697, 498] on button "Save" at bounding box center [691, 503] width 66 height 30
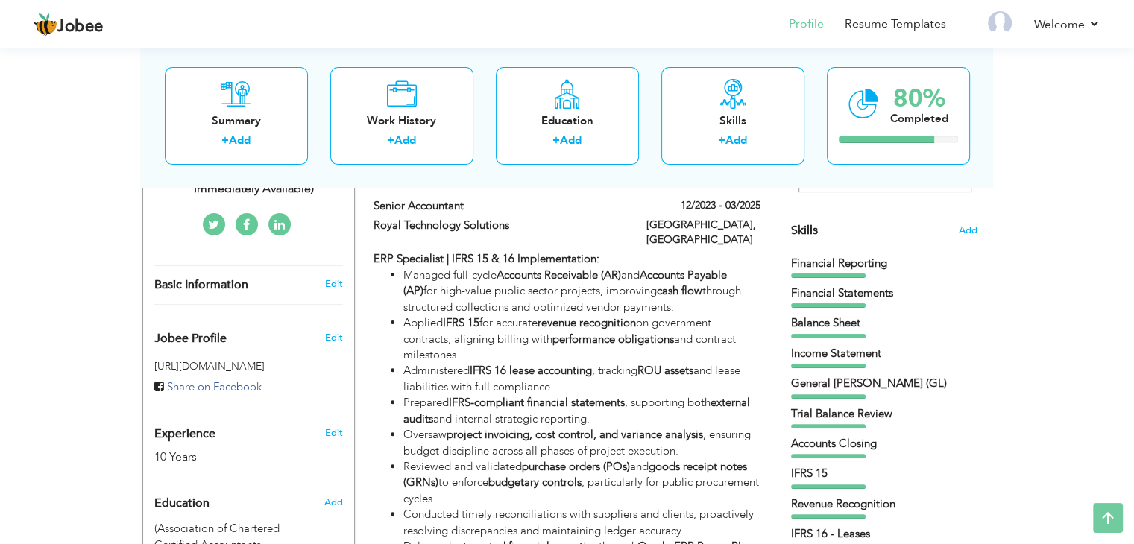
scroll to position [354, 0]
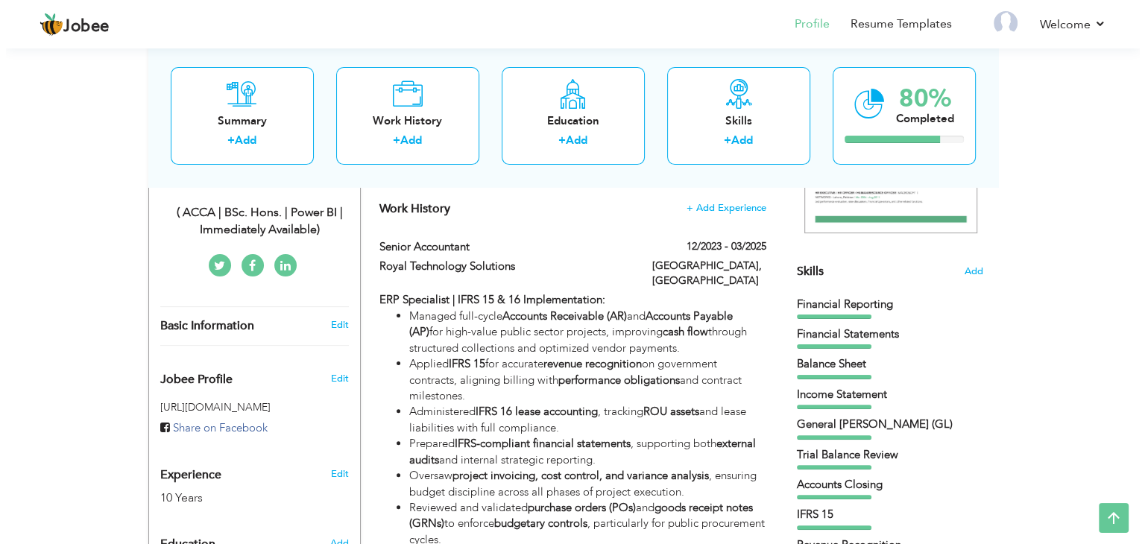
scroll to position [315, 0]
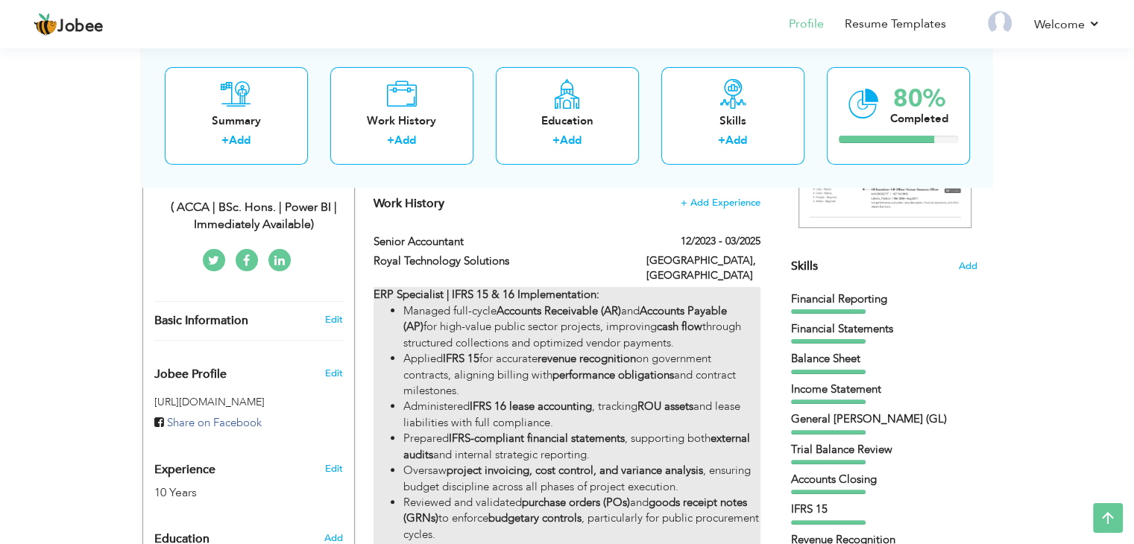
click at [528, 399] on strong "IFRS 16 lease accounting" at bounding box center [531, 406] width 122 height 15
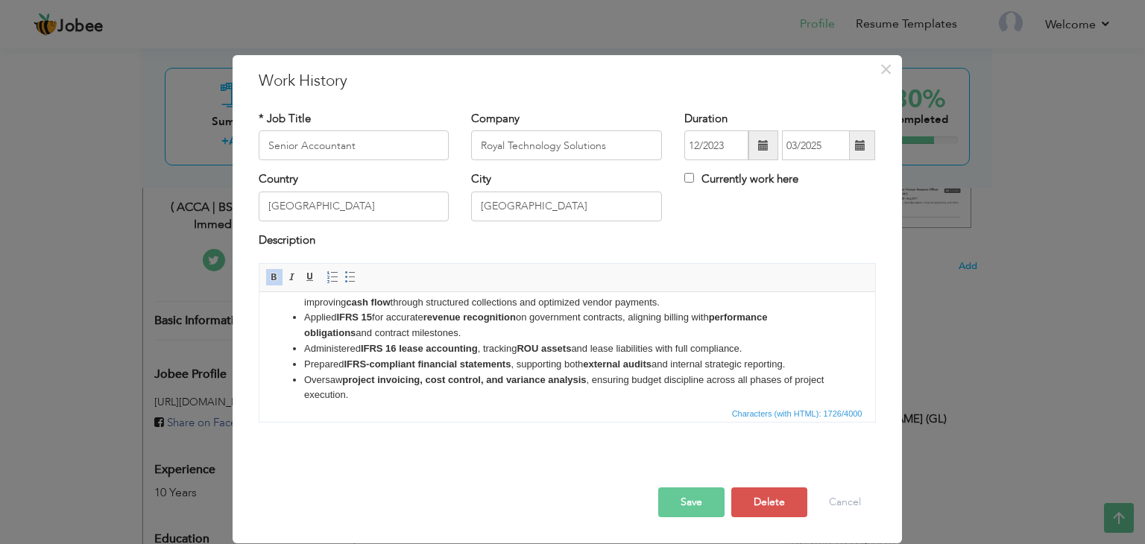
scroll to position [48, 0]
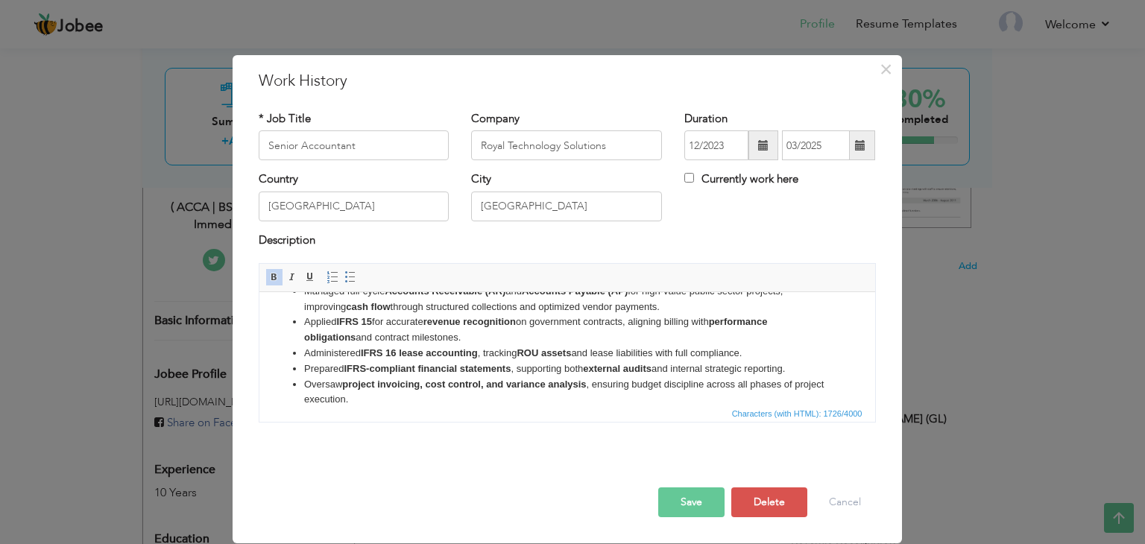
drag, startPoint x: 799, startPoint y: 368, endPoint x: 295, endPoint y: 365, distance: 504.1
click at [303, 365] on li "Prepared IFRS-compliant financial statements , supporting both external audits …" at bounding box center [566, 370] width 526 height 16
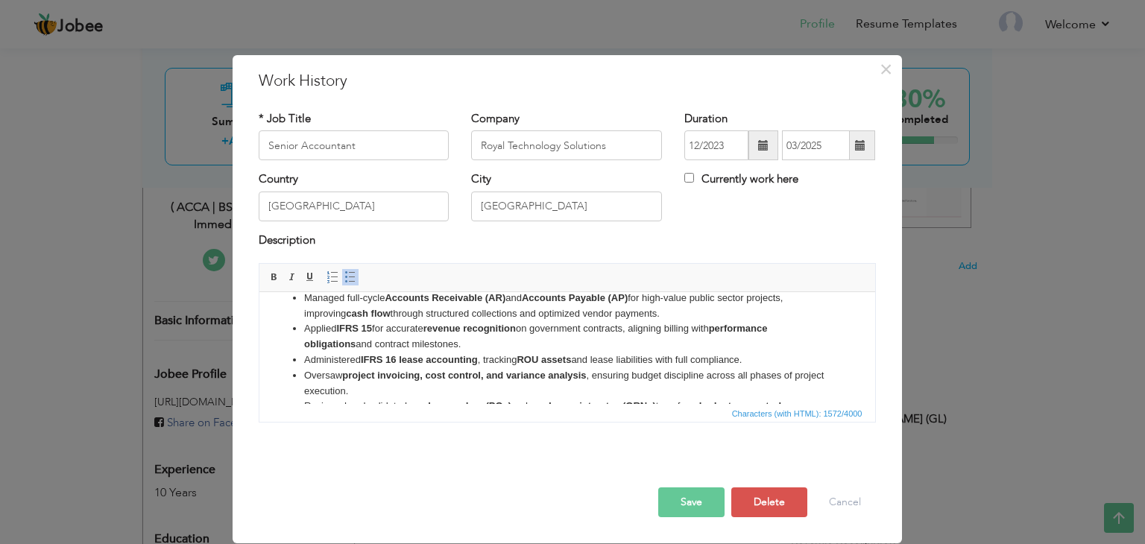
scroll to position [17, 0]
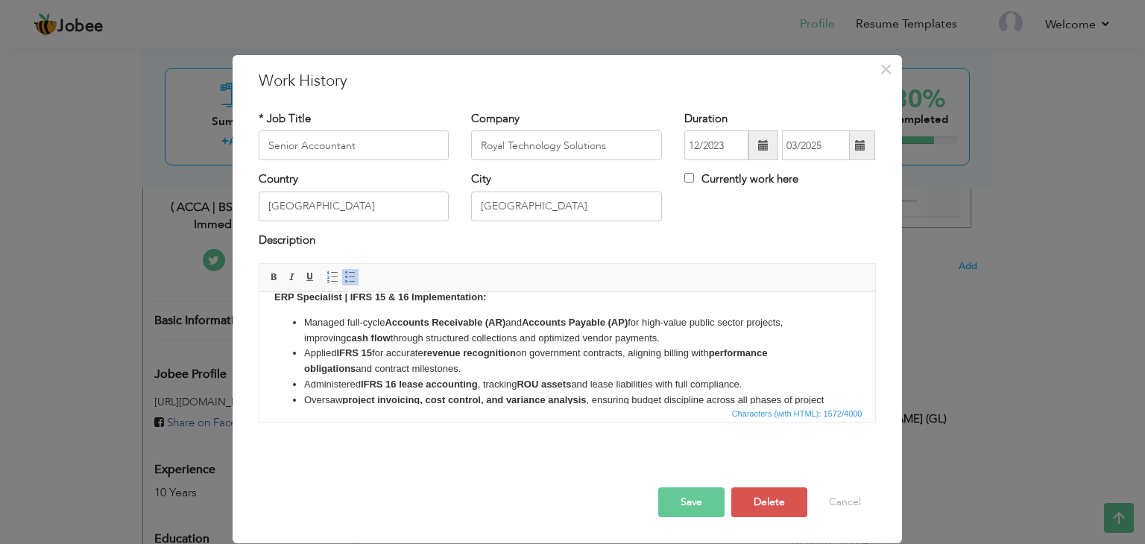
click at [525, 298] on body "ERP Specialist | IFRS 15 & 16 Implementation: Managed full-cycle Accounts Recei…" at bounding box center [567, 411] width 586 height 242
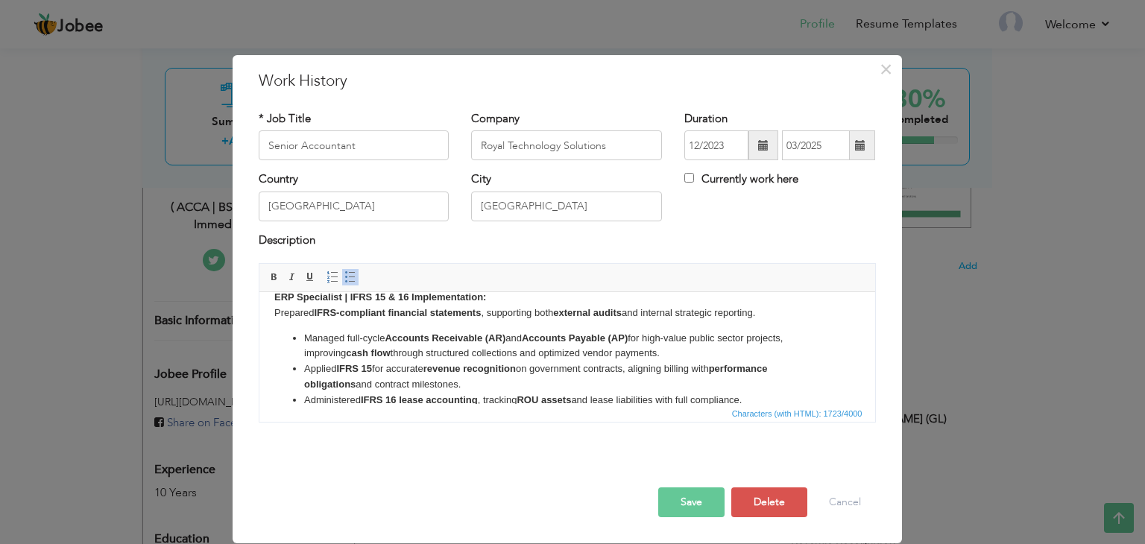
click at [303, 334] on li "Managed full-cycle Accounts Receivable (AR) and Accounts Payable (AP) for high-…" at bounding box center [566, 346] width 526 height 31
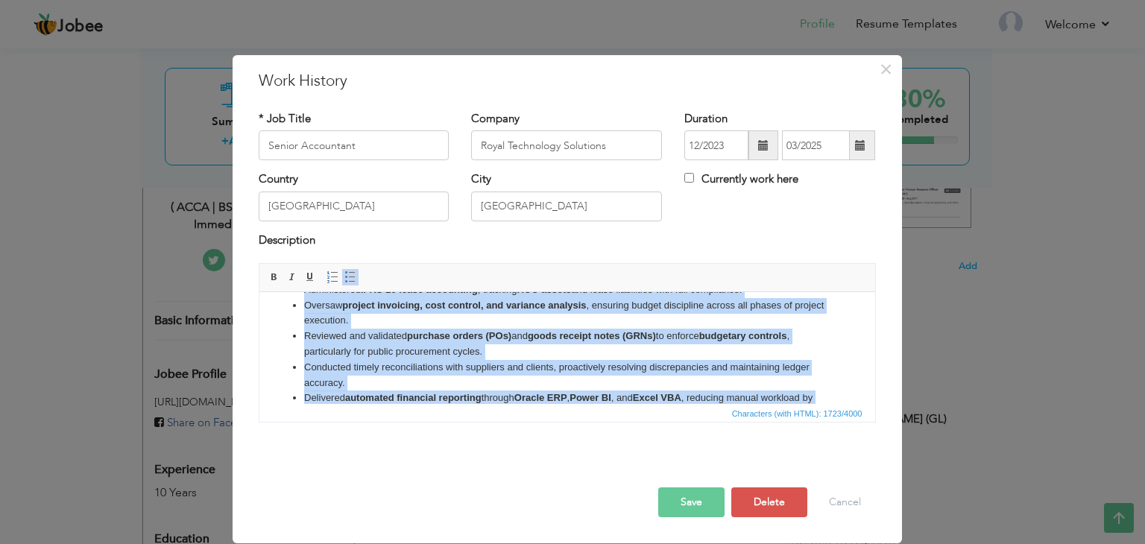
scroll to position [174, 0]
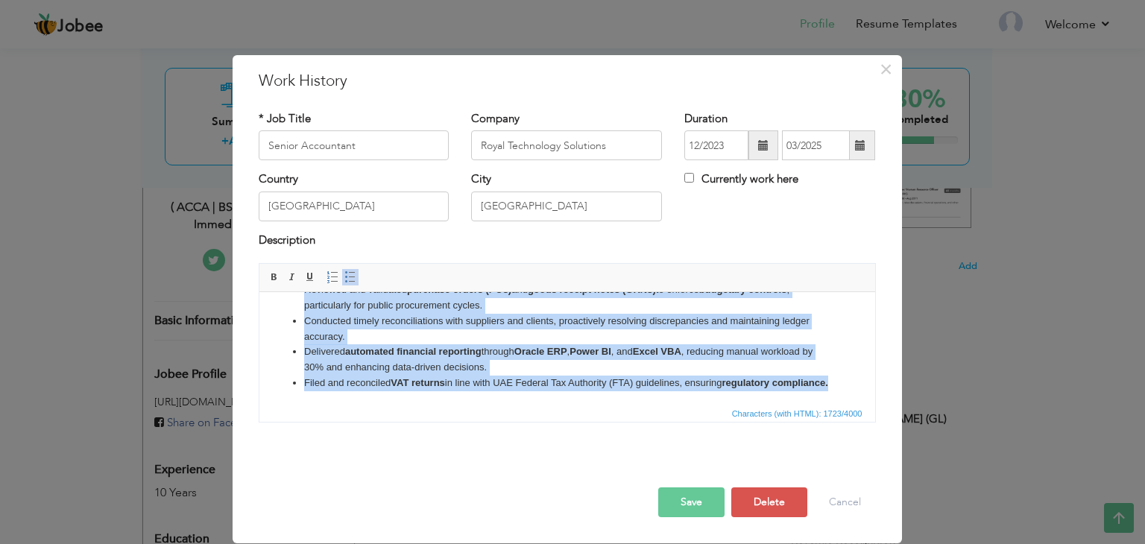
click at [350, 276] on span at bounding box center [350, 277] width 12 height 12
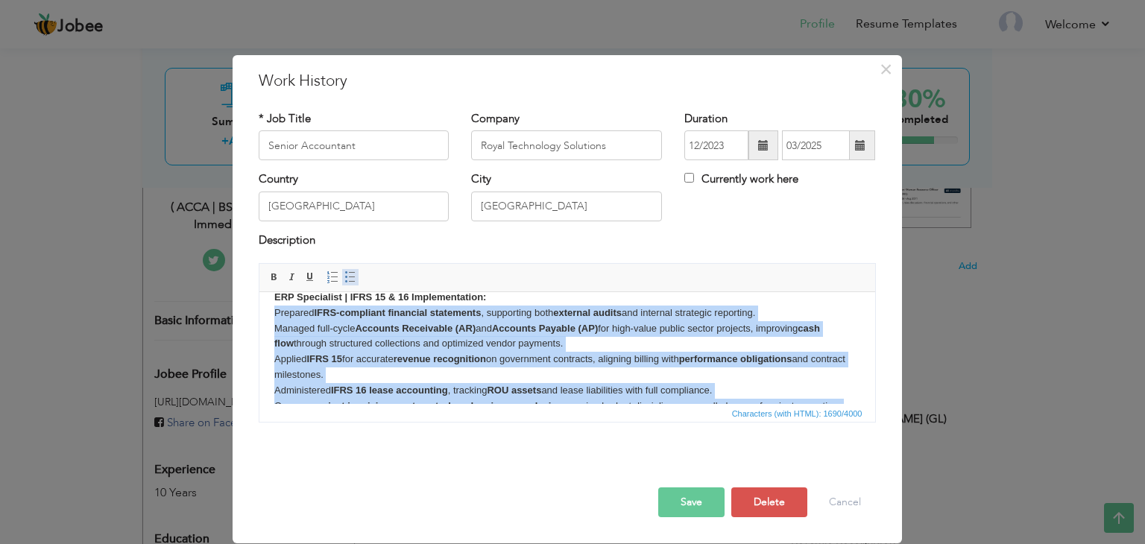
scroll to position [117, 0]
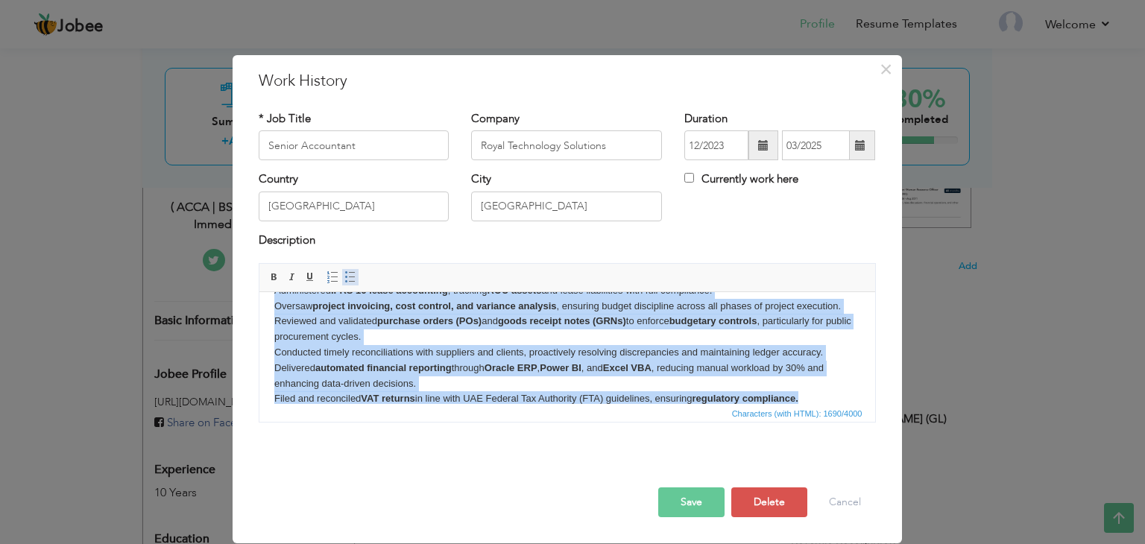
click at [350, 276] on span at bounding box center [350, 277] width 12 height 12
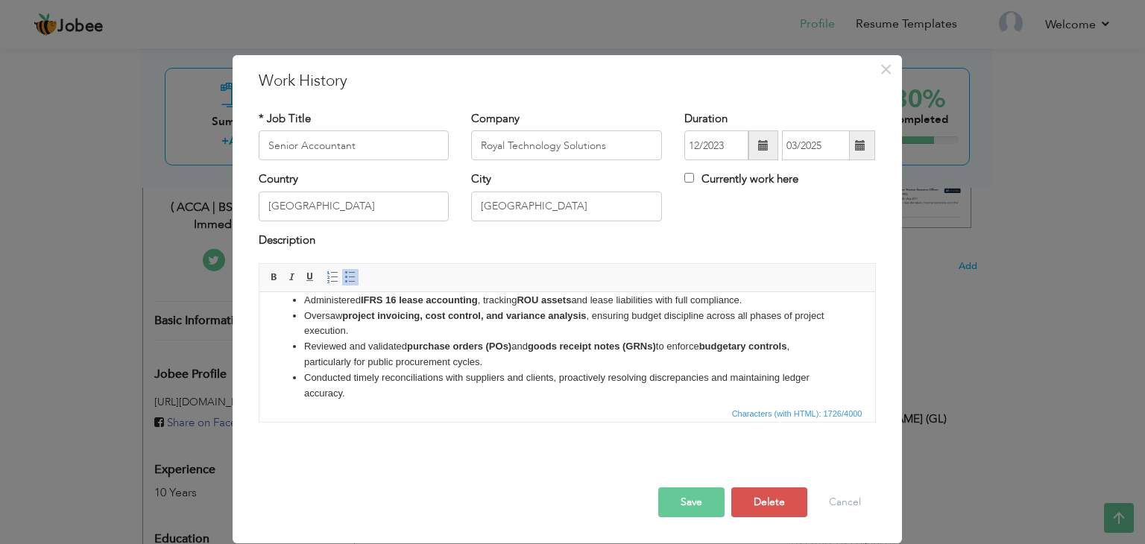
scroll to position [158, 0]
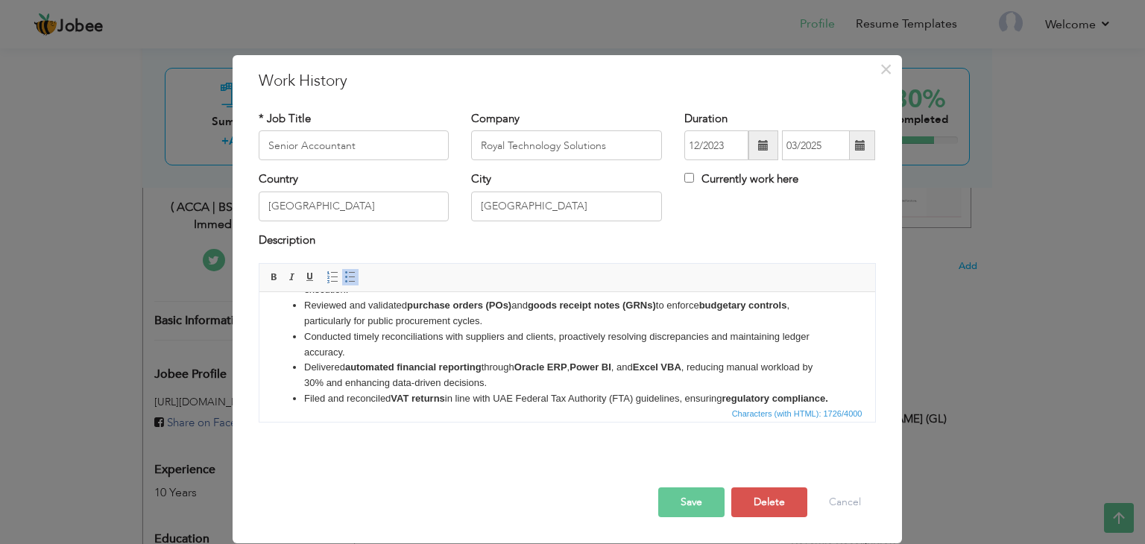
click at [354, 330] on li "Conducted timely reconciliations with suppliers and clients, proactively resolv…" at bounding box center [566, 345] width 526 height 31
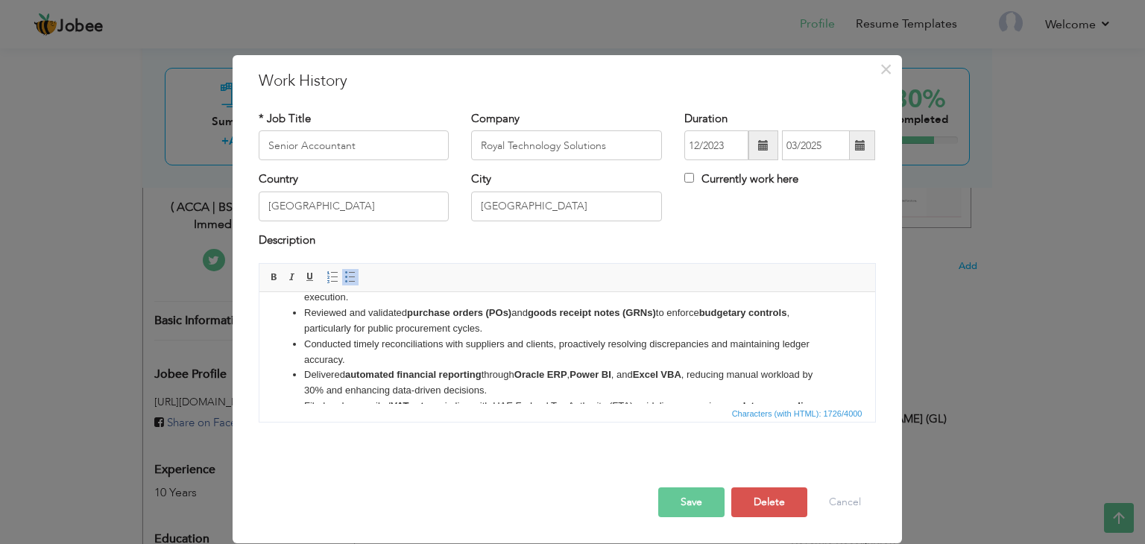
scroll to position [17, 0]
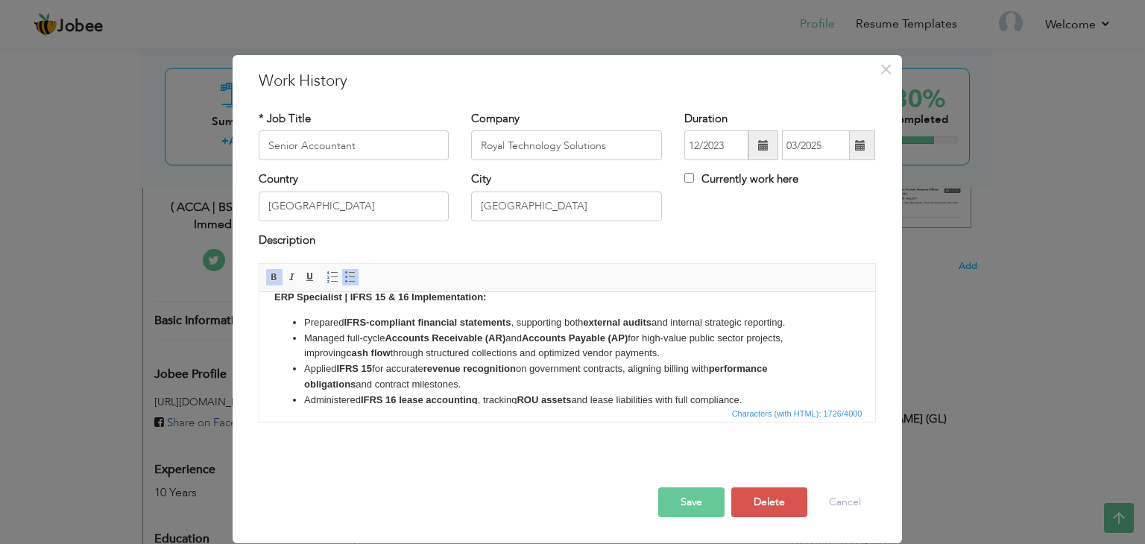
click at [679, 494] on button "Save" at bounding box center [691, 503] width 66 height 30
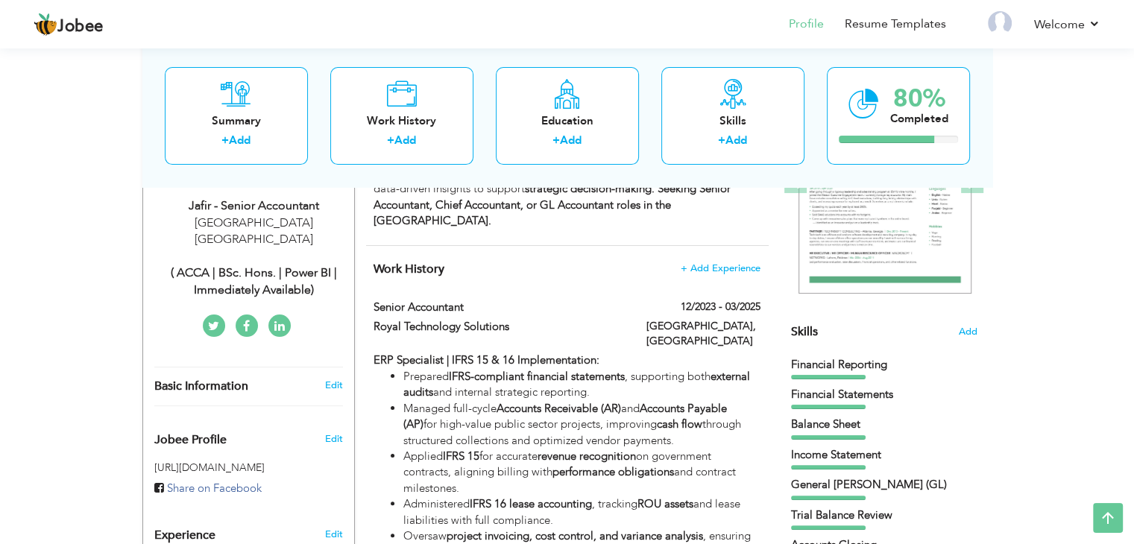
scroll to position [0, 0]
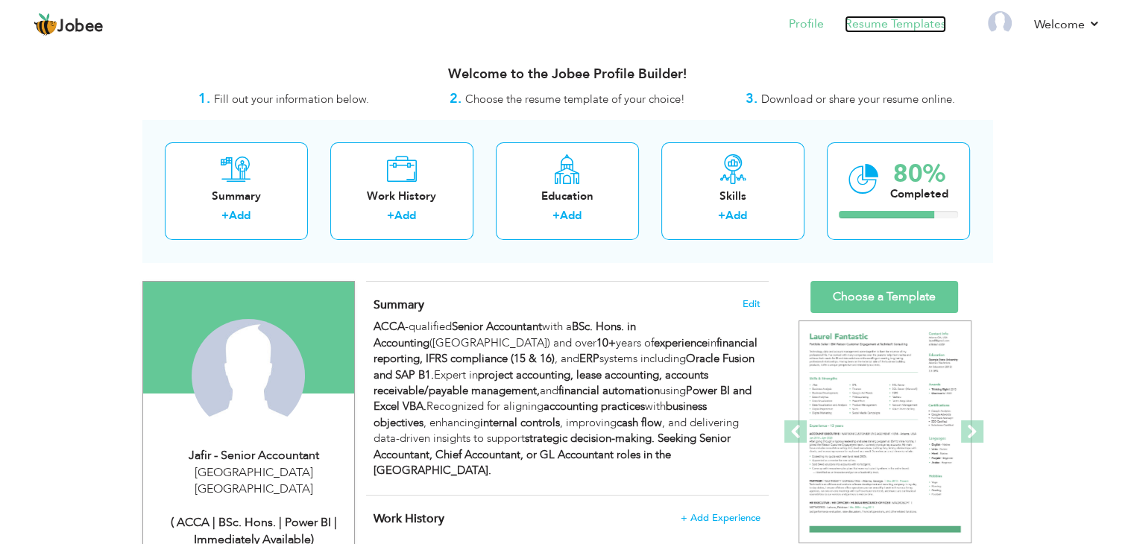
click at [902, 27] on link "Resume Templates" at bounding box center [895, 24] width 101 height 17
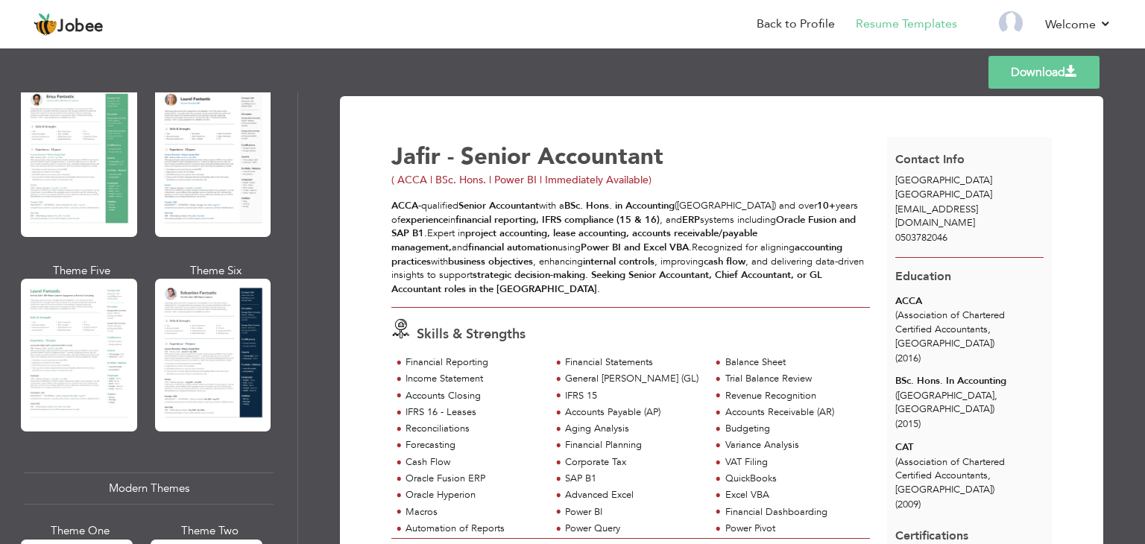
scroll to position [313, 0]
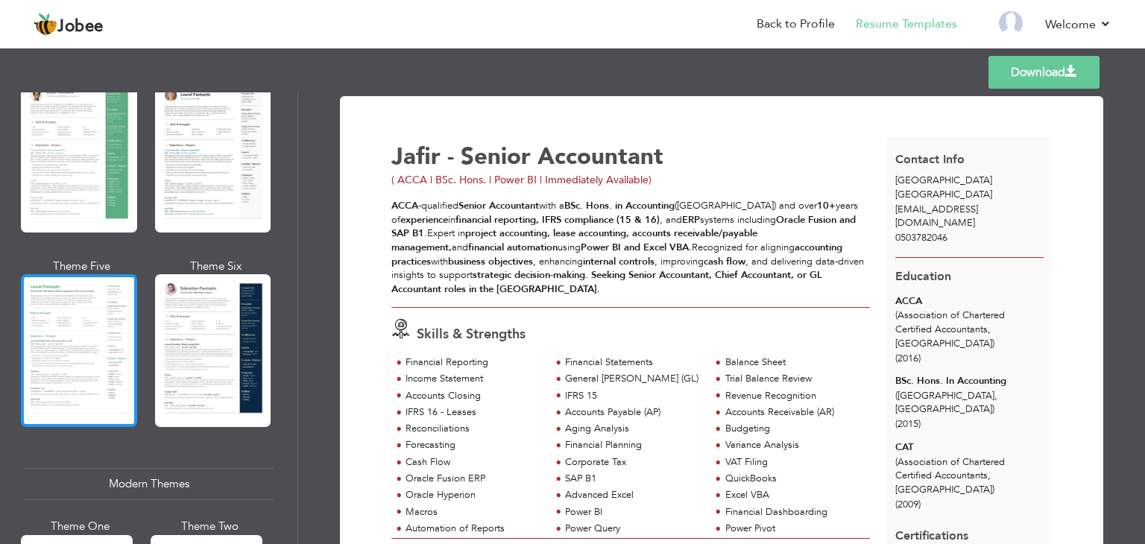
click at [83, 322] on div at bounding box center [79, 350] width 116 height 153
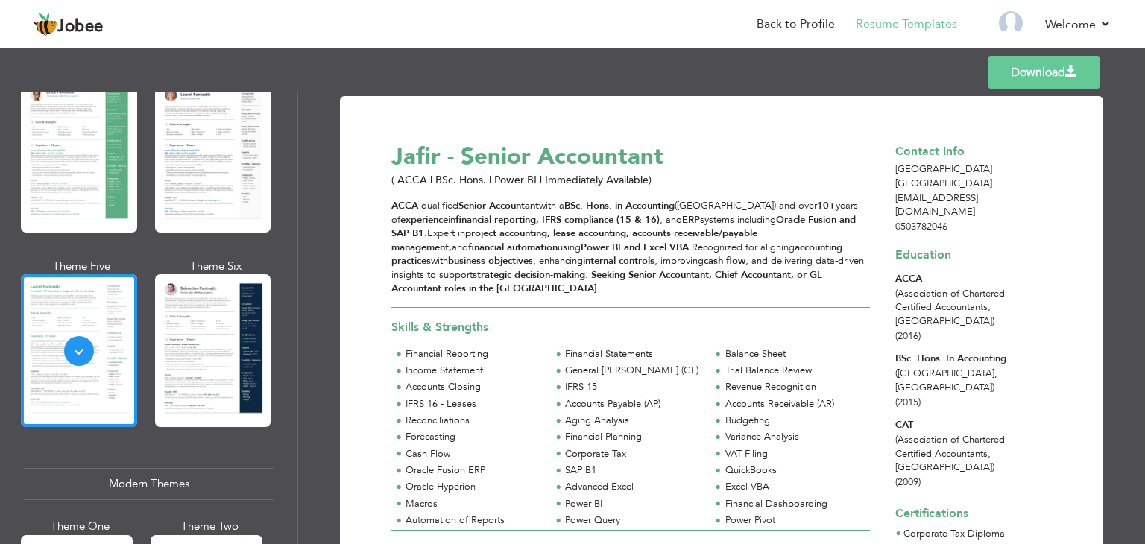
click at [1056, 71] on link "Download" at bounding box center [1044, 72] width 111 height 33
click at [922, 29] on link "Resume Templates" at bounding box center [906, 24] width 101 height 17
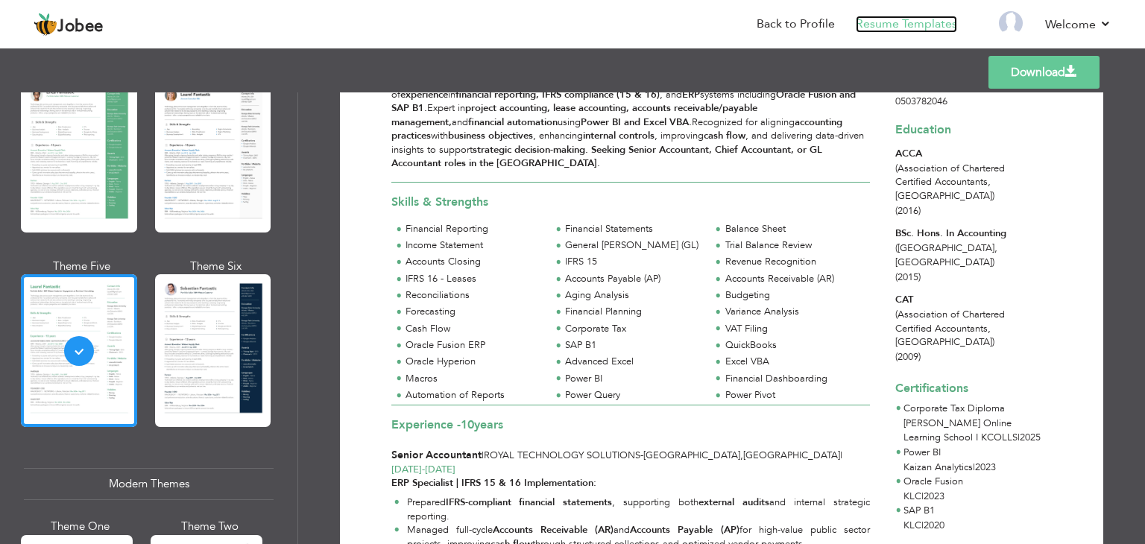
scroll to position [131, 0]
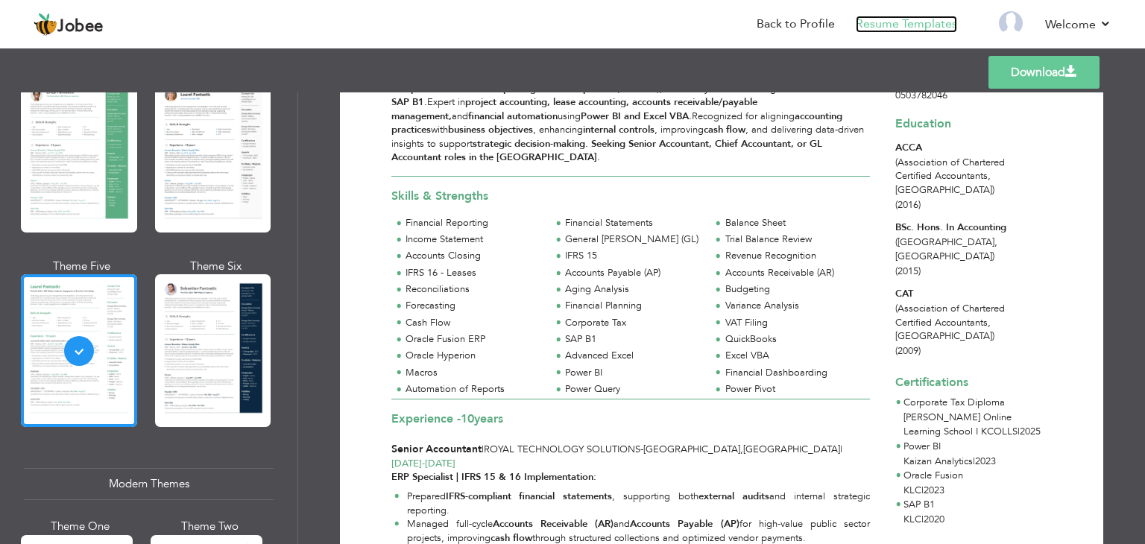
click at [882, 22] on link "Resume Templates" at bounding box center [906, 24] width 101 height 17
click at [898, 19] on link "Resume Templates" at bounding box center [906, 24] width 101 height 17
click at [888, 22] on link "Resume Templates" at bounding box center [906, 24] width 101 height 17
click at [791, 22] on link "Back to Profile" at bounding box center [796, 24] width 78 height 17
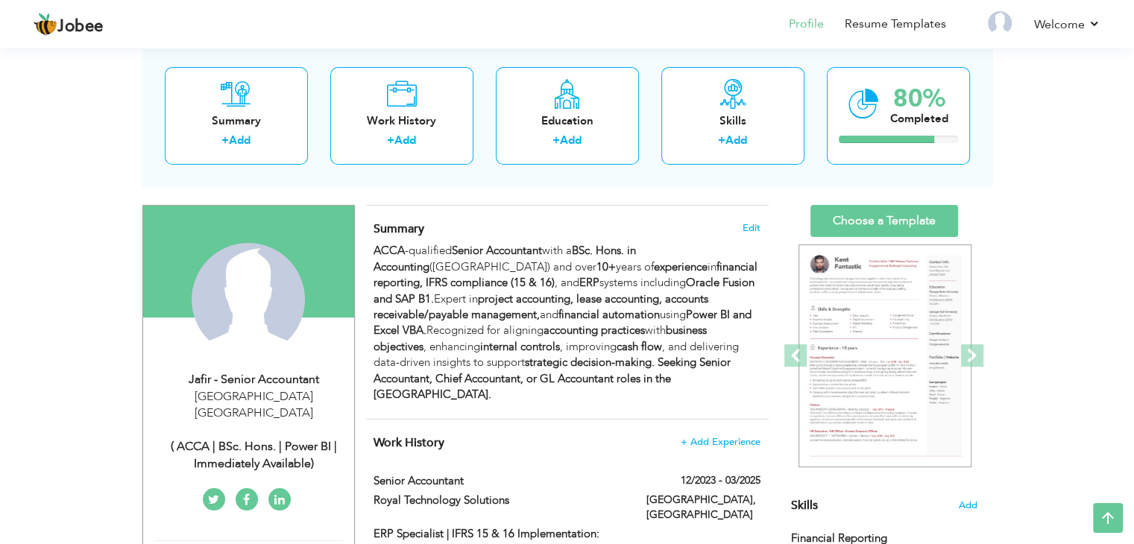
scroll to position [78, 0]
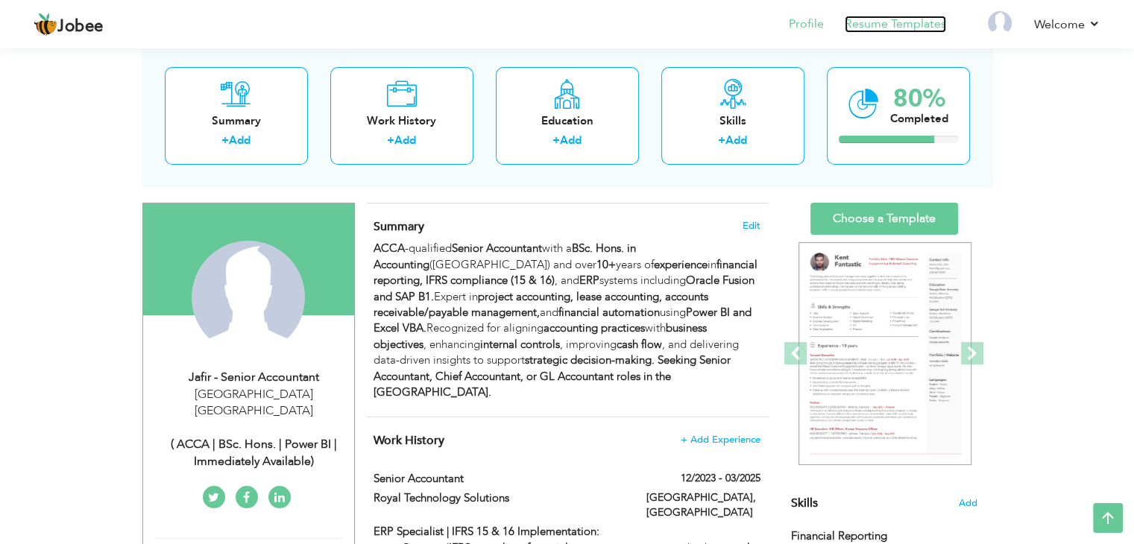
click at [868, 25] on link "Resume Templates" at bounding box center [895, 24] width 101 height 17
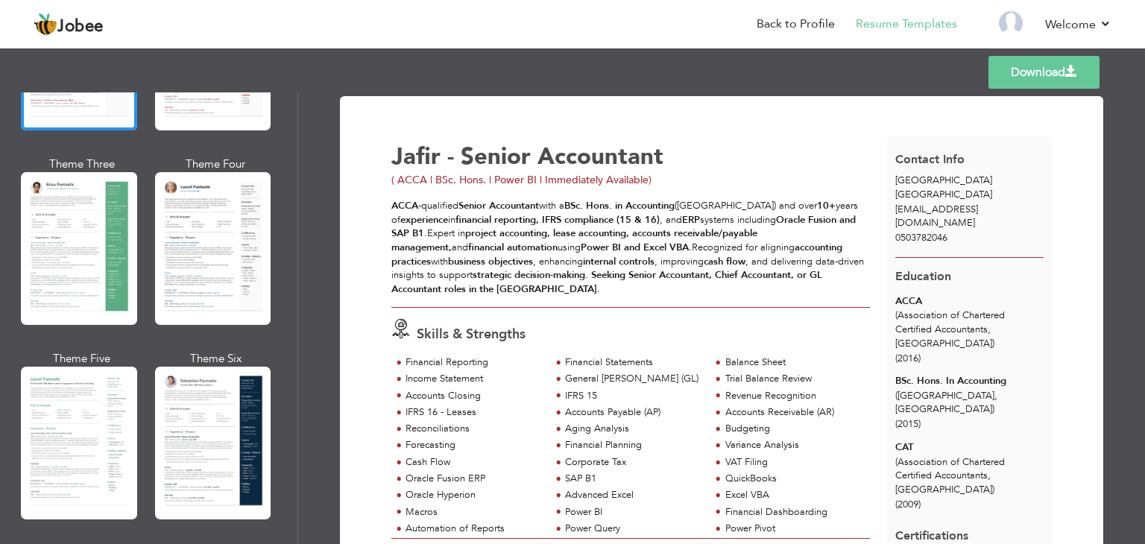
scroll to position [233, 0]
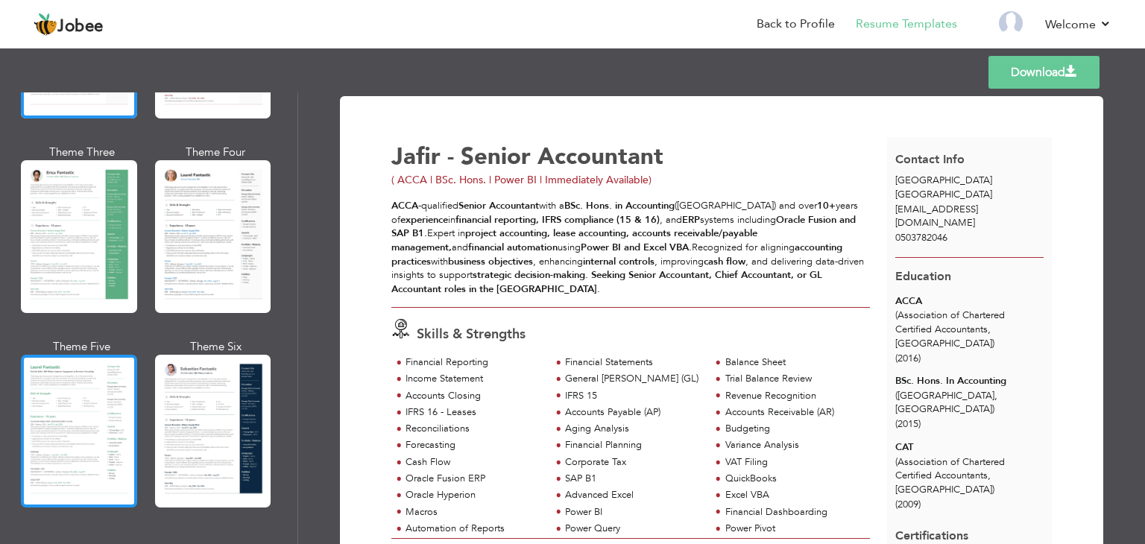
click at [107, 382] on div at bounding box center [79, 431] width 116 height 153
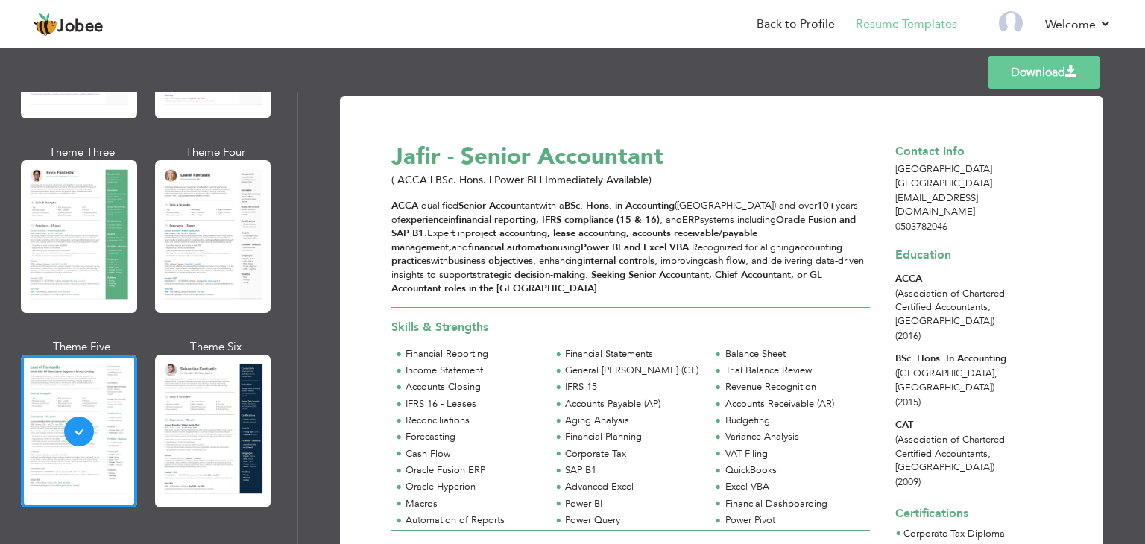
click at [1073, 71] on span at bounding box center [1072, 72] width 12 height 12
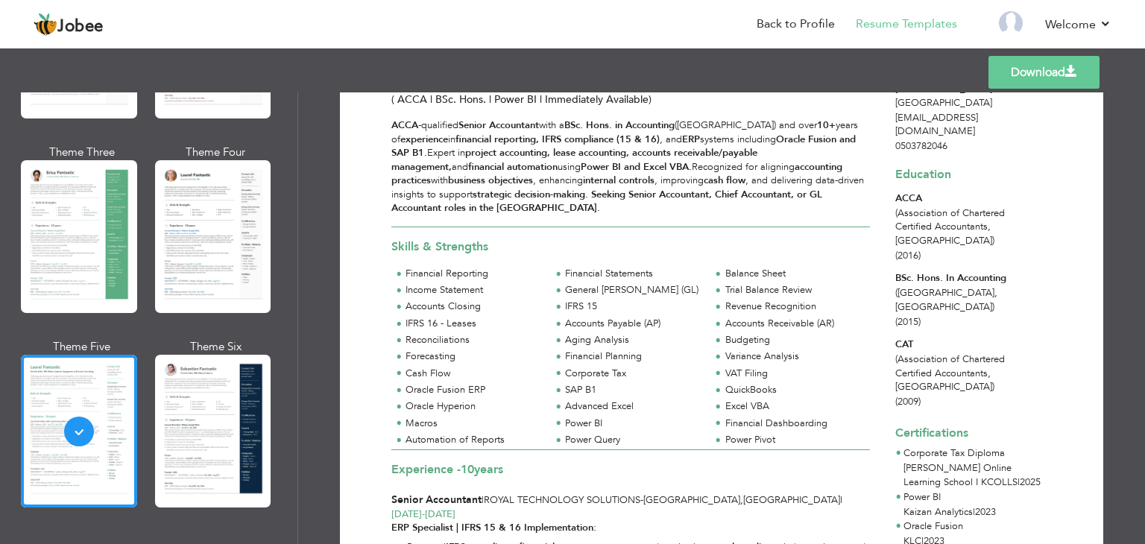
scroll to position [0, 0]
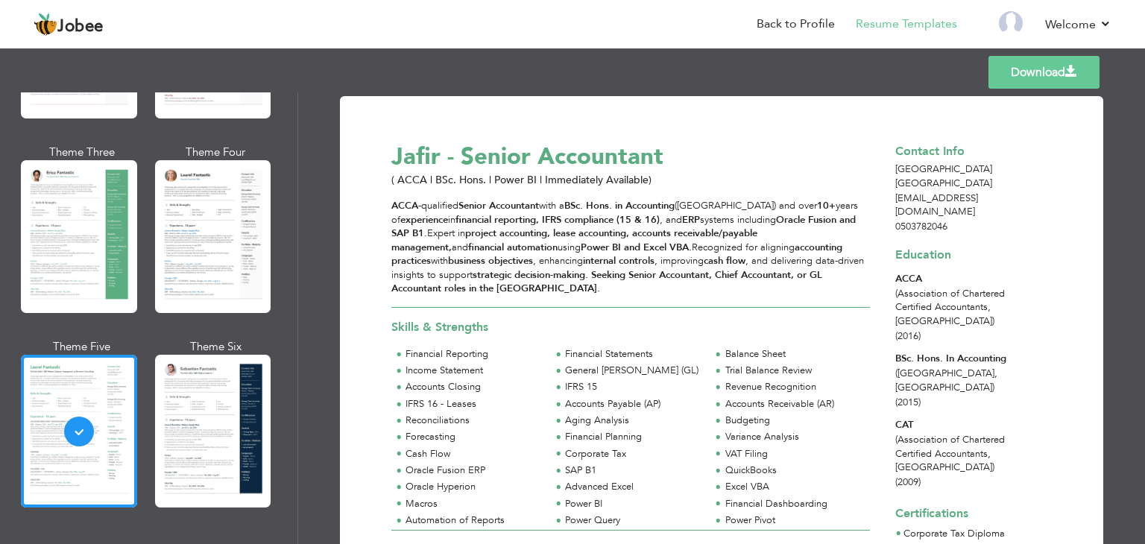
click at [1035, 66] on link "Download" at bounding box center [1044, 72] width 111 height 33
click at [796, 19] on link "Back to Profile" at bounding box center [796, 24] width 78 height 17
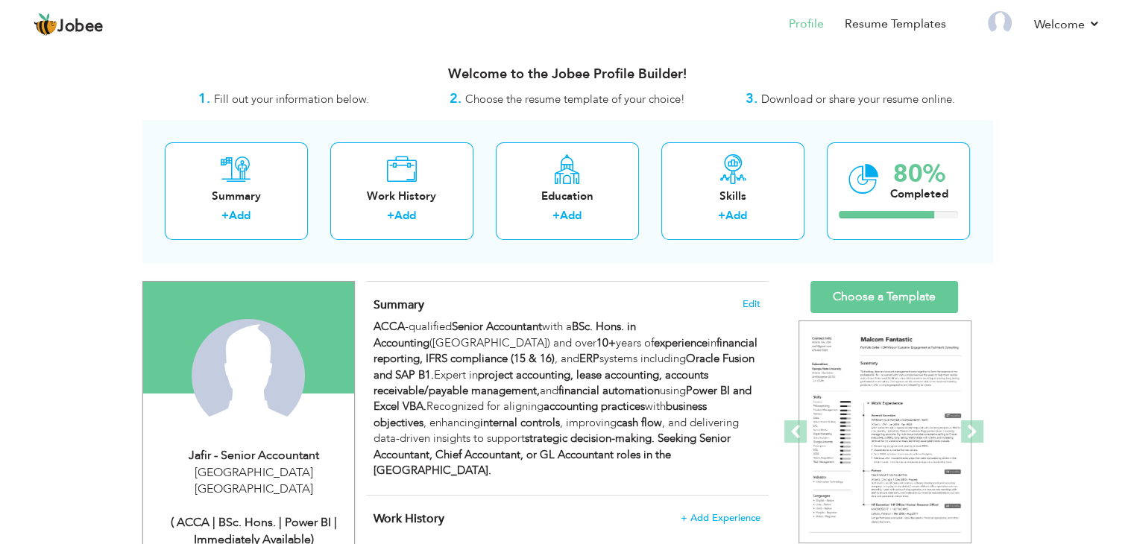
click at [221, 465] on div "[GEOGRAPHIC_DATA] [GEOGRAPHIC_DATA]" at bounding box center [254, 482] width 200 height 34
type input "Jafir"
type input "- Senior Accountant"
type input "0503782046"
select select "number:228"
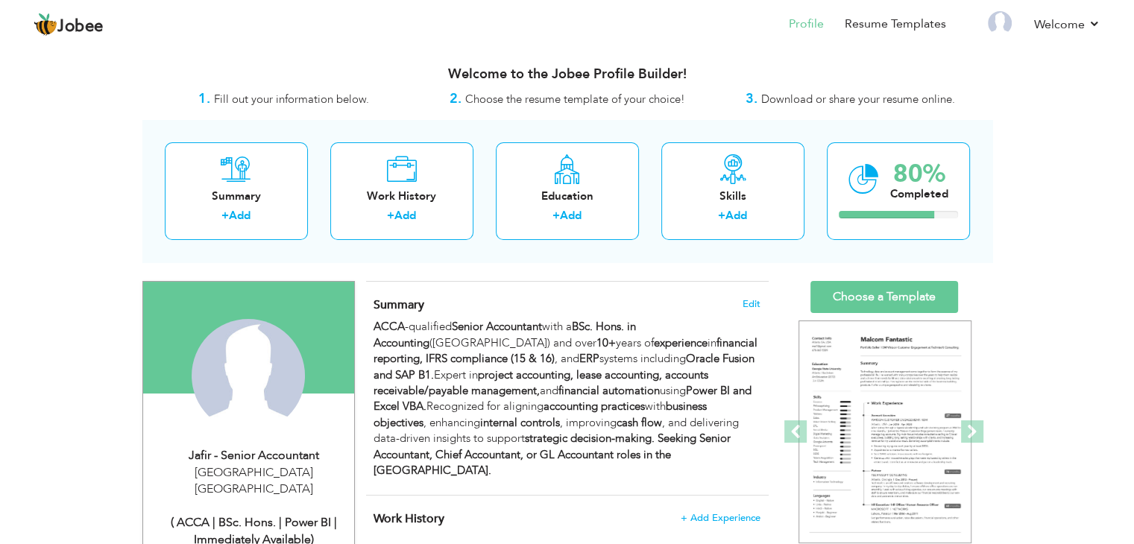
type input "[GEOGRAPHIC_DATA]"
select select "number:12"
type input "( ACCA | BSc. Hons. | Power BI | Immediately Available)"
type input "[DOMAIN_NAME][URL]"
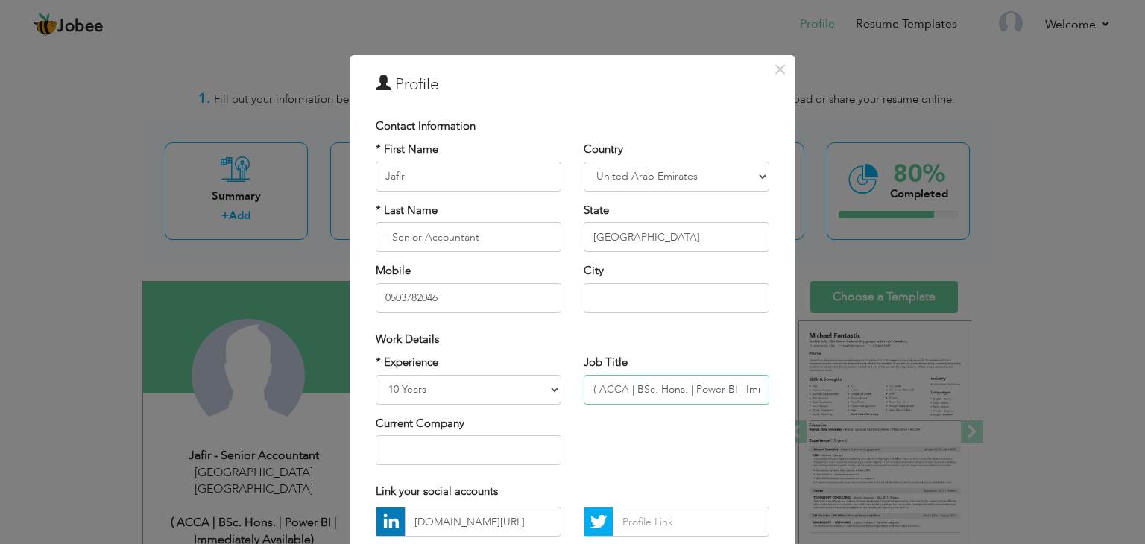
click at [720, 397] on input "( ACCA | BSc. Hons. | Power BI | Immediately Available)" at bounding box center [677, 390] width 186 height 30
type input "( ACCA | BSc. Hons. | Power BI ) | ( Immediately Available )"
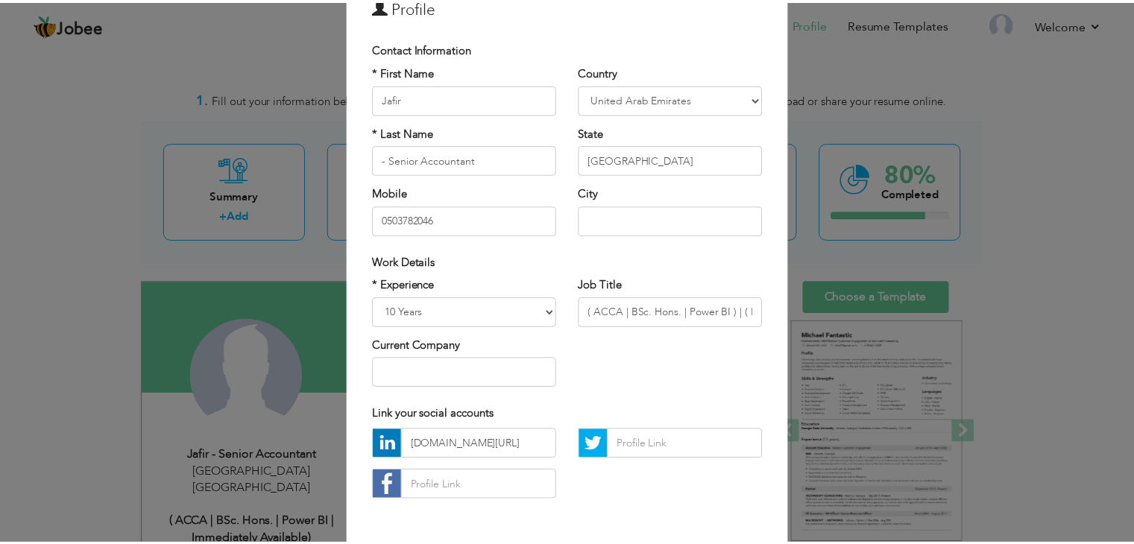
scroll to position [135, 0]
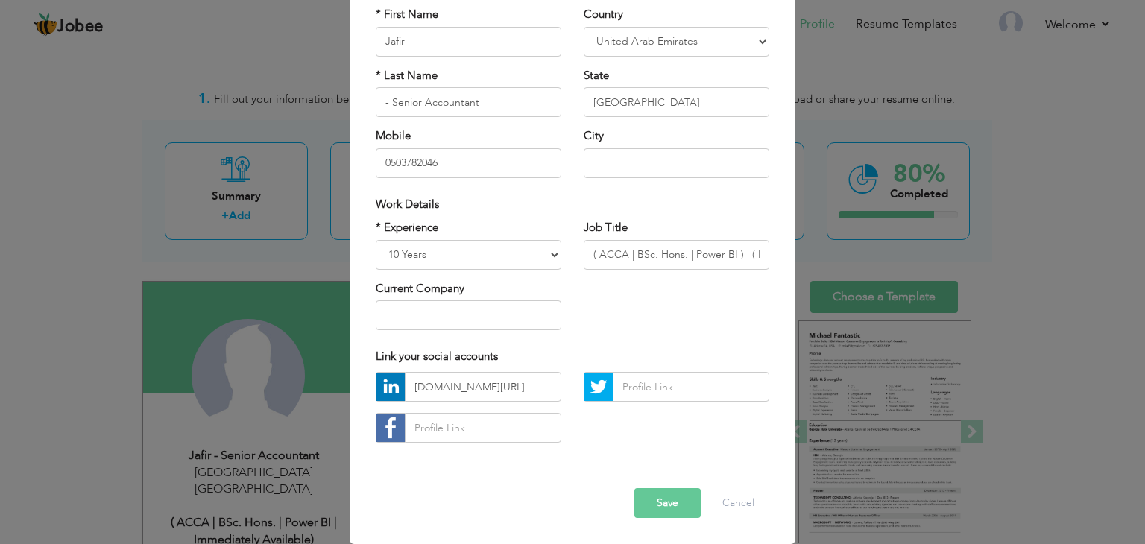
click at [647, 499] on button "Save" at bounding box center [668, 503] width 66 height 30
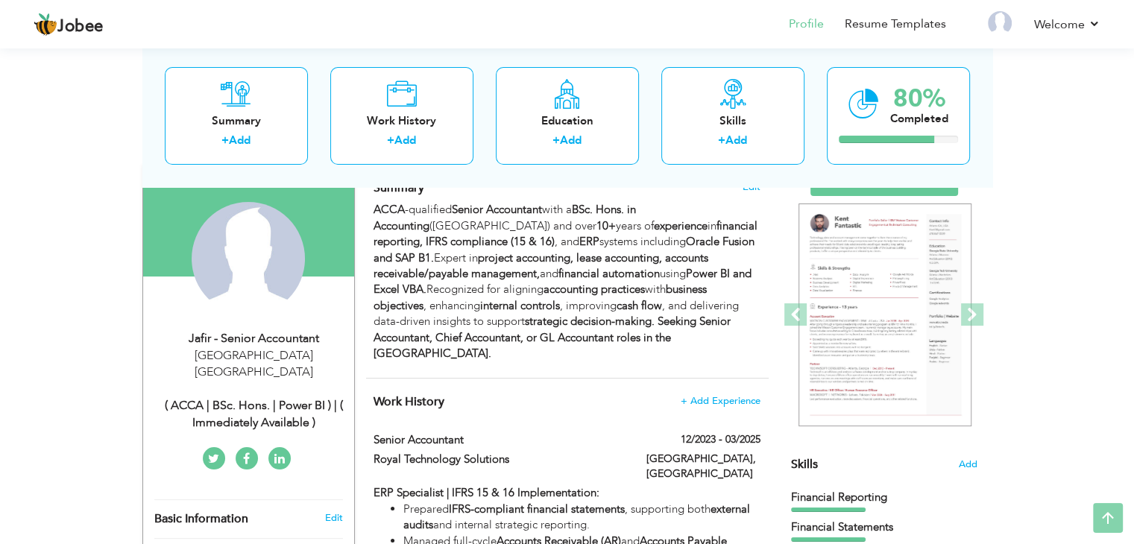
scroll to position [119, 0]
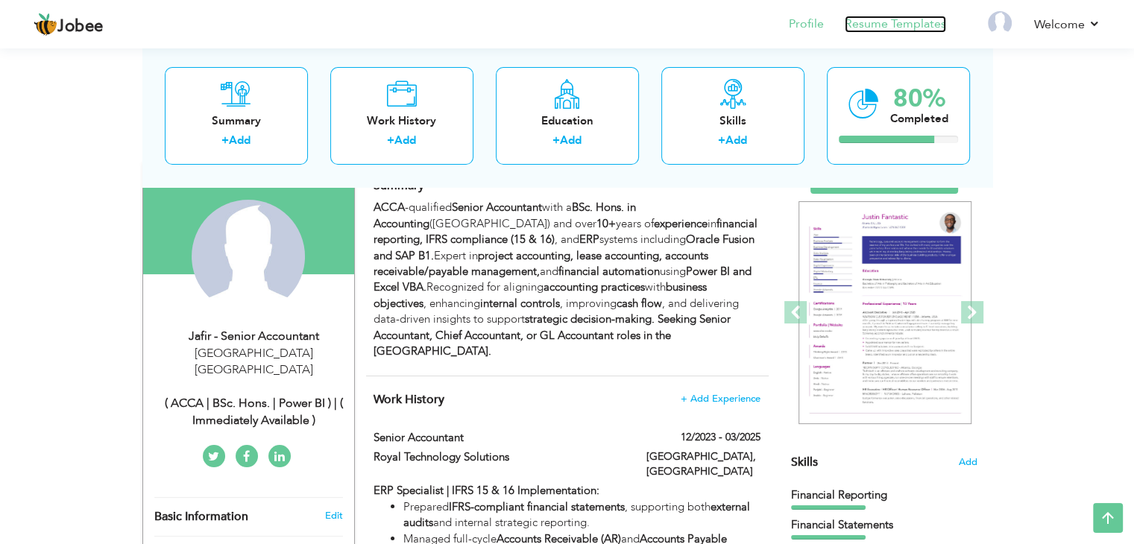
click at [896, 25] on link "Resume Templates" at bounding box center [895, 24] width 101 height 17
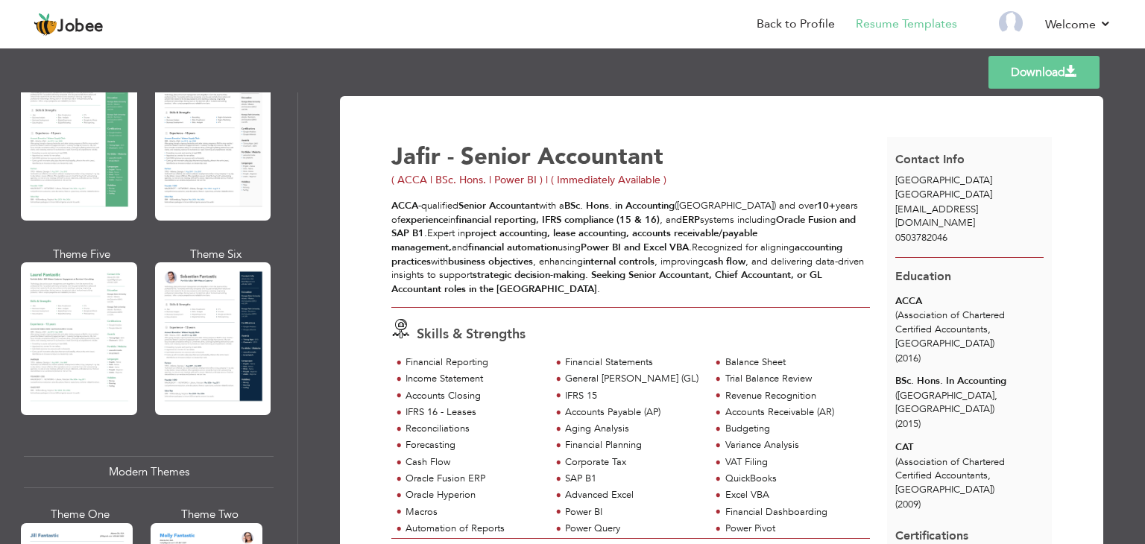
scroll to position [333, 0]
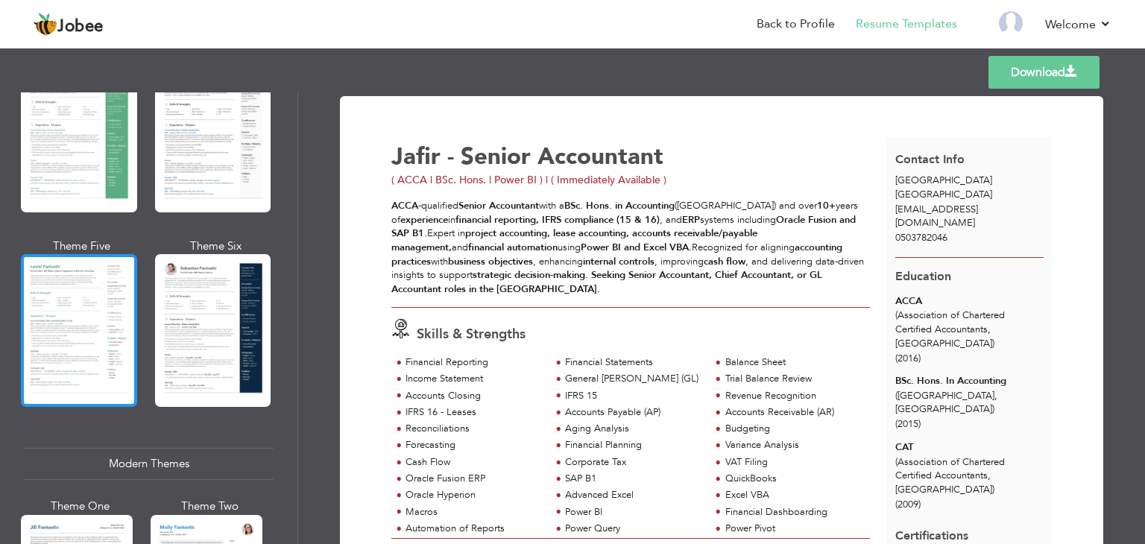
click at [113, 302] on div at bounding box center [79, 330] width 116 height 153
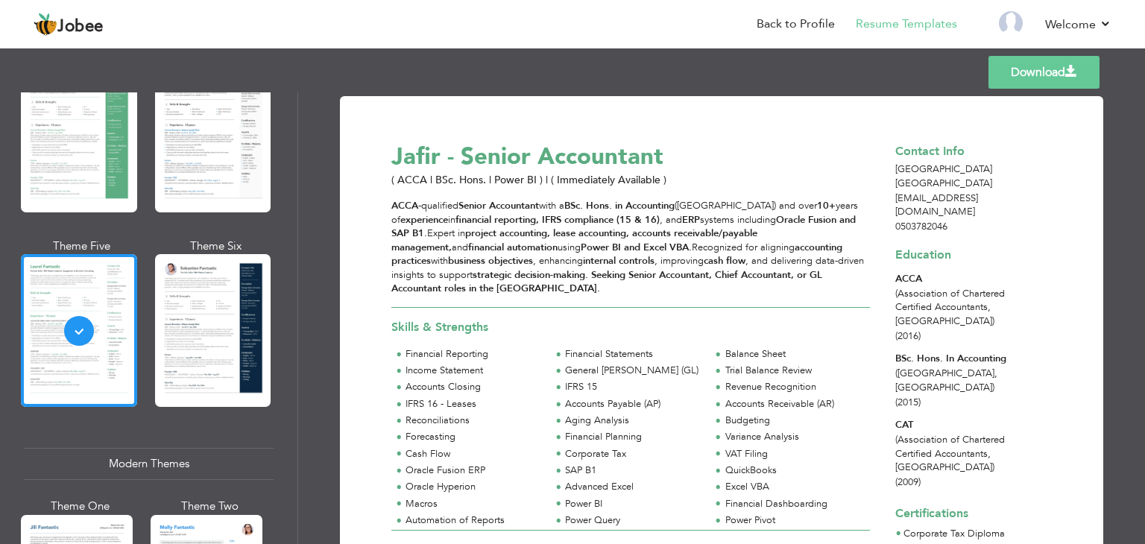
click at [1038, 75] on link "Download" at bounding box center [1044, 72] width 111 height 33
click at [784, 25] on link "Back to Profile" at bounding box center [796, 24] width 78 height 17
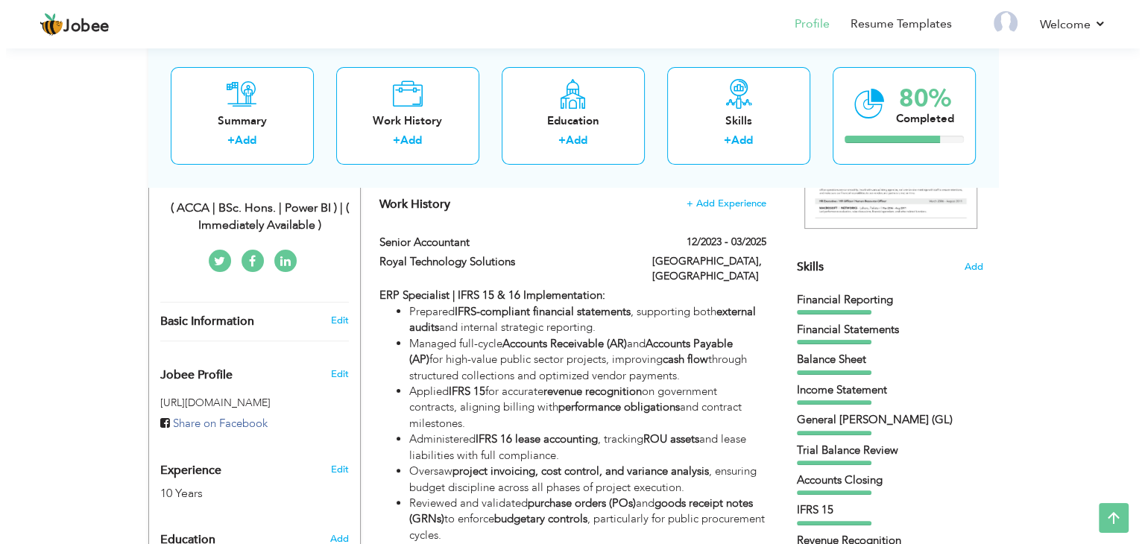
scroll to position [339, 0]
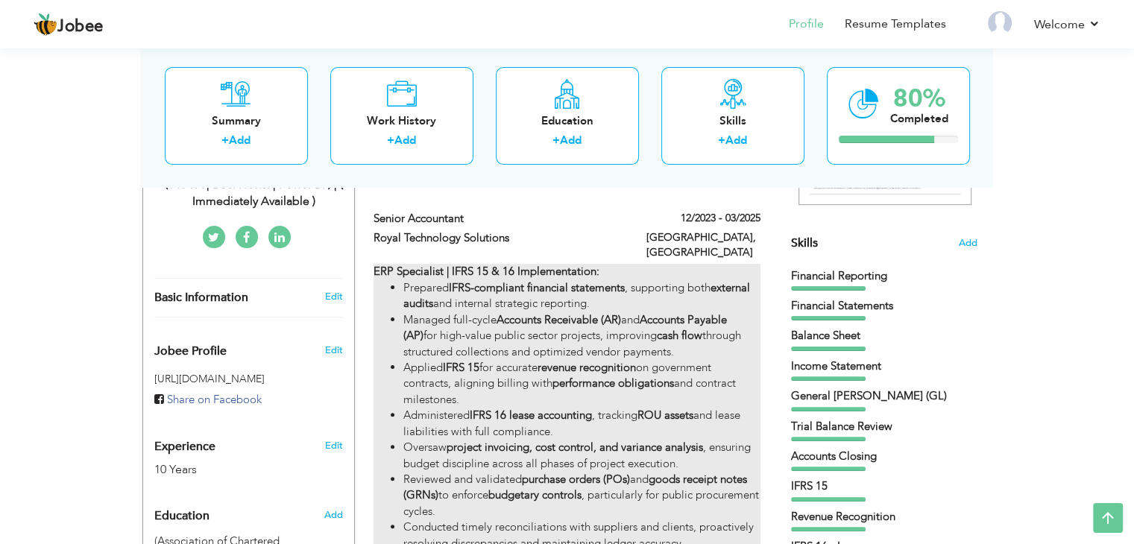
click at [573, 321] on li "Managed full-cycle Accounts Receivable (AR) and Accounts Payable (AP) for high-…" at bounding box center [581, 336] width 356 height 48
type input "Senior Accountant"
type input "Royal Technology Solutions"
type input "12/2023"
type input "03/2025"
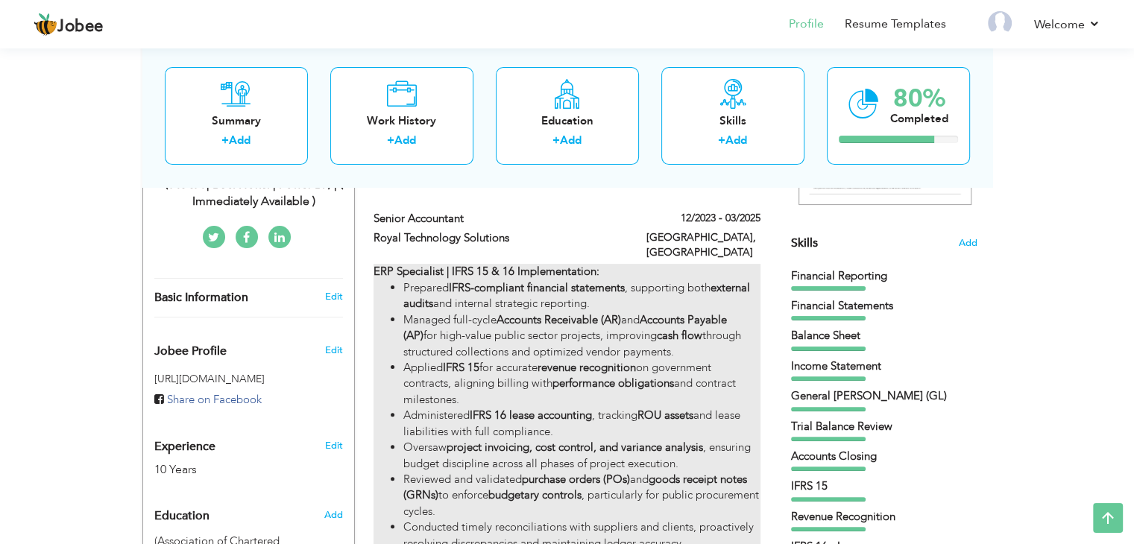
type input "[GEOGRAPHIC_DATA]"
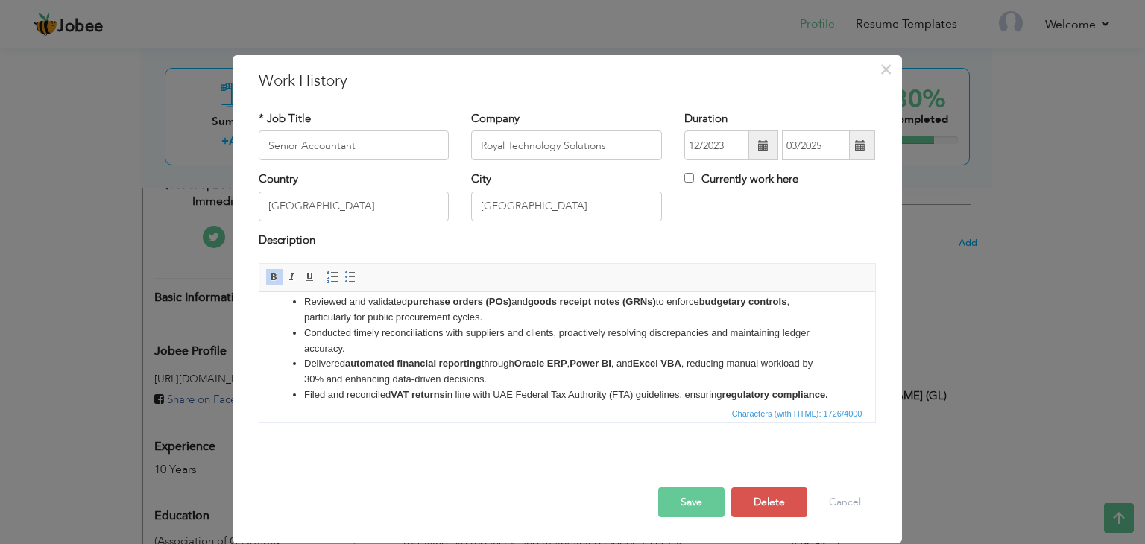
scroll to position [191, 0]
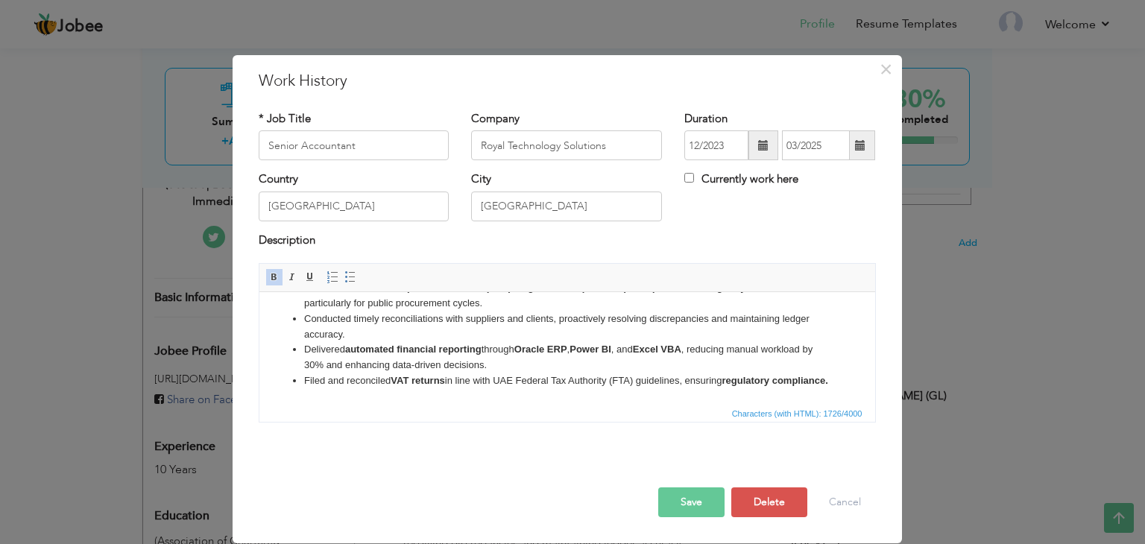
drag, startPoint x: 867, startPoint y: 331, endPoint x: 1136, endPoint y: 695, distance: 452.2
click at [392, 380] on li "Filed and reconciled VAT returns in line with UAE Federal Tax Authority (FTA) g…" at bounding box center [566, 382] width 526 height 16
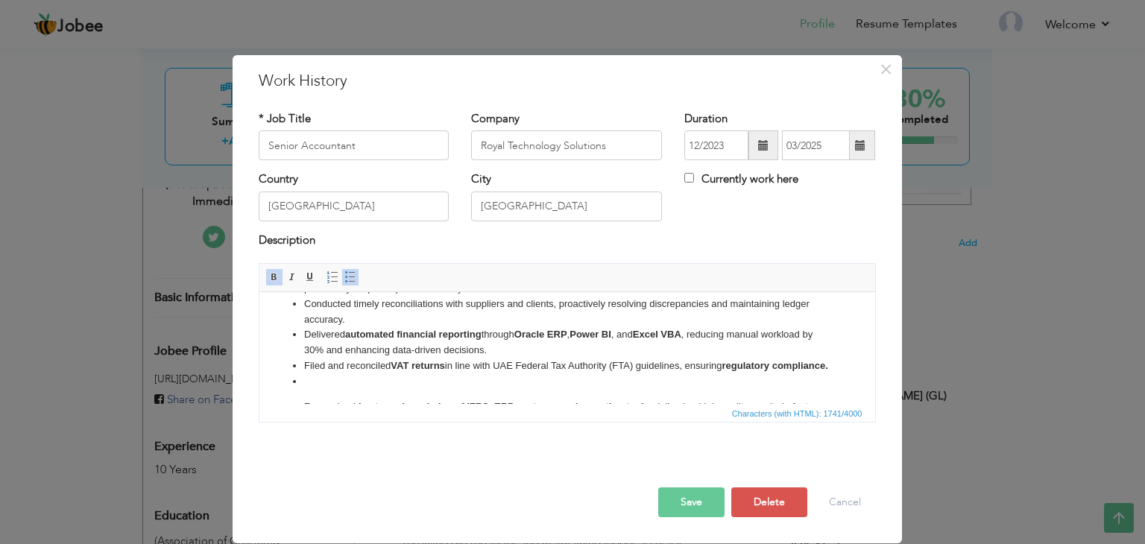
scroll to position [230, 0]
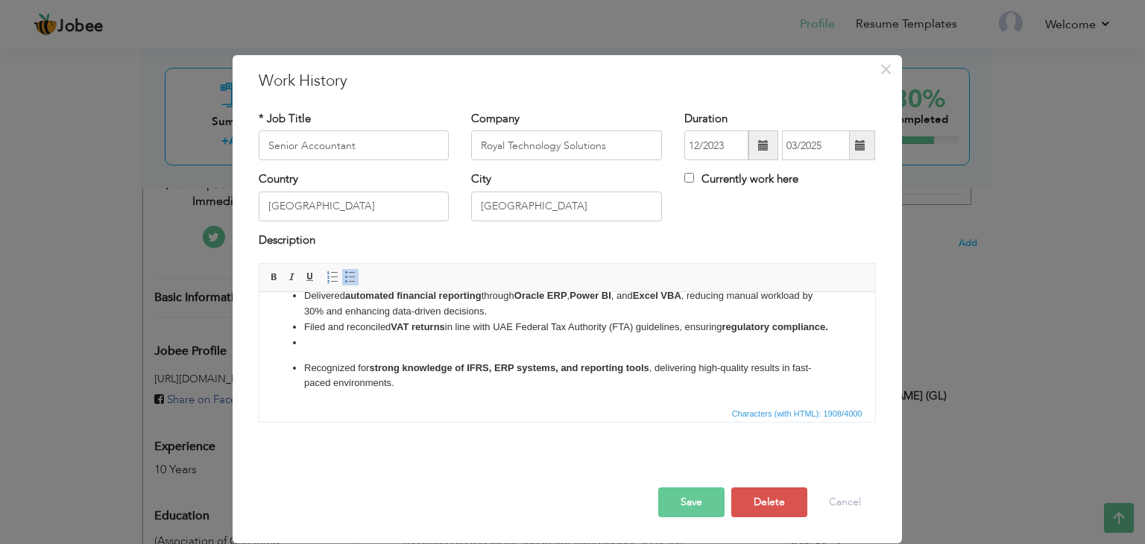
click at [303, 382] on p "Recognized for strong knowledge of IFRS, ERP systems, and reporting tools , del…" at bounding box center [566, 376] width 526 height 31
click at [344, 274] on span at bounding box center [350, 277] width 12 height 12
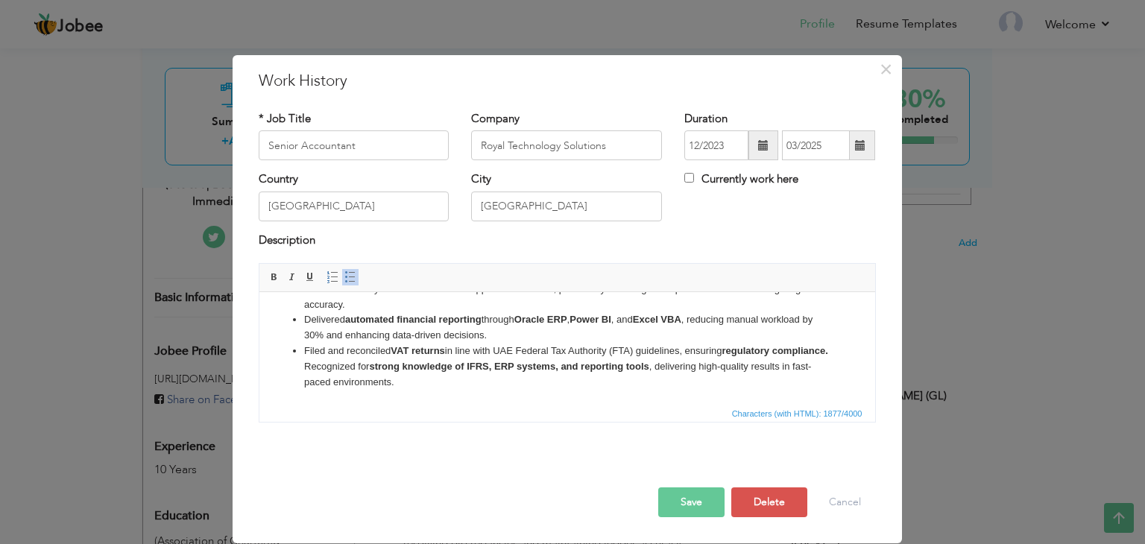
scroll to position [221, 0]
click at [312, 396] on html "ERP Specialist | IFRS 15 & 16 Implementation: Prepared IFRS-compliant financial…" at bounding box center [567, 245] width 616 height 318
click at [409, 397] on html "ERP Specialist | IFRS 15 & 16 Implementation: Prepared IFRS-compliant financial…" at bounding box center [567, 245] width 616 height 318
click at [689, 508] on button "Save" at bounding box center [691, 503] width 66 height 30
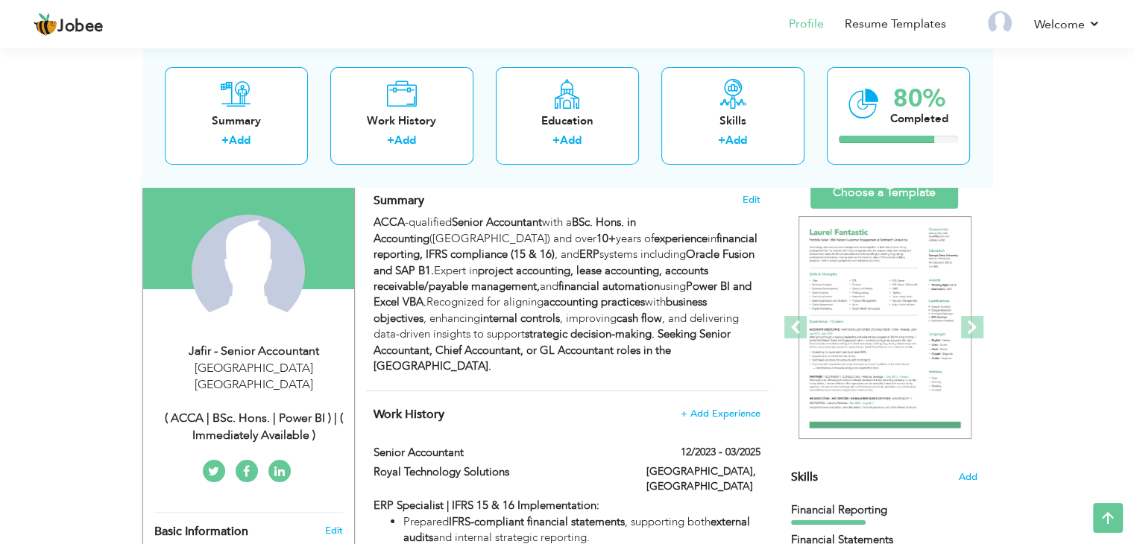
scroll to position [107, 0]
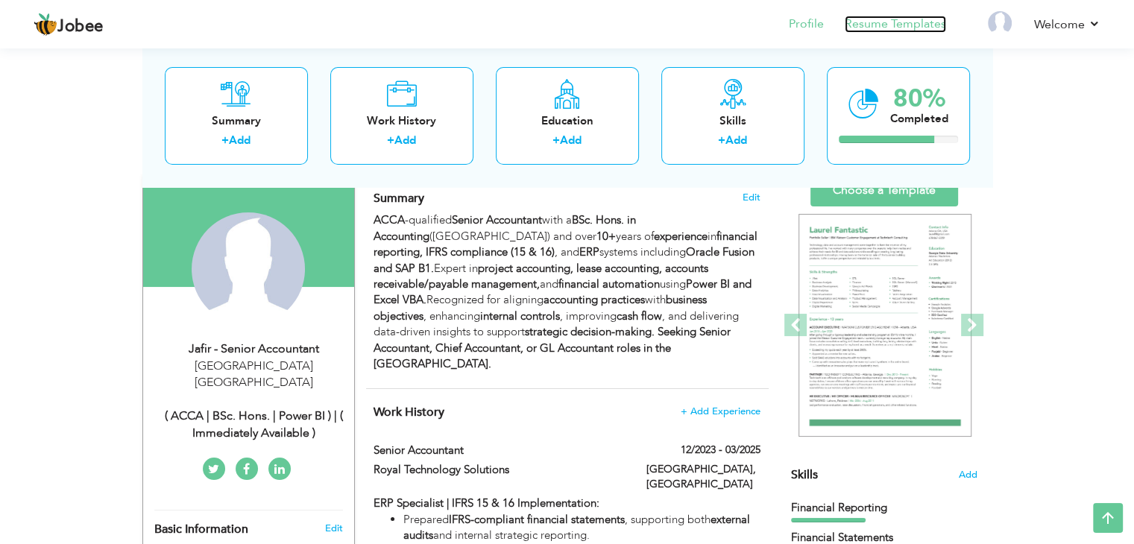
click at [886, 22] on link "Resume Templates" at bounding box center [895, 24] width 101 height 17
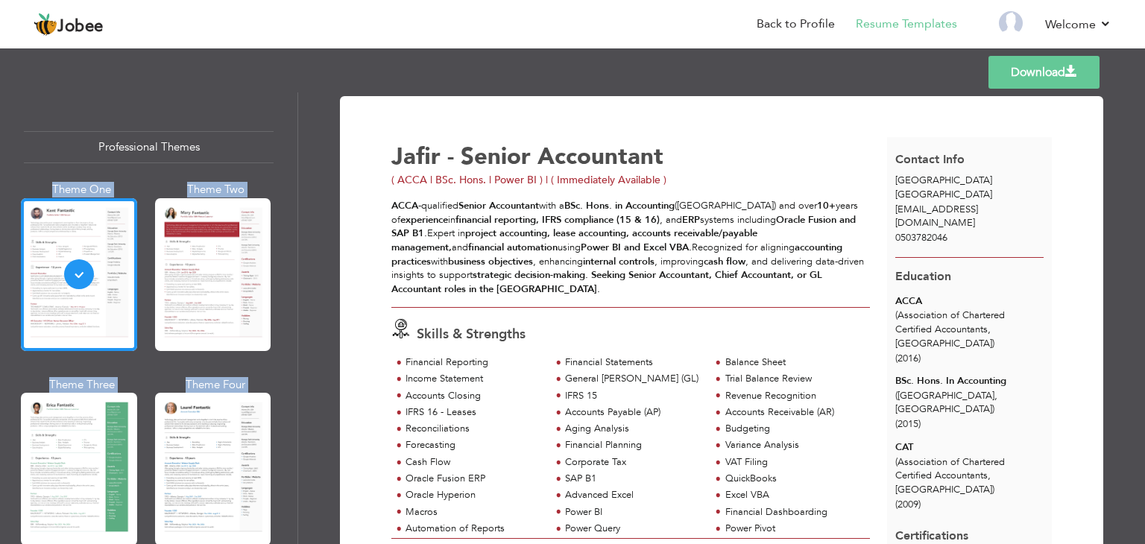
drag, startPoint x: 292, startPoint y: 135, endPoint x: 301, endPoint y: 195, distance: 61.2
click at [301, 195] on div "Professional Themes Theme One Theme Two Theme Three Theme Four" at bounding box center [572, 318] width 1145 height 452
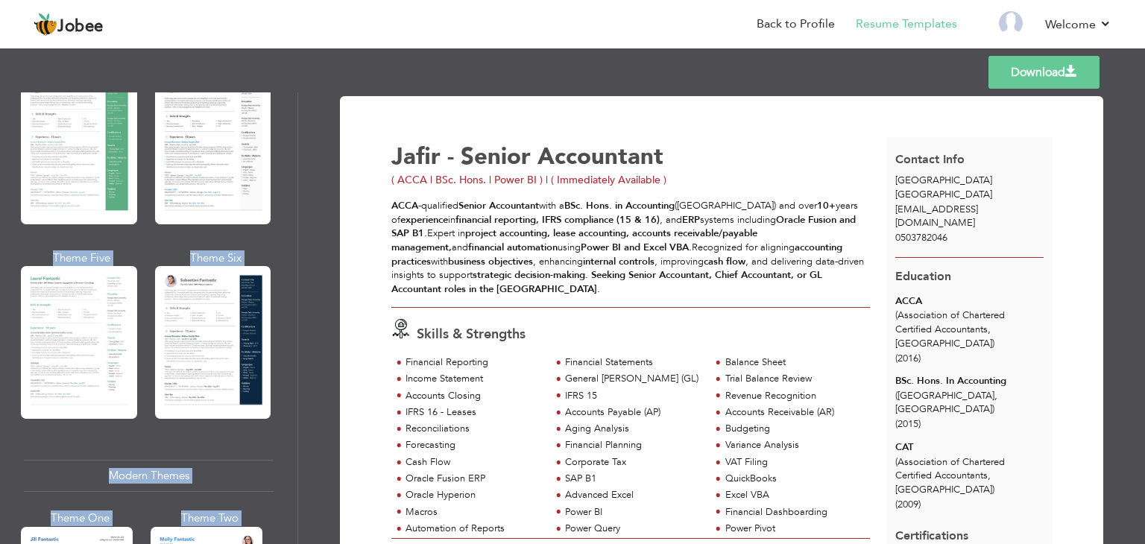
scroll to position [325, 0]
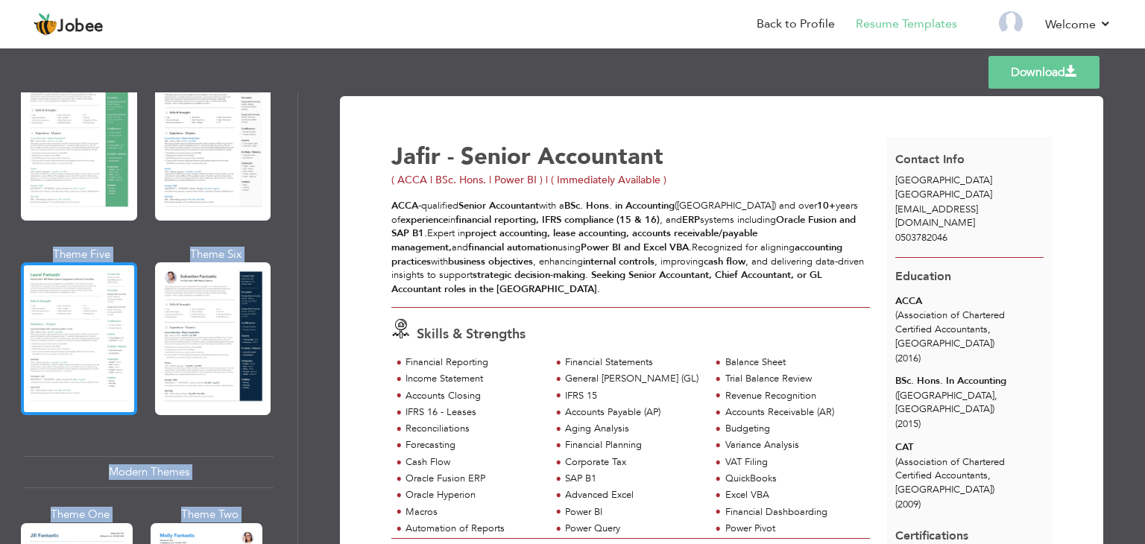
click at [85, 317] on div at bounding box center [79, 338] width 116 height 153
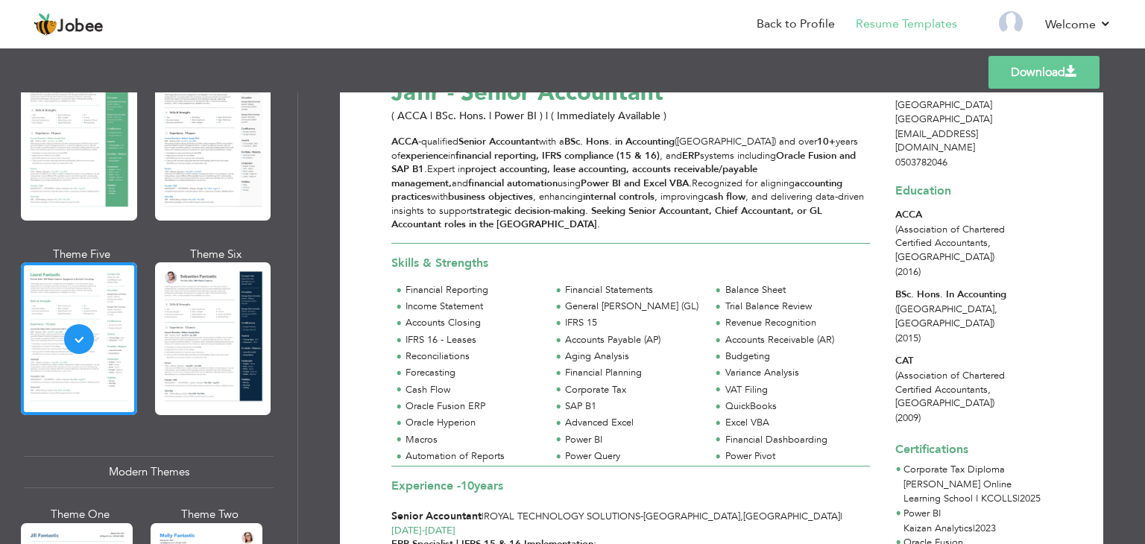
scroll to position [0, 0]
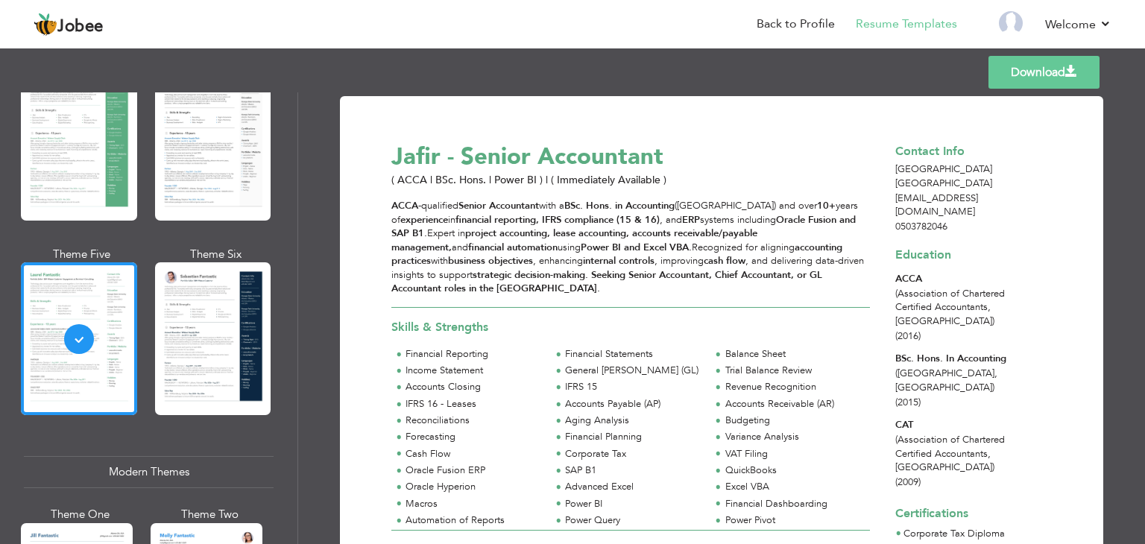
click at [1069, 66] on span at bounding box center [1072, 72] width 12 height 12
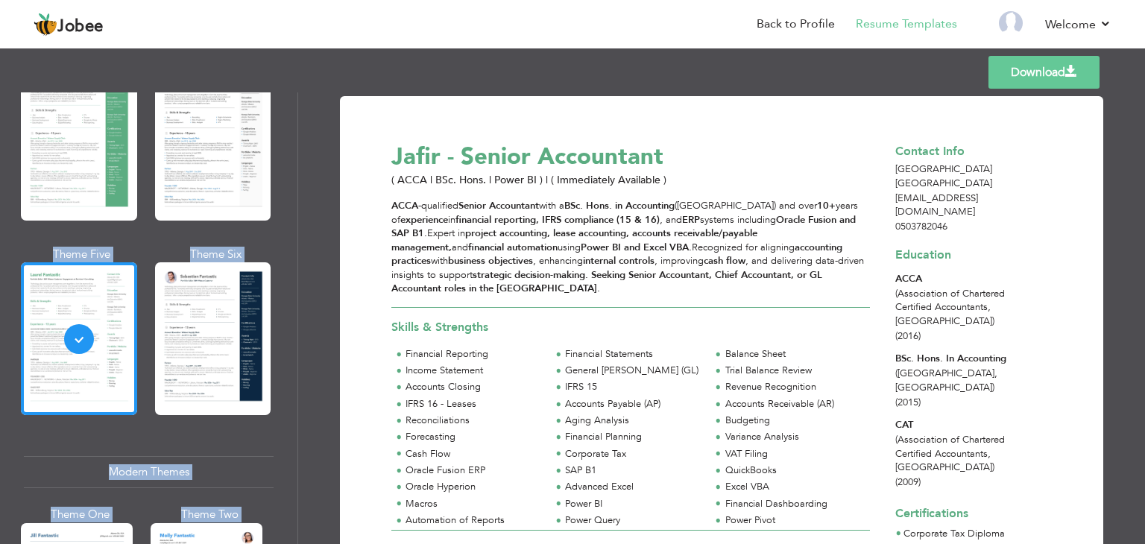
drag, startPoint x: 292, startPoint y: 169, endPoint x: 301, endPoint y: 128, distance: 42.9
click at [301, 128] on div "Professional Themes Theme One Theme Two Theme Three Theme Four" at bounding box center [572, 318] width 1145 height 452
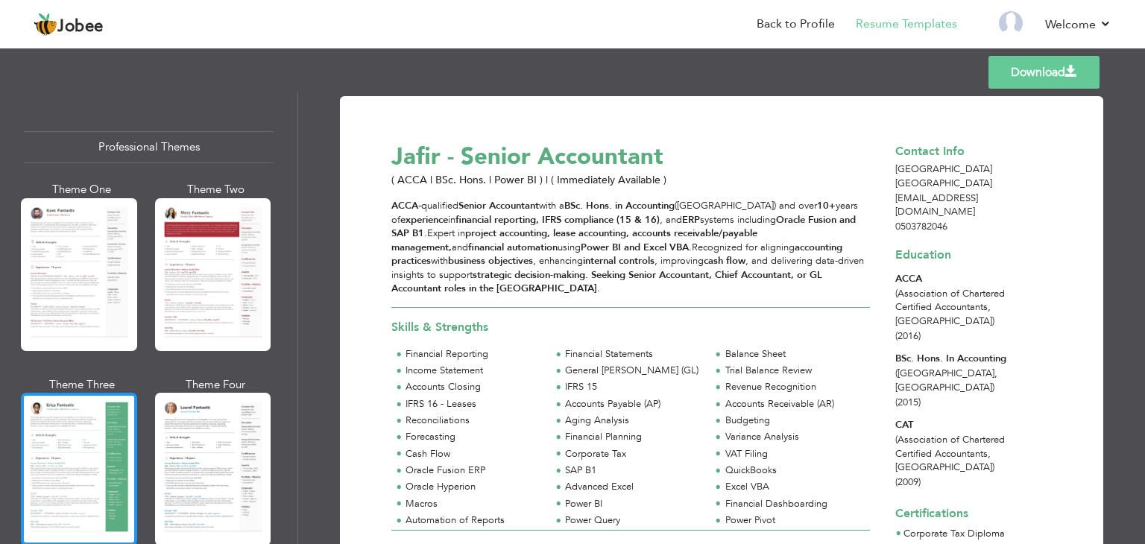
click at [92, 435] on div at bounding box center [79, 469] width 116 height 153
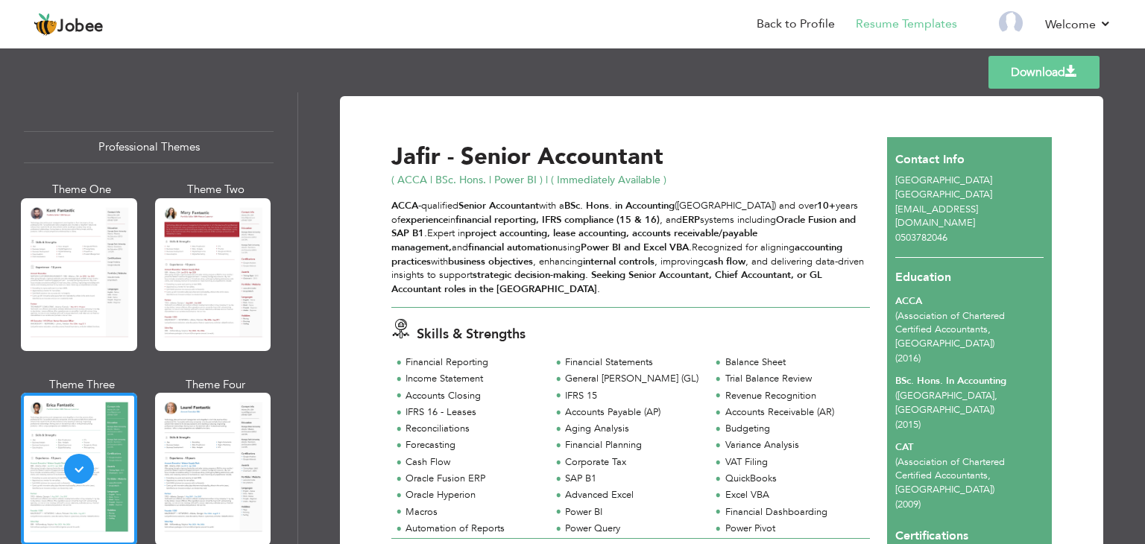
click at [1045, 66] on link "Download" at bounding box center [1044, 72] width 111 height 33
